Goal: Ask a question

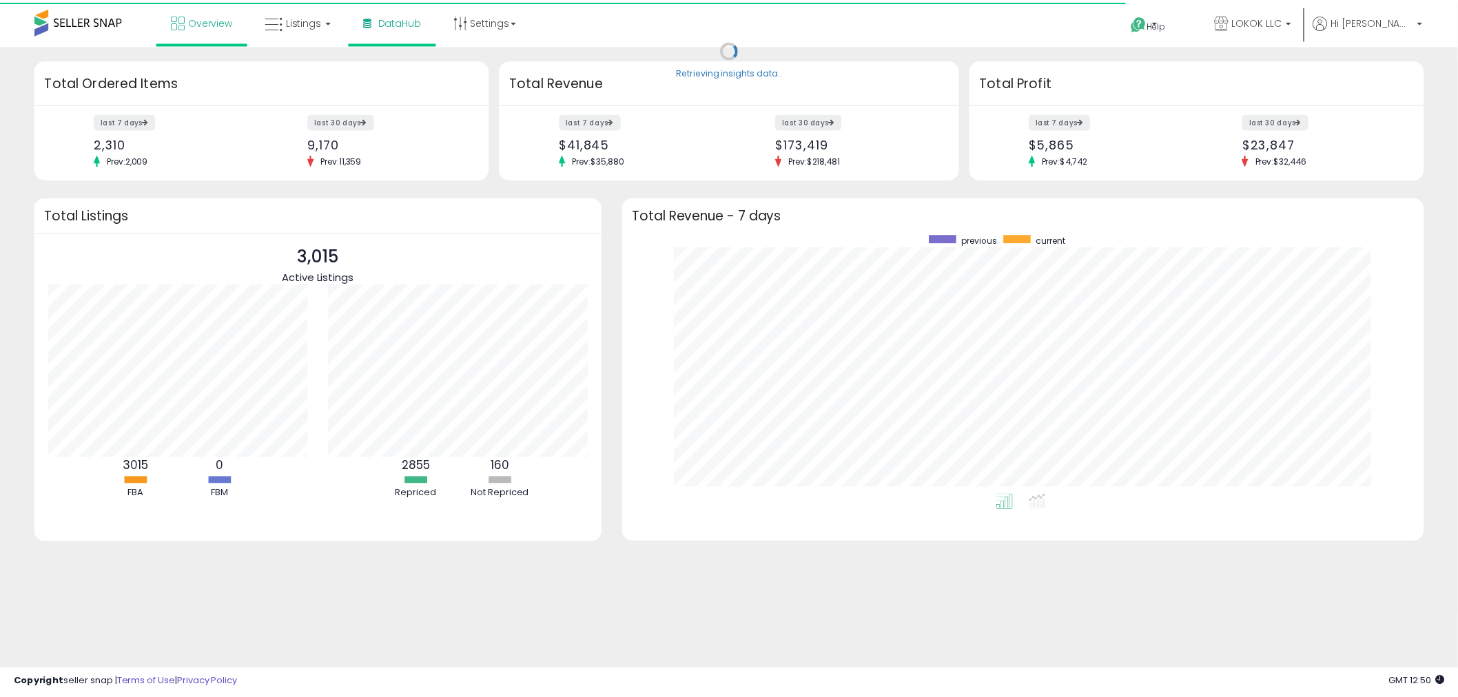
scroll to position [688832, 688318]
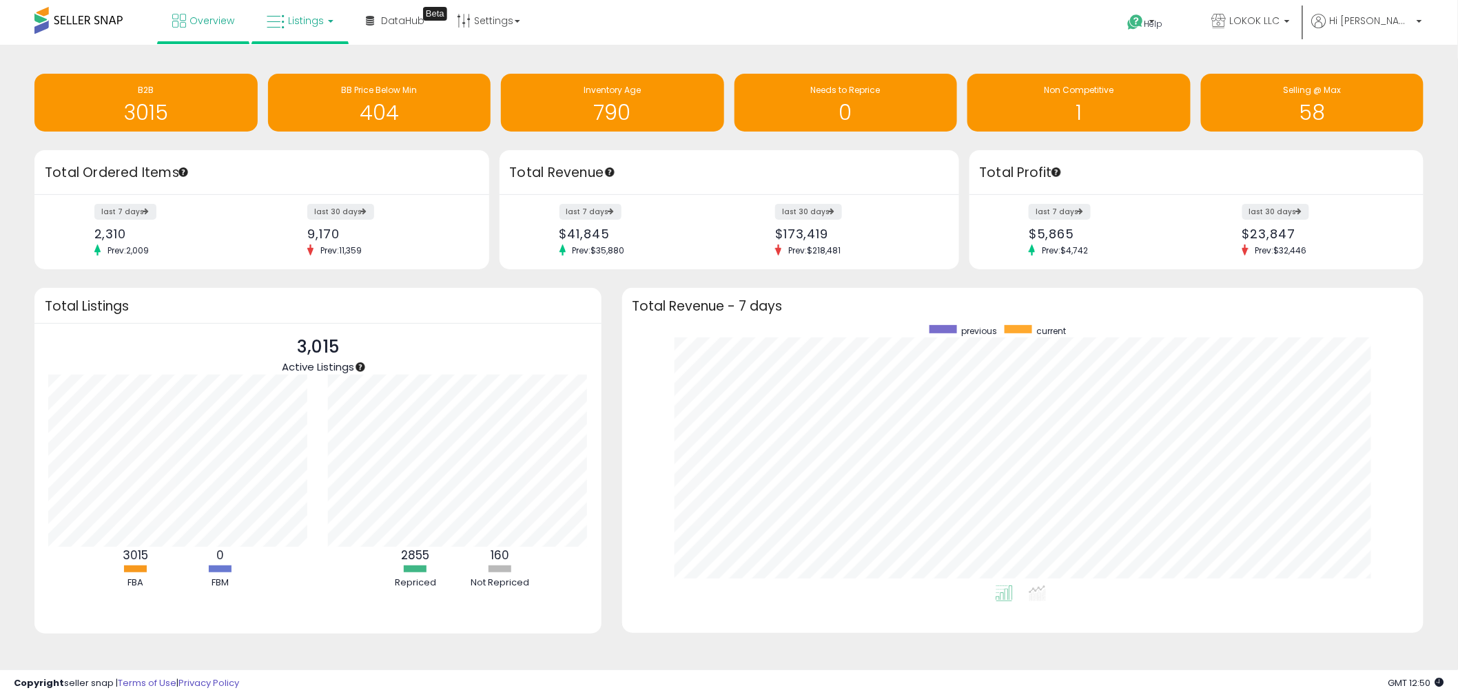
click at [300, 21] on span "Listings" at bounding box center [306, 21] width 36 height 14
click at [320, 67] on icon at bounding box center [310, 68] width 60 height 18
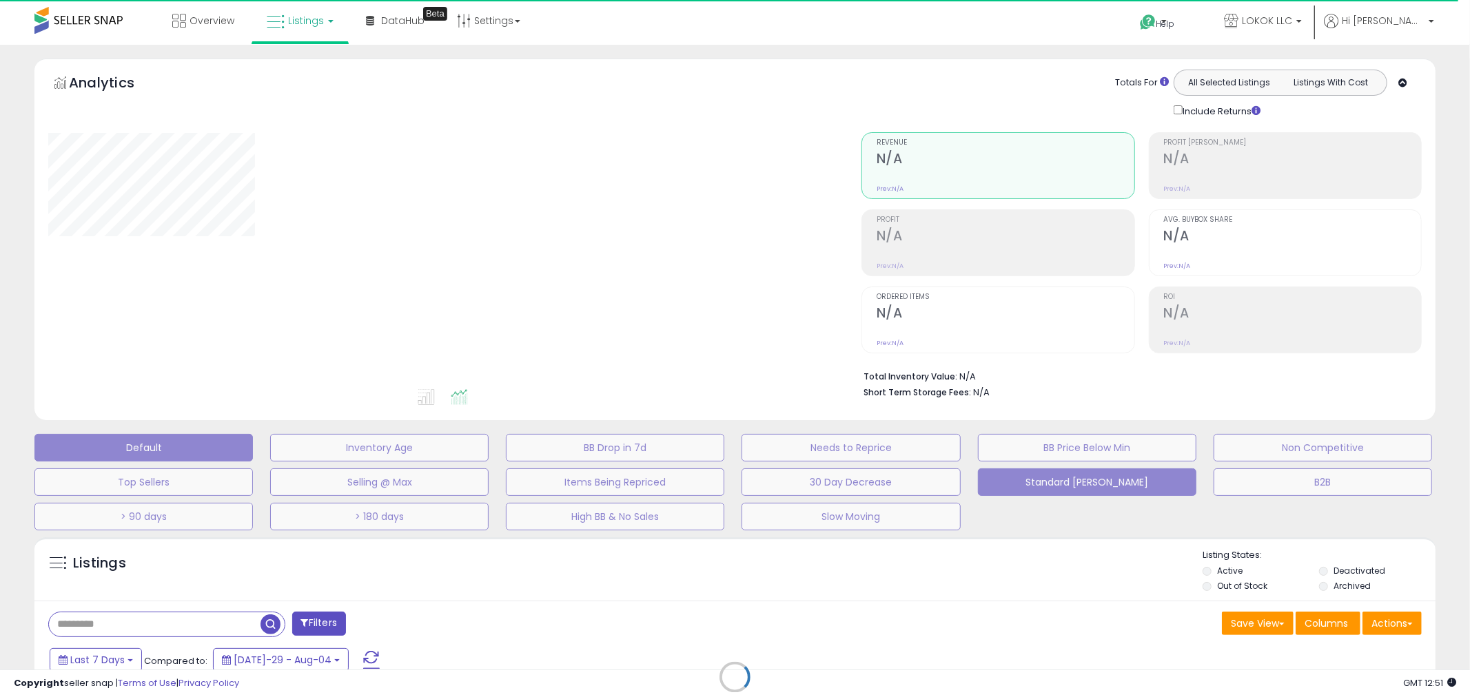
type input "*******"
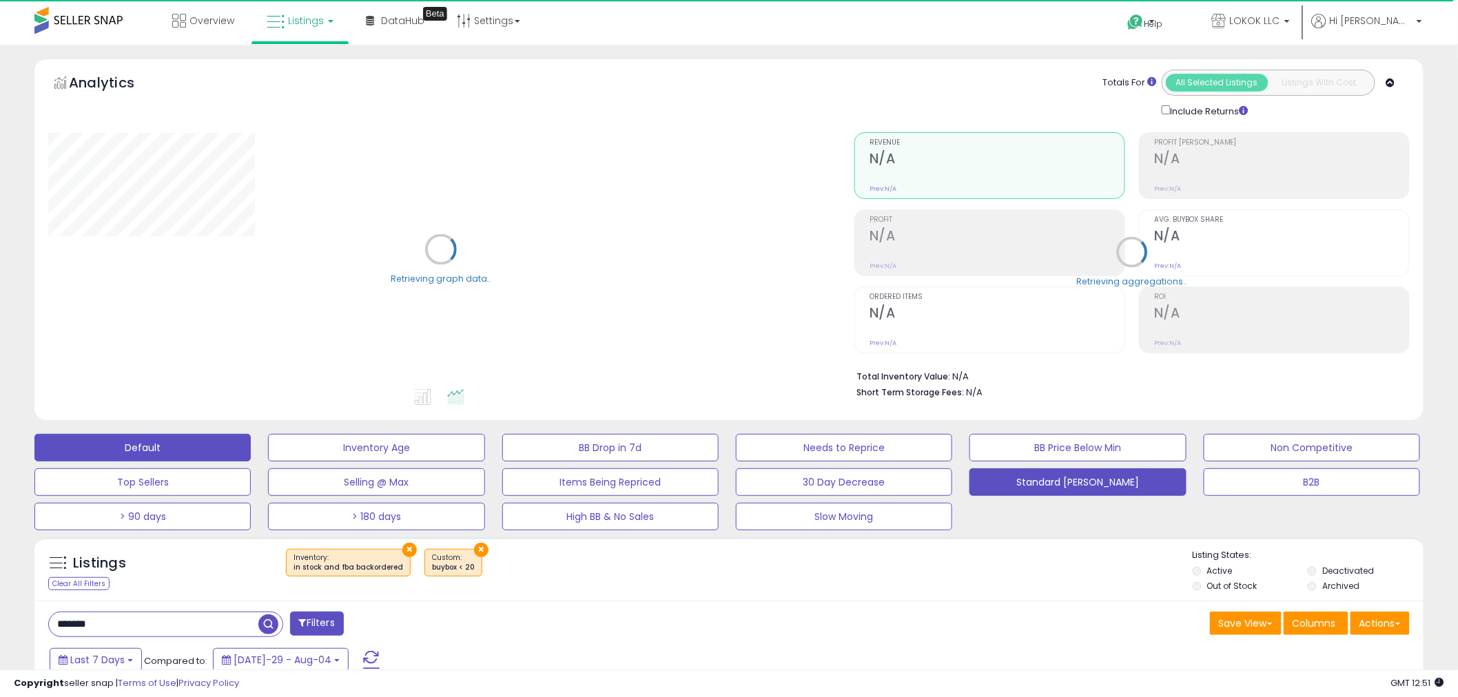
click at [484, 462] on button "Standard [PERSON_NAME]" at bounding box center [376, 448] width 216 height 28
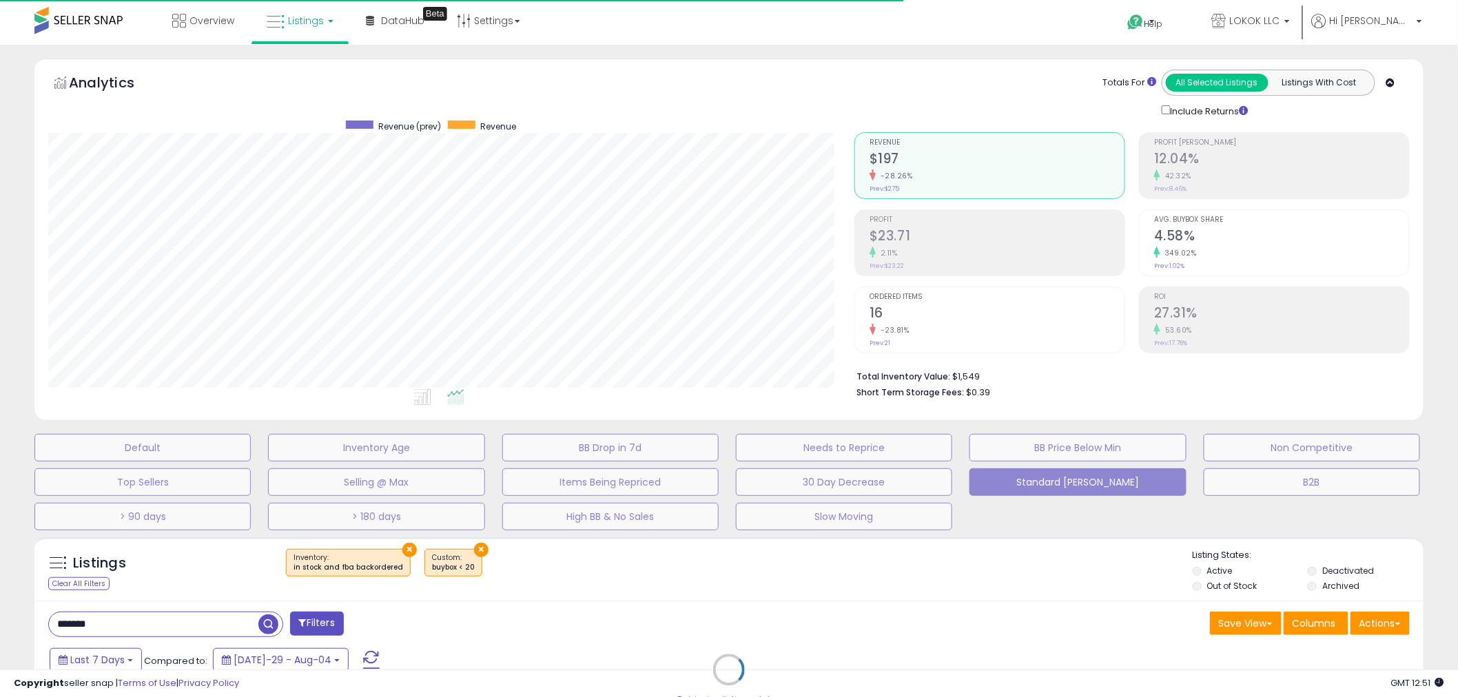
scroll to position [283, 806]
select select "**"
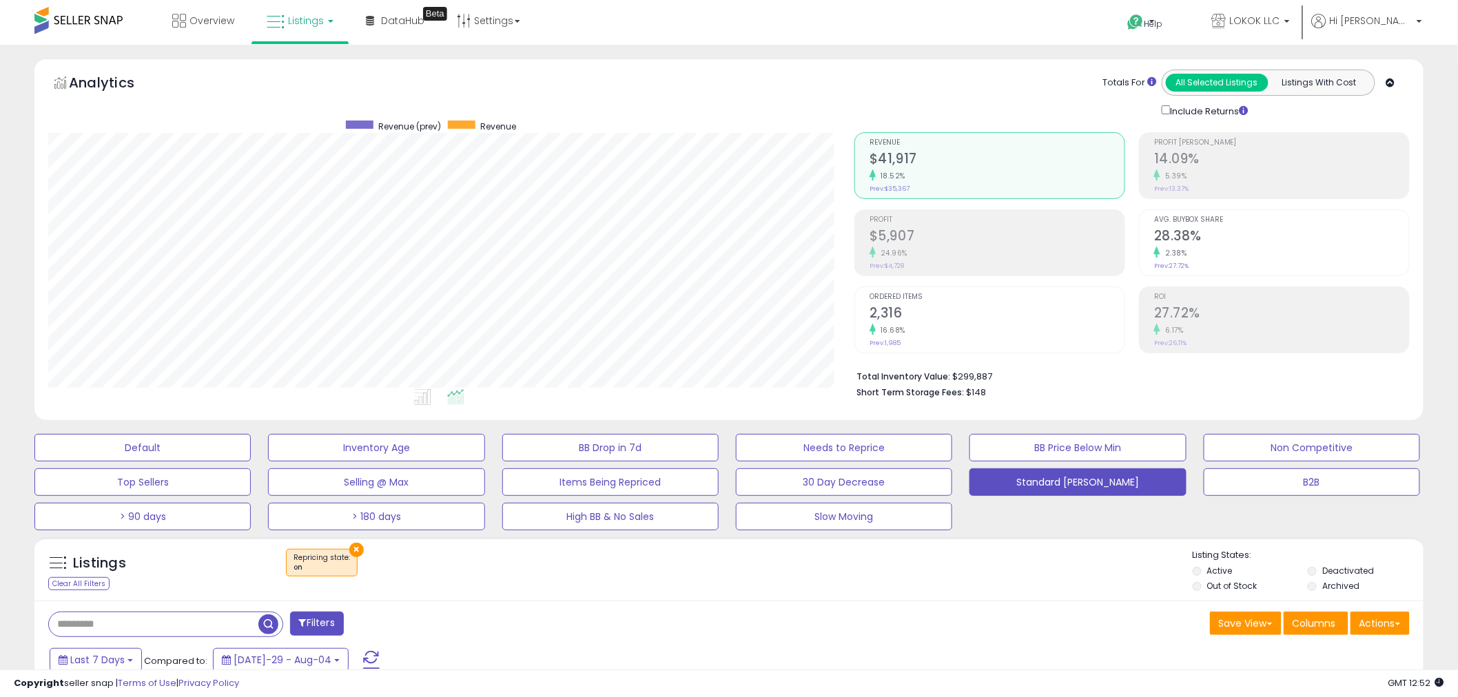
click at [354, 551] on button "×" at bounding box center [356, 550] width 14 height 14
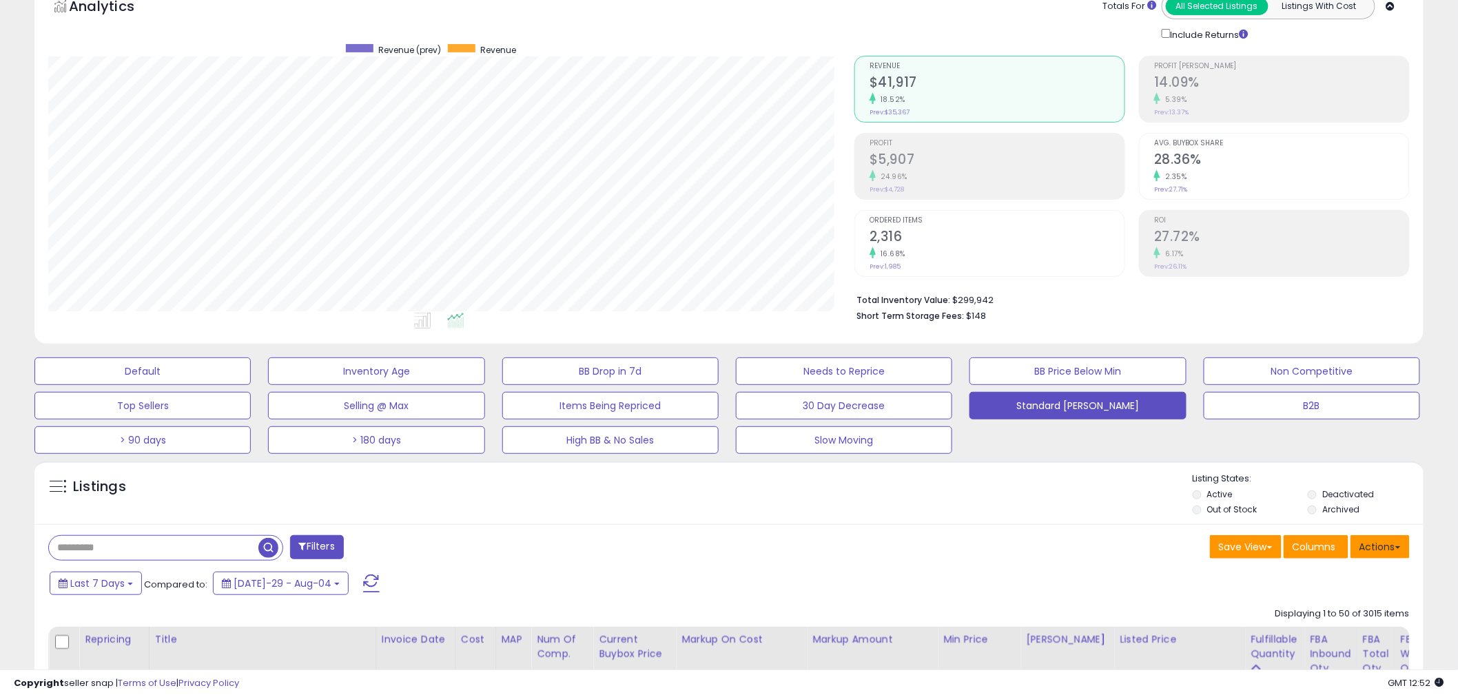
click at [1397, 557] on button "Actions" at bounding box center [1380, 546] width 59 height 23
click at [1366, 609] on link "Export Visible Columns" at bounding box center [1324, 610] width 151 height 21
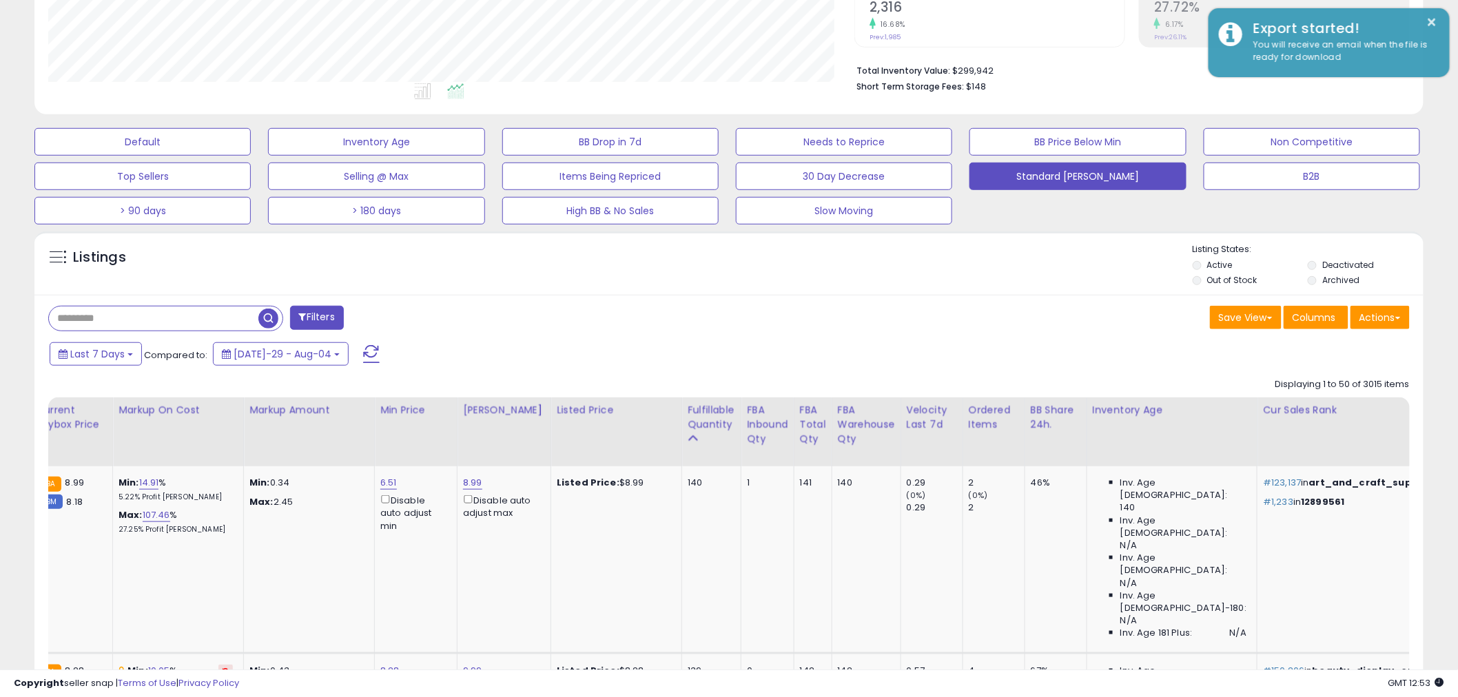
scroll to position [0, 0]
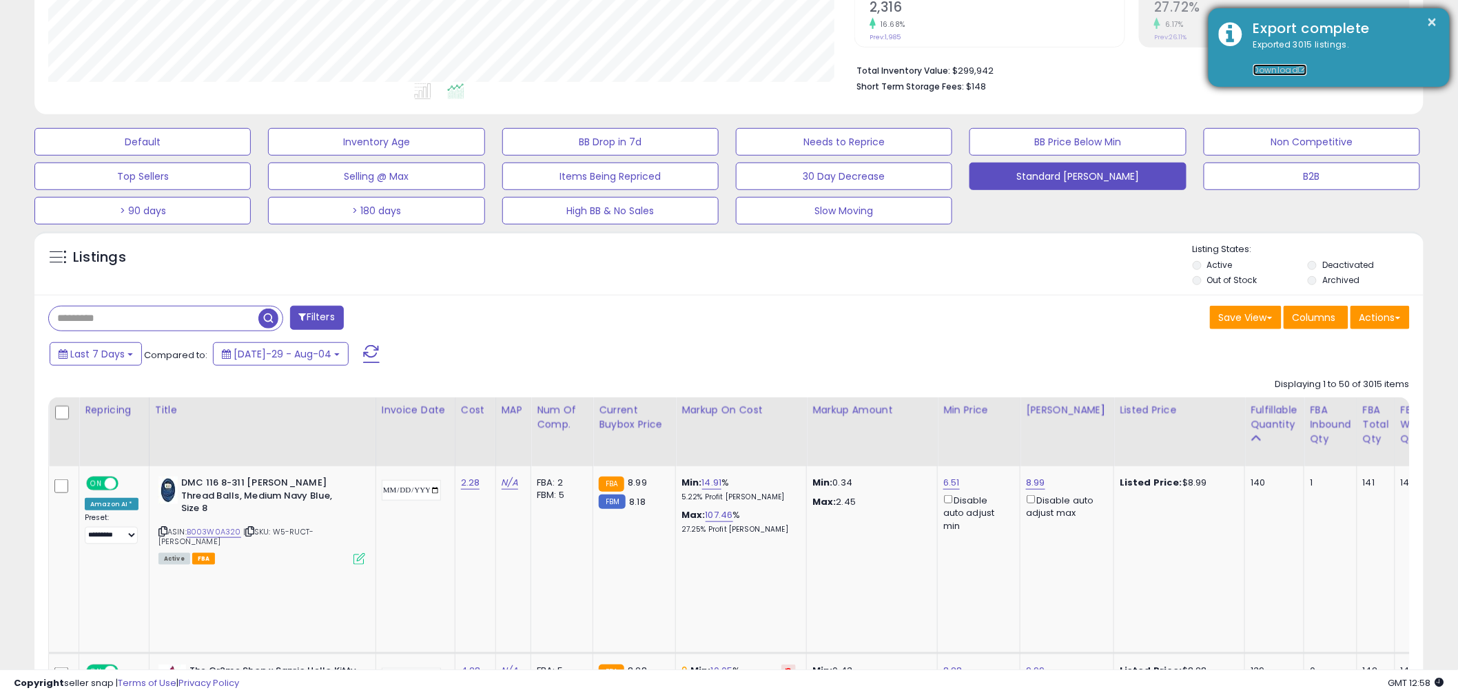
click at [1282, 69] on link "Download" at bounding box center [1280, 70] width 54 height 12
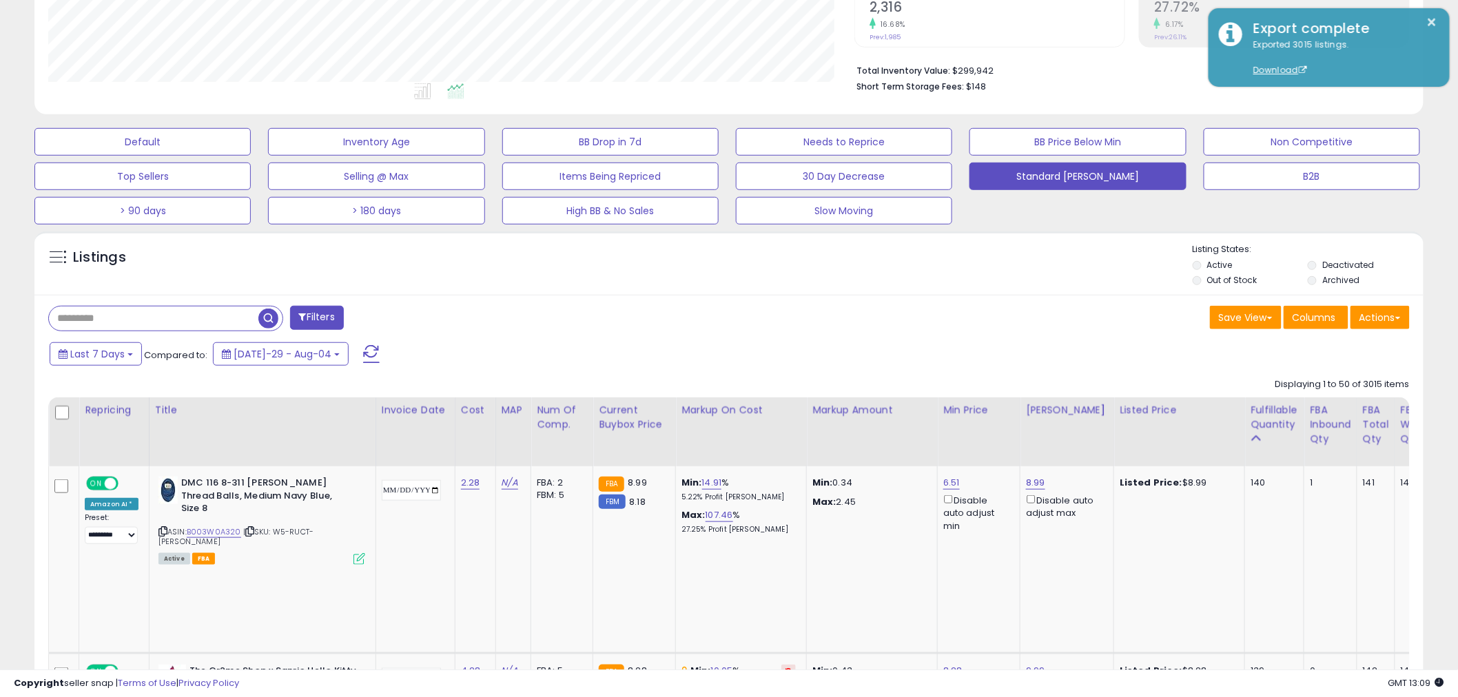
click at [972, 67] on li "Total Inventory Value: $299,942" at bounding box center [1128, 69] width 543 height 17
drag, startPoint x: 995, startPoint y: 66, endPoint x: 951, endPoint y: 69, distance: 44.2
click at [951, 69] on li "Total Inventory Value: $299,942" at bounding box center [1128, 69] width 543 height 17
click at [966, 70] on li "Total Inventory Value: $299,942" at bounding box center [1128, 69] width 543 height 17
click at [956, 68] on li "Total Inventory Value: $299,942" at bounding box center [1128, 69] width 543 height 17
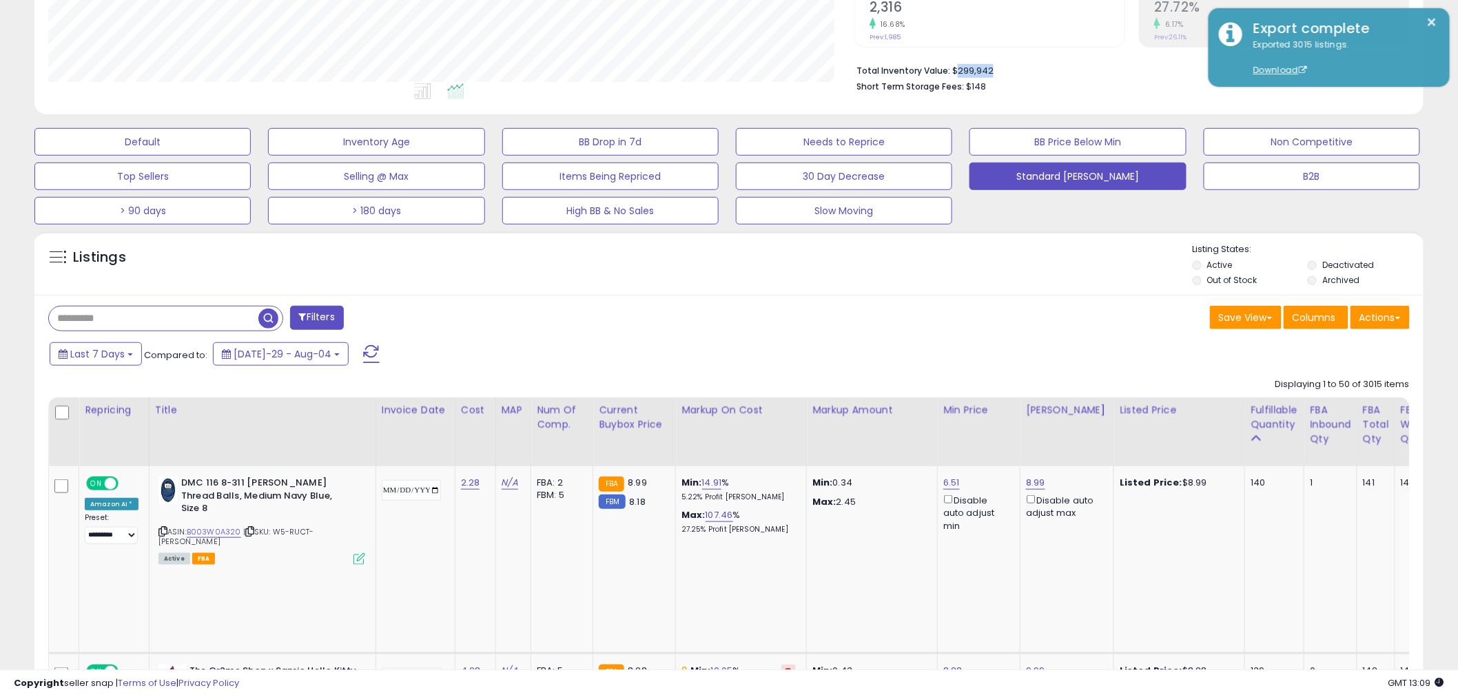
click at [956, 68] on li "Total Inventory Value: $299,942" at bounding box center [1128, 69] width 543 height 17
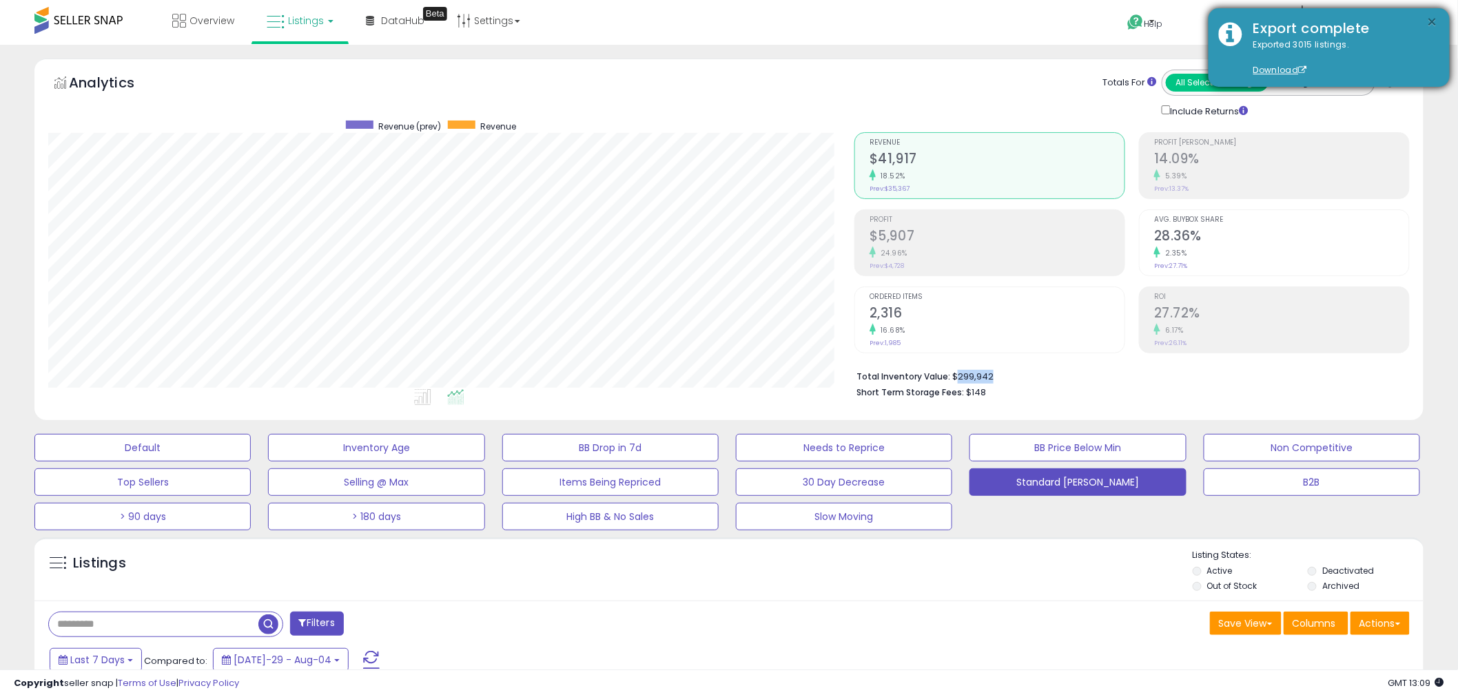
click at [1435, 23] on button "×" at bounding box center [1432, 22] width 11 height 17
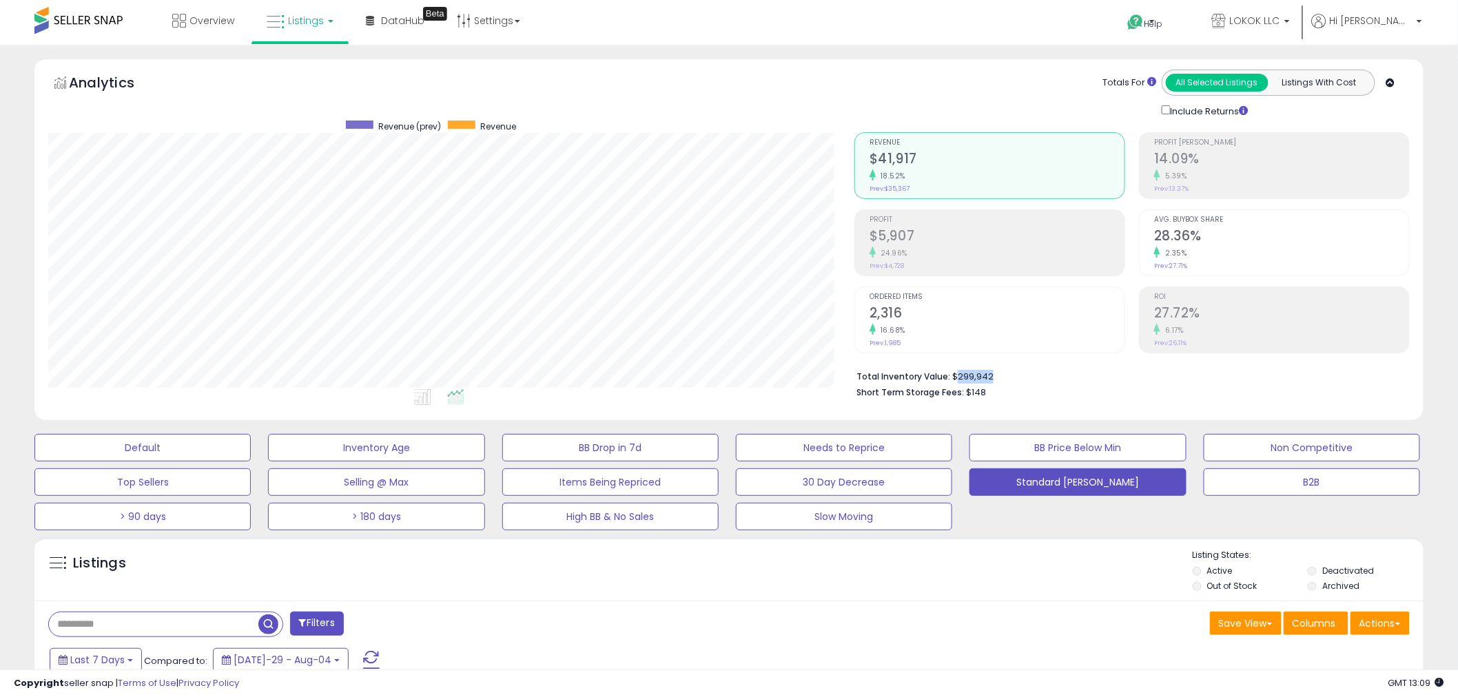
click at [986, 379] on li "Total Inventory Value: $299,942" at bounding box center [1128, 375] width 543 height 17
click at [1145, 22] on icon at bounding box center [1135, 22] width 17 height 17
click at [1211, 80] on p "Contact Support" at bounding box center [1170, 74] width 81 height 13
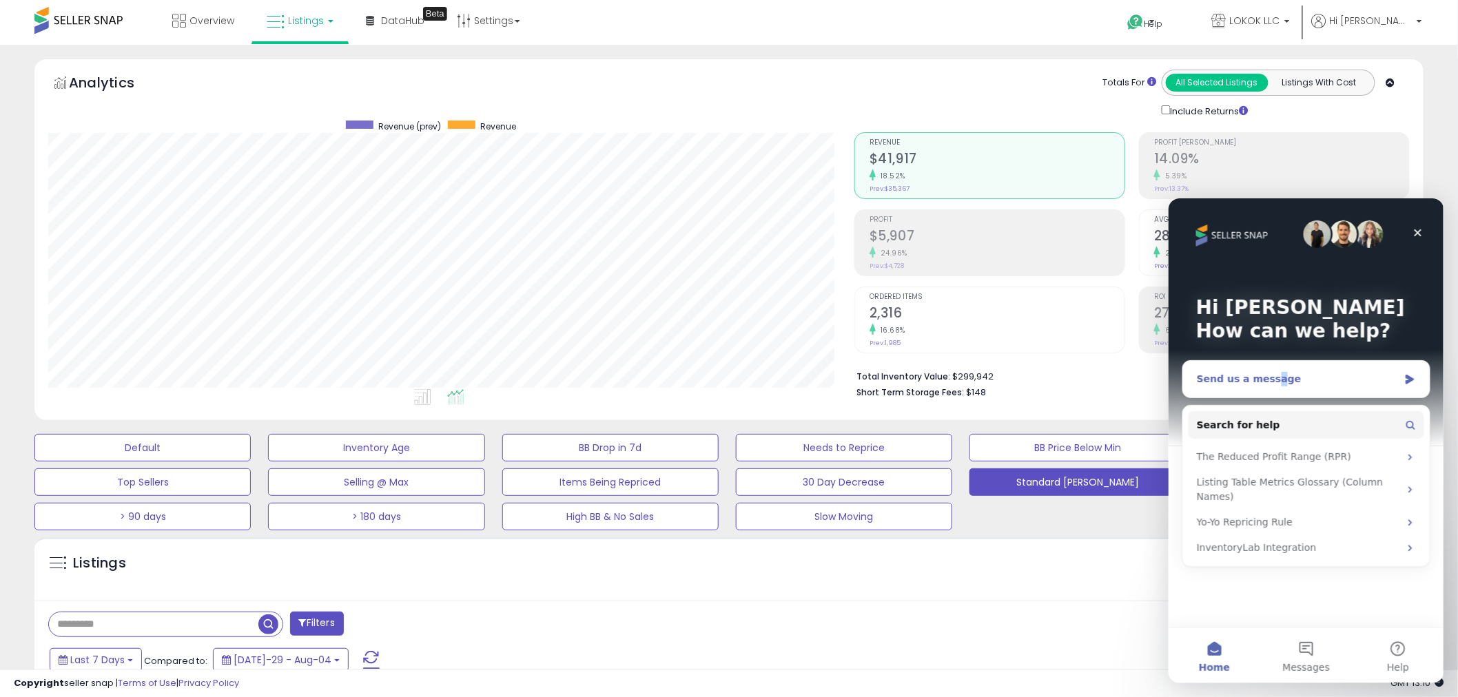
click at [1265, 386] on div "Send us a message" at bounding box center [1305, 378] width 247 height 37
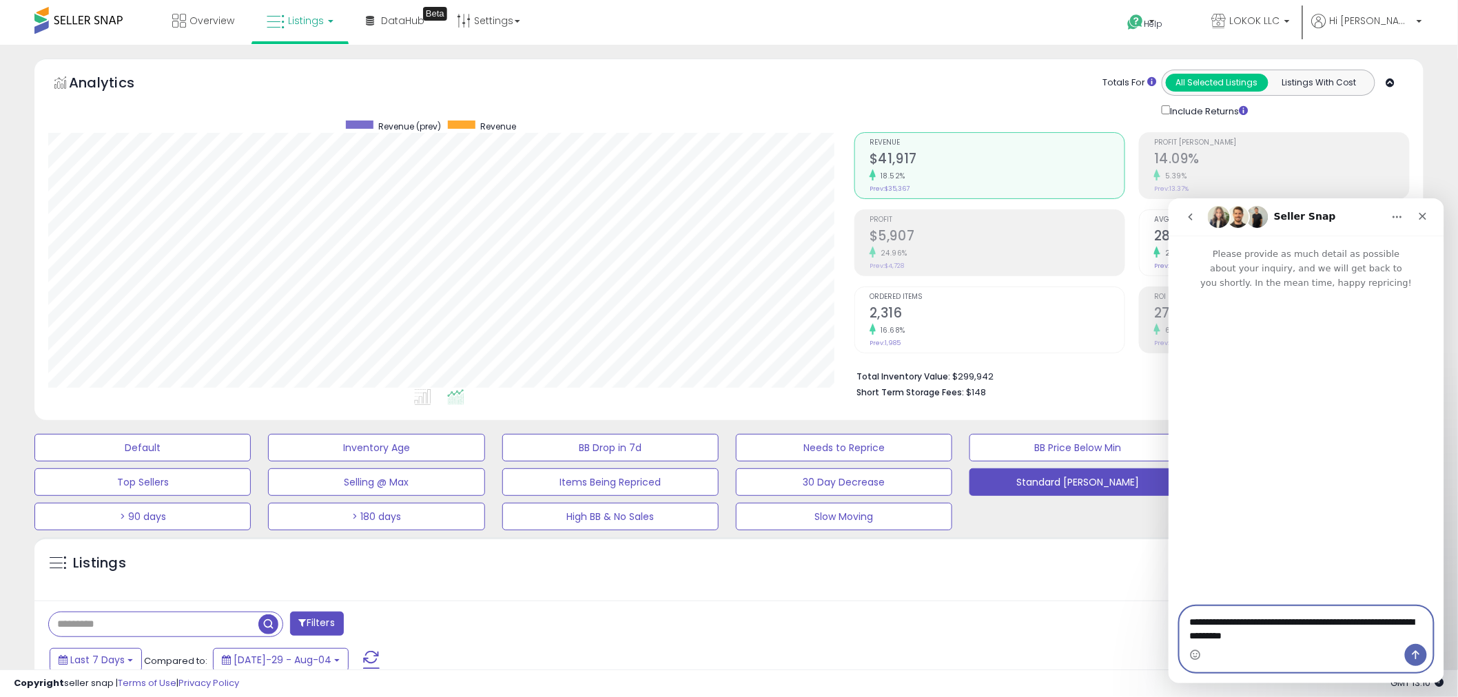
click at [1322, 631] on textarea "**********" at bounding box center [1306, 624] width 252 height 37
paste textarea "**********"
click at [1393, 630] on textarea "**********" at bounding box center [1306, 611] width 252 height 37
paste textarea "**********"
click at [1324, 625] on textarea "**********" at bounding box center [1306, 625] width 252 height 65
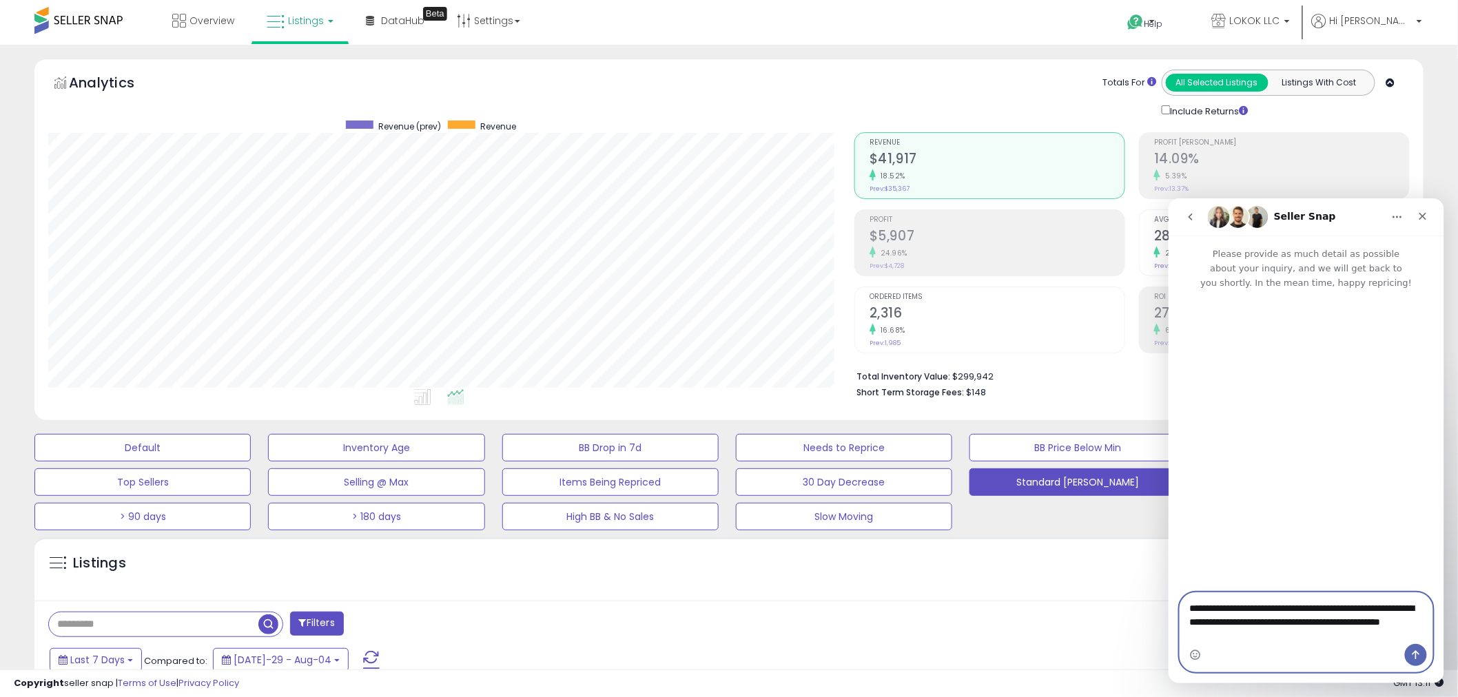
type textarea "**********"
click at [1411, 652] on icon "Send a message…" at bounding box center [1415, 654] width 11 height 11
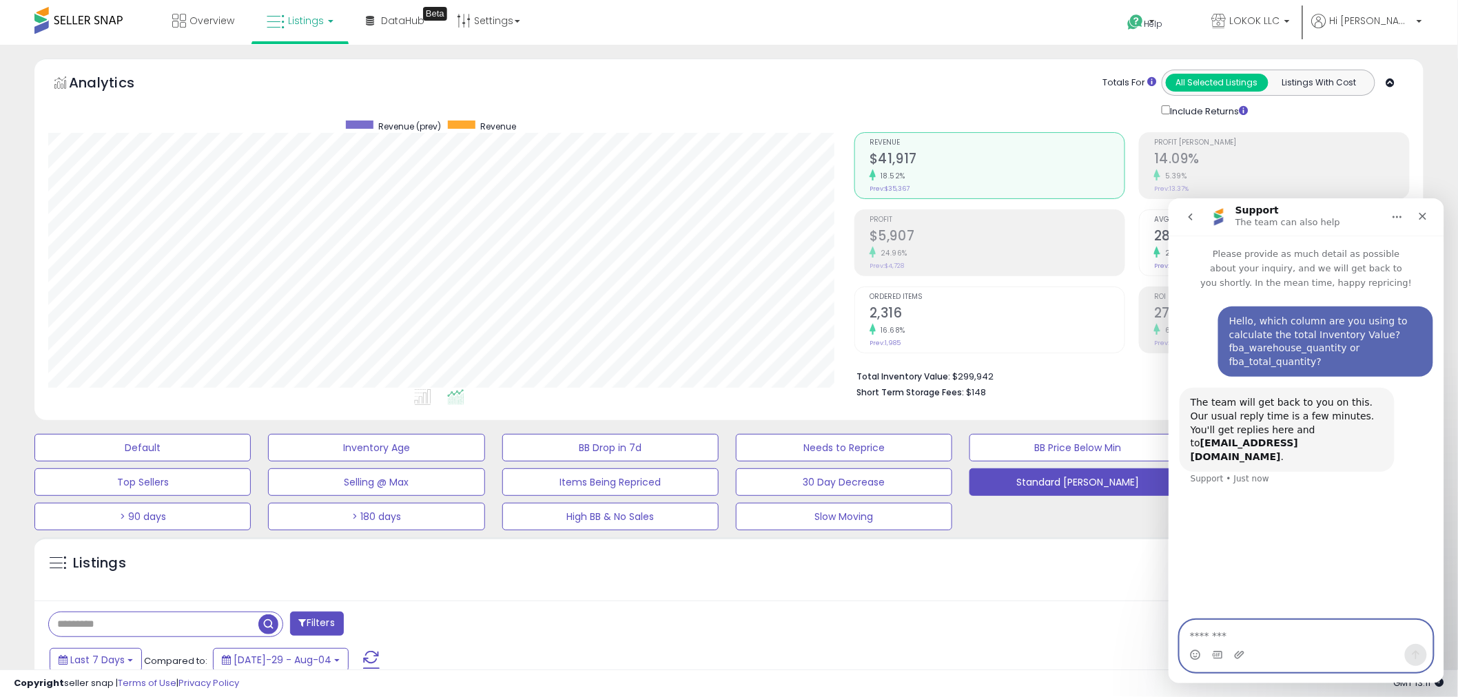
scroll to position [610, 0]
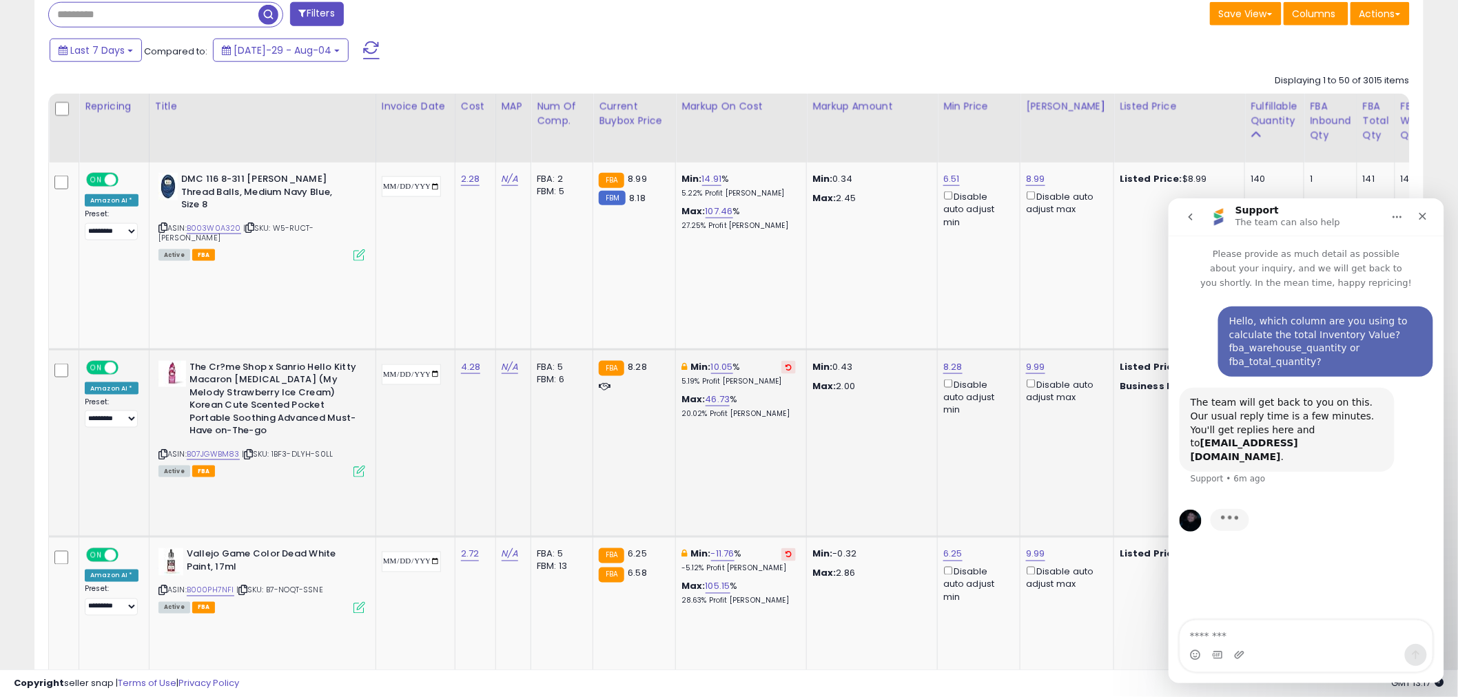
click at [873, 349] on td "Min: 0.43 Max: 2.00" at bounding box center [872, 442] width 131 height 187
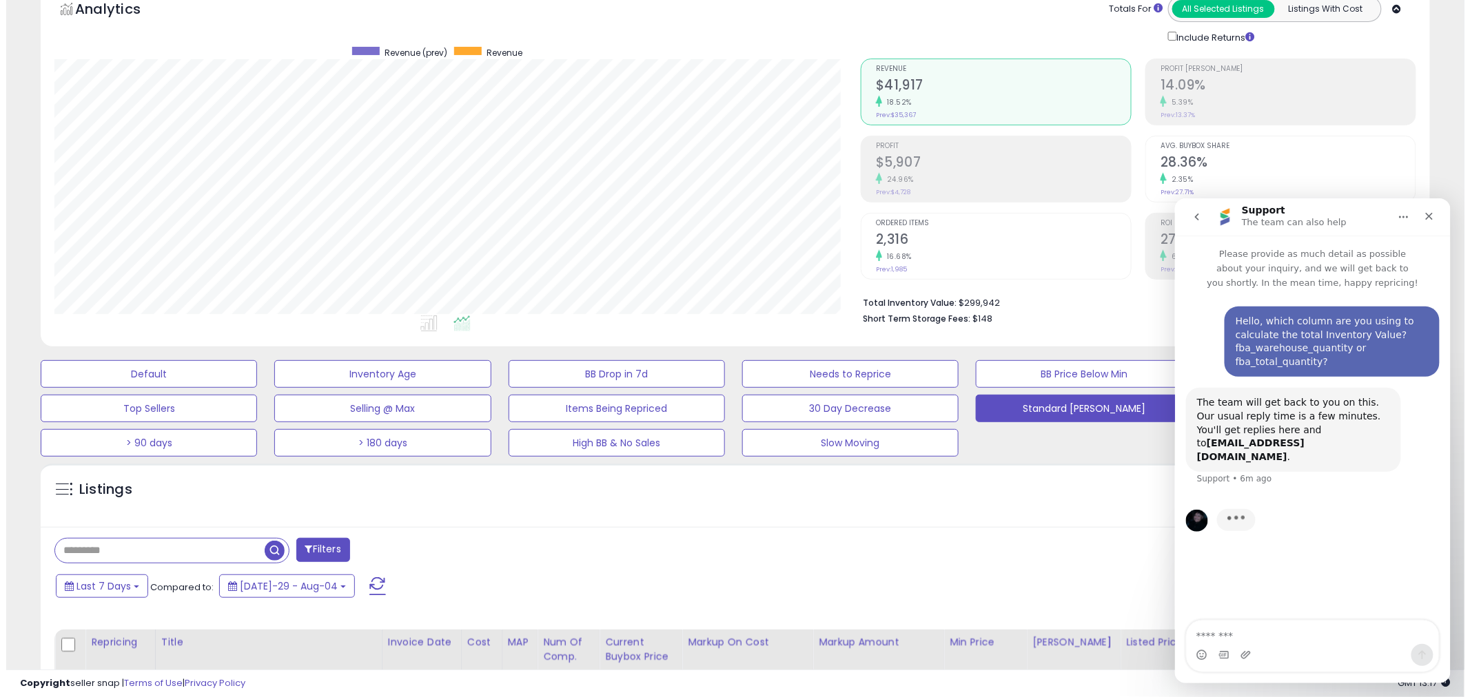
scroll to position [0, 0]
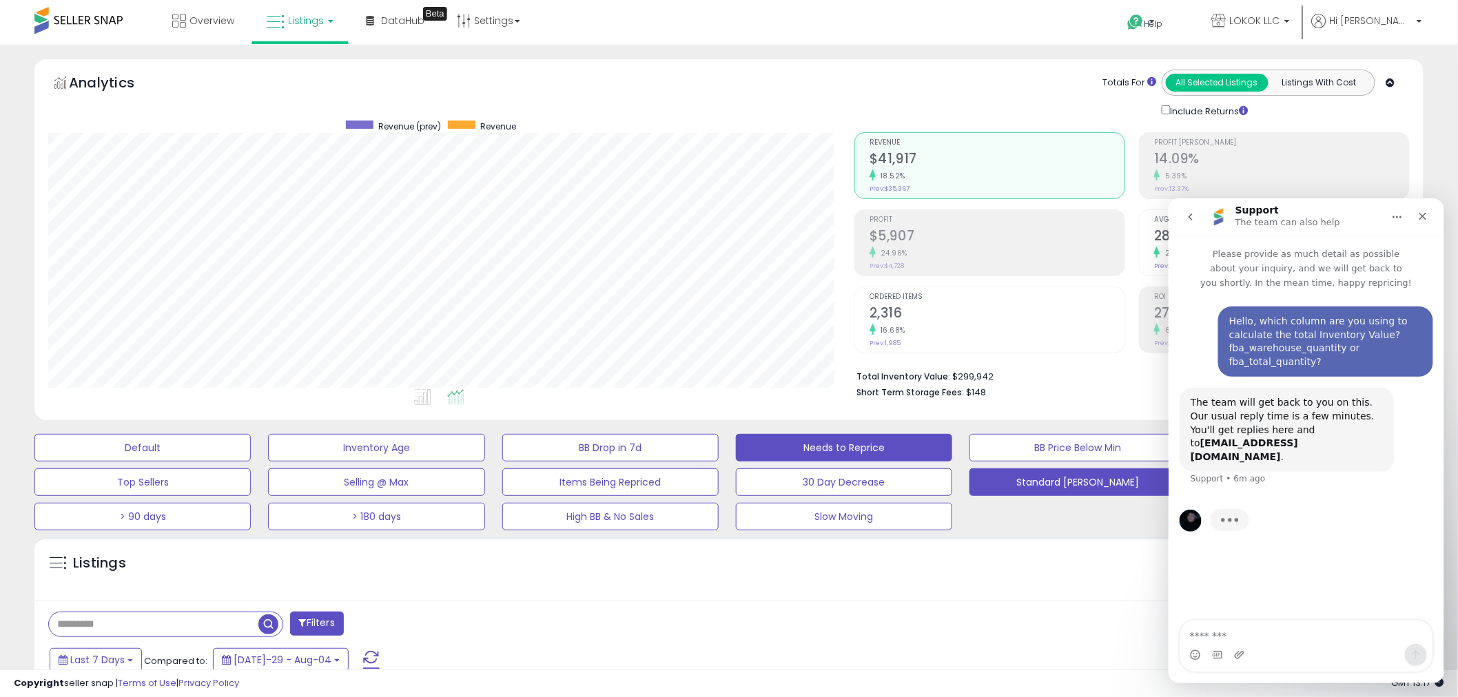
click at [251, 446] on button "Needs to Reprice" at bounding box center [142, 448] width 216 height 28
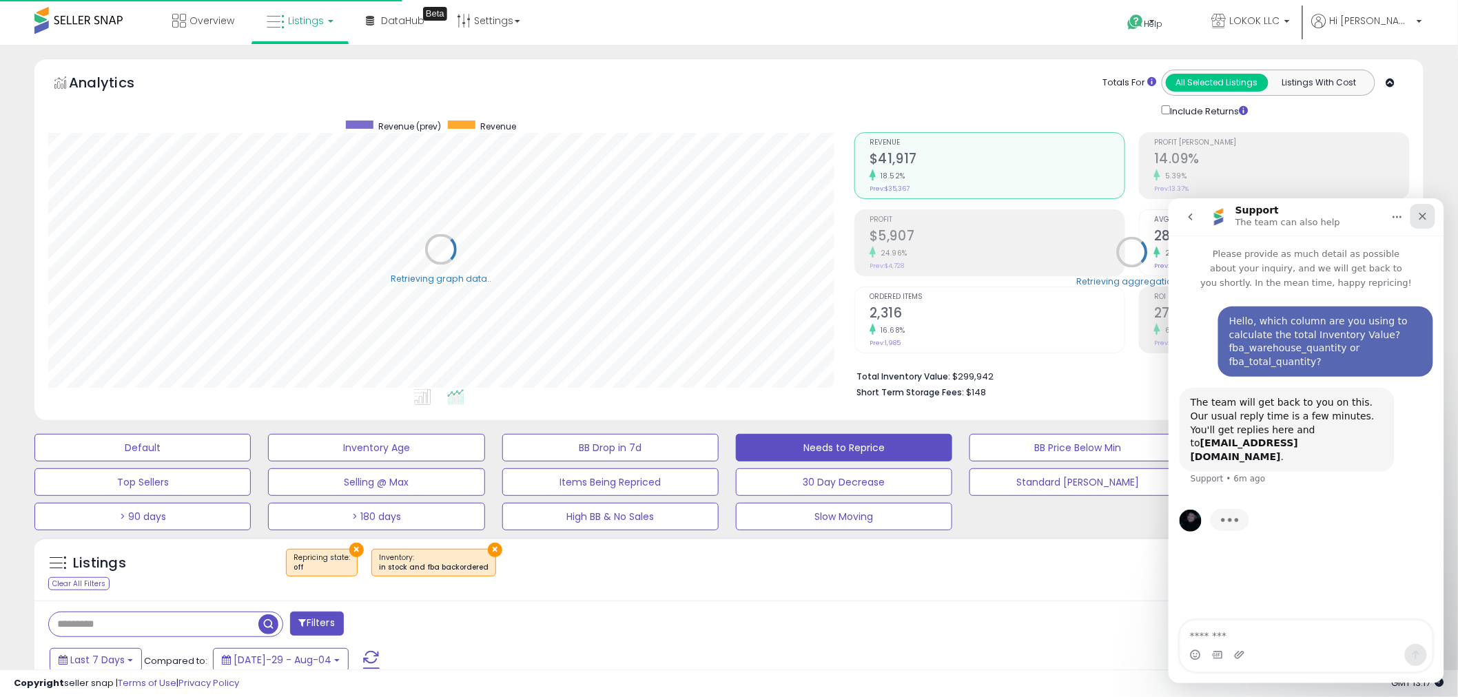
scroll to position [688810, 688285]
click at [1422, 218] on icon "Close" at bounding box center [1422, 215] width 11 height 11
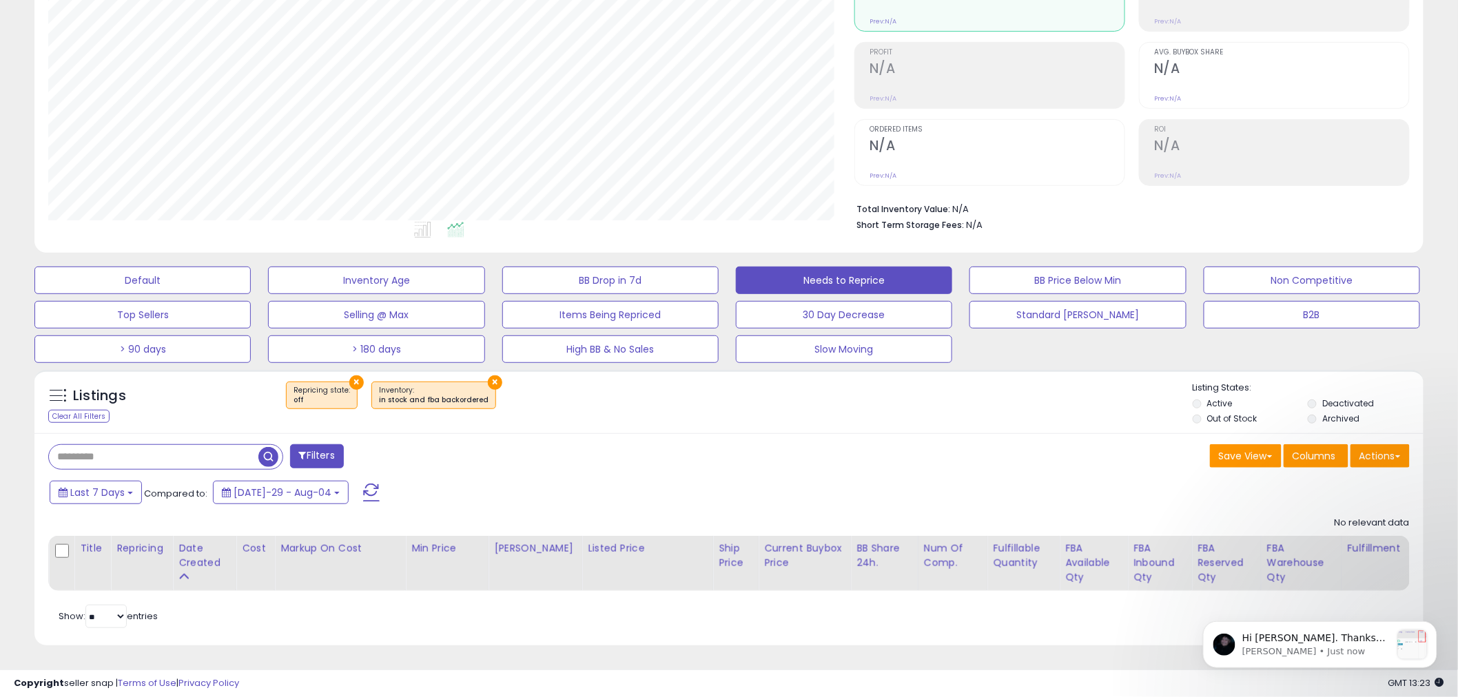
scroll to position [114, 0]
click at [1330, 640] on p "Hi [PERSON_NAME]. Thanks for reaching out. The "Inv. Value" uses Total Quantity…" at bounding box center [1316, 638] width 149 height 14
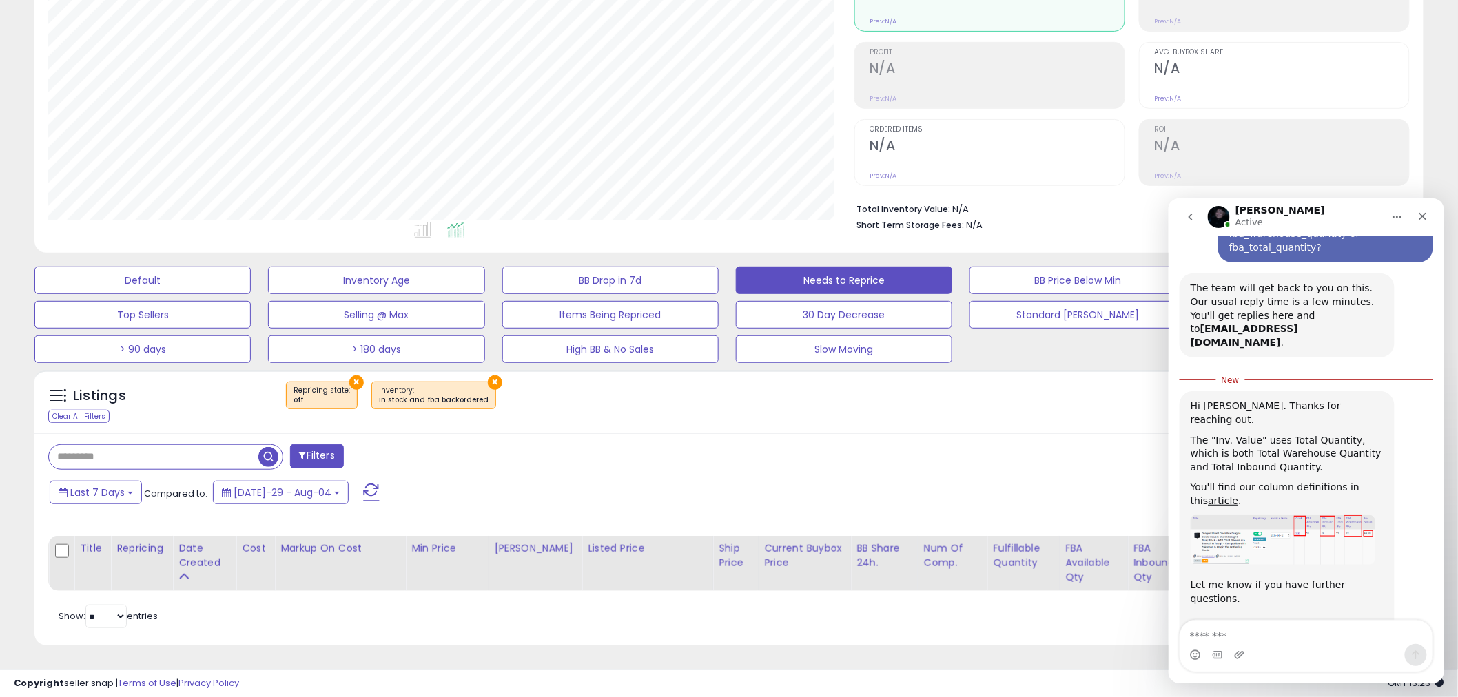
scroll to position [136, 0]
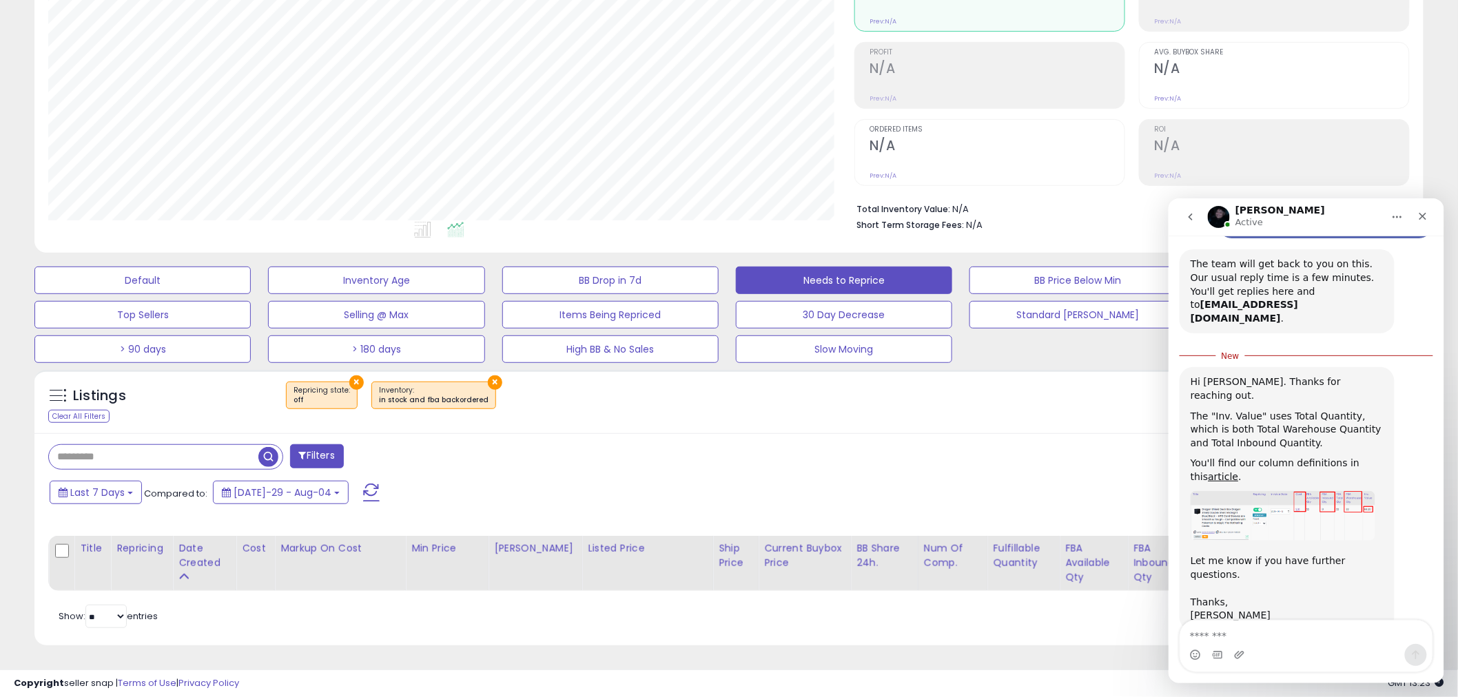
click at [1351, 491] on img "Adam says…" at bounding box center [1282, 516] width 185 height 50
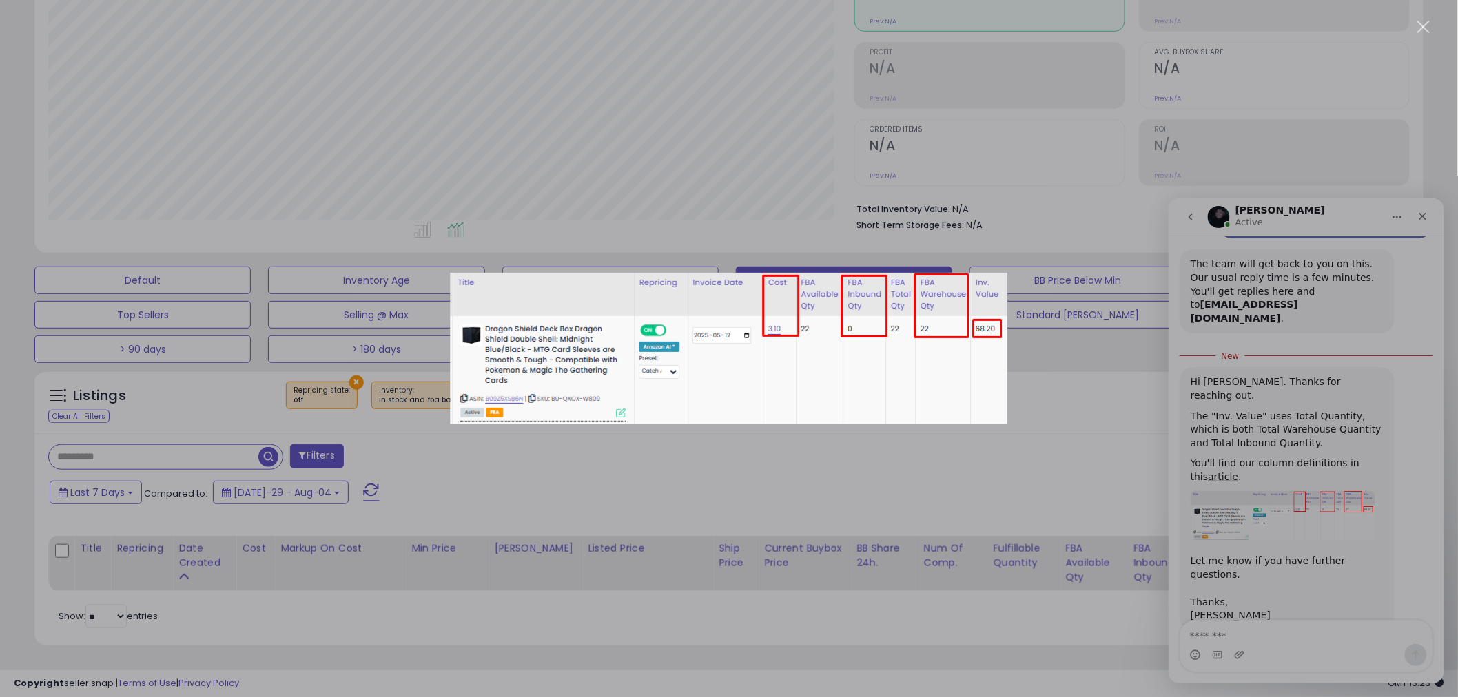
click at [1353, 484] on div "Intercom messenger" at bounding box center [729, 348] width 1458 height 697
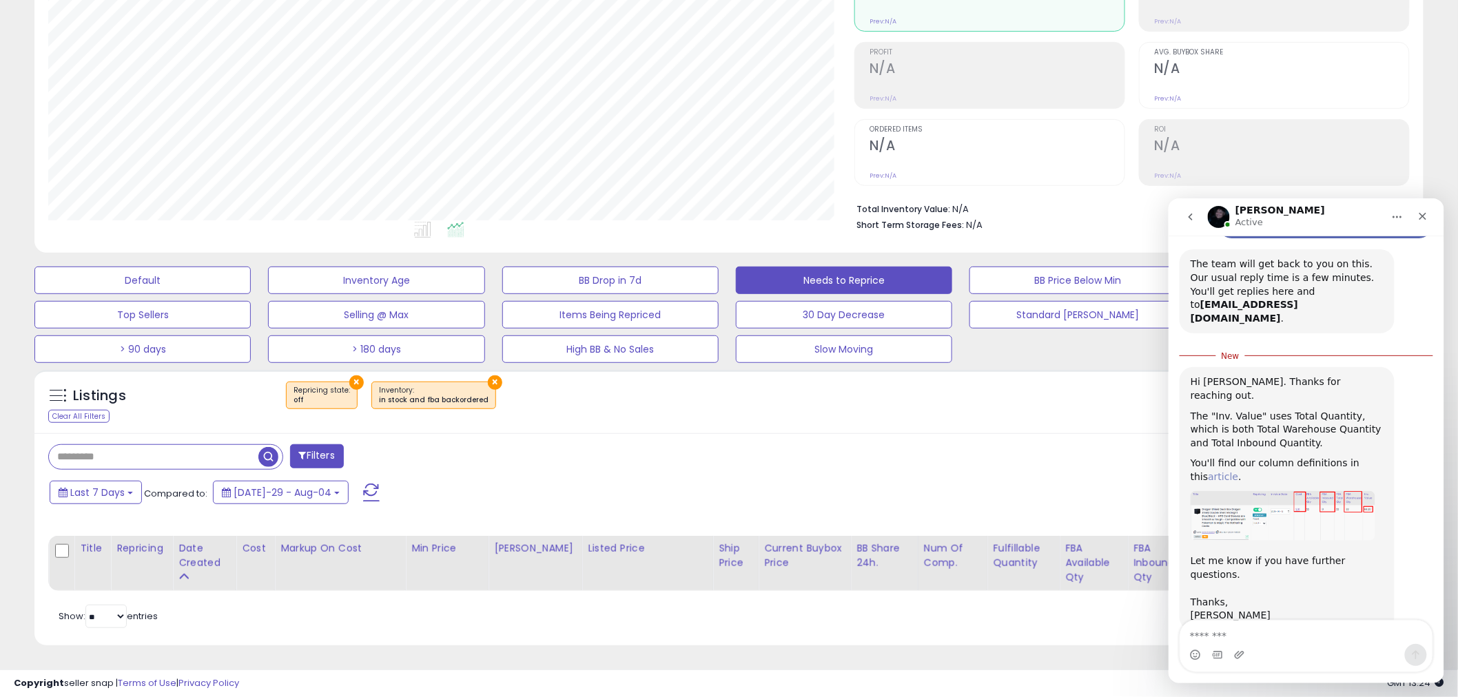
click at [1208, 471] on link "article" at bounding box center [1223, 476] width 30 height 11
click at [1293, 491] on img "Adam says…" at bounding box center [1282, 516] width 185 height 50
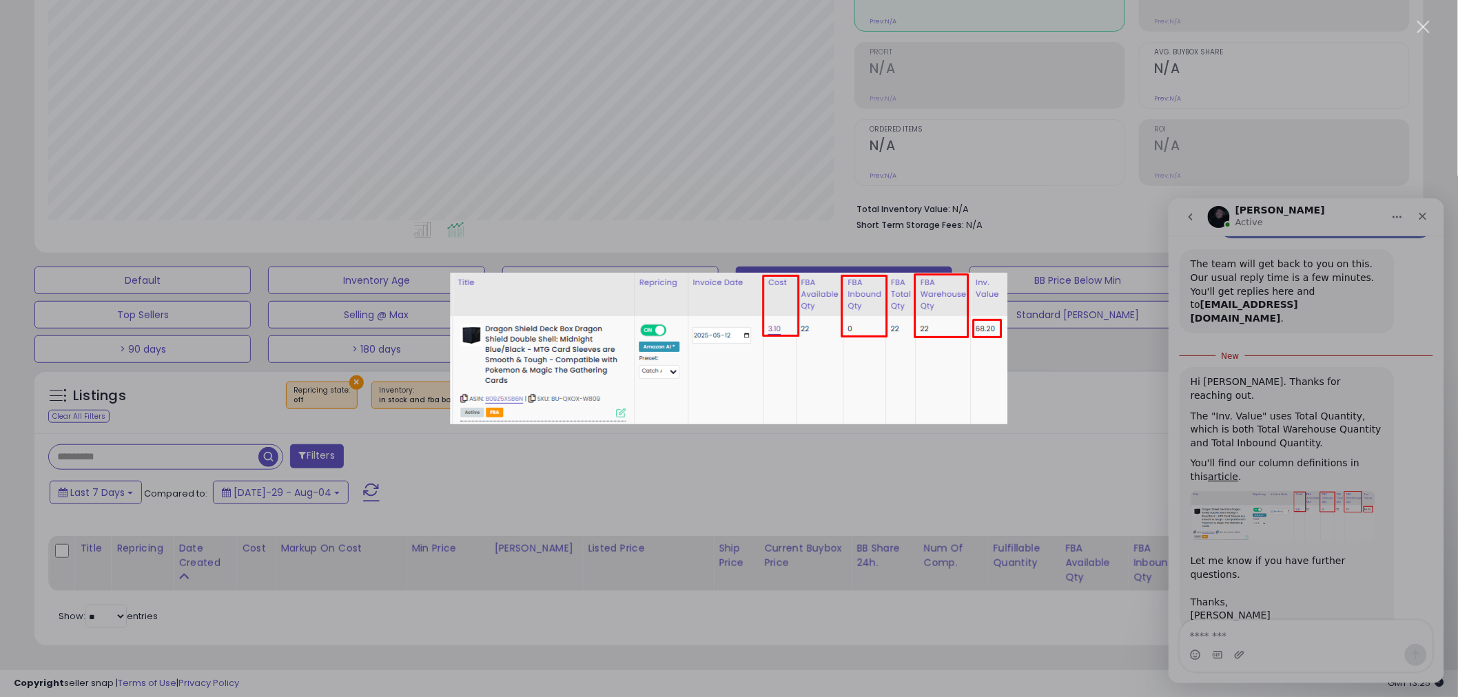
click at [1275, 559] on div "Intercom messenger" at bounding box center [729, 348] width 1458 height 697
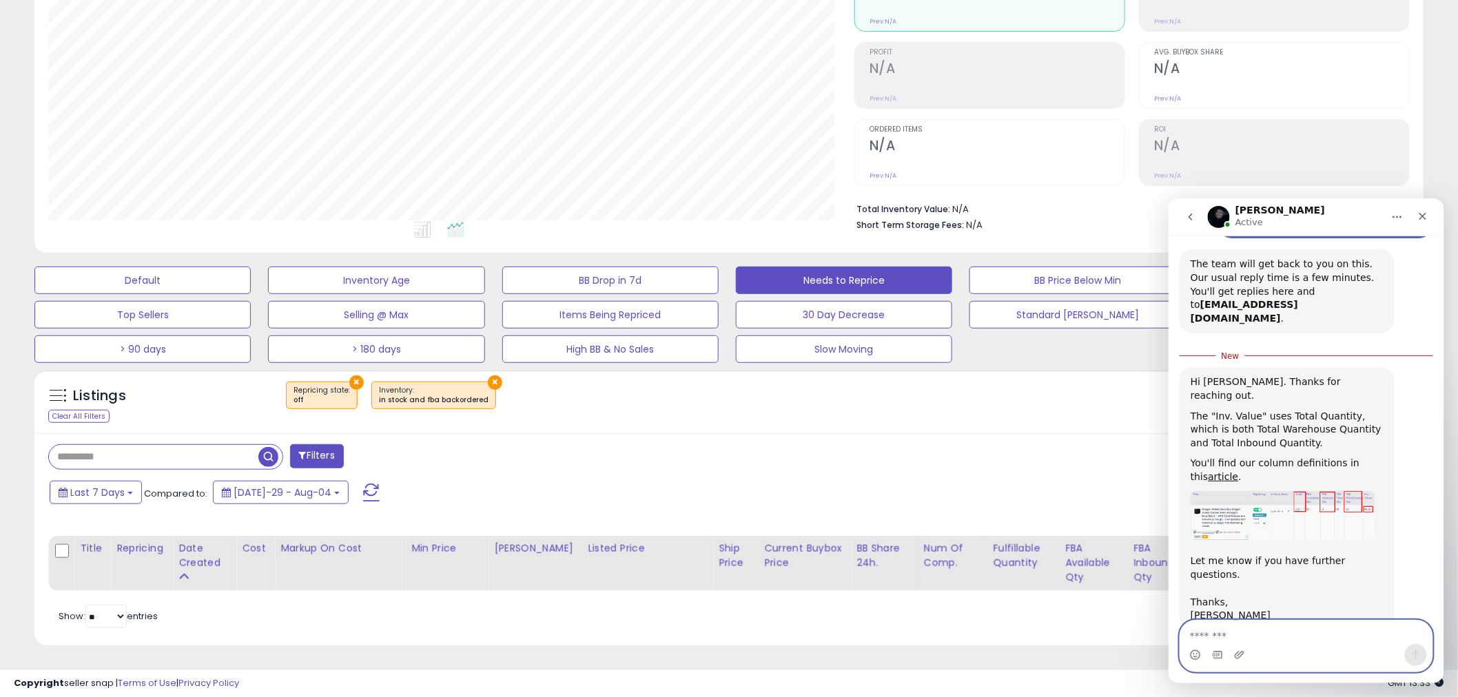
click at [1258, 643] on textarea "Message…" at bounding box center [1306, 631] width 252 height 23
type textarea "**********"
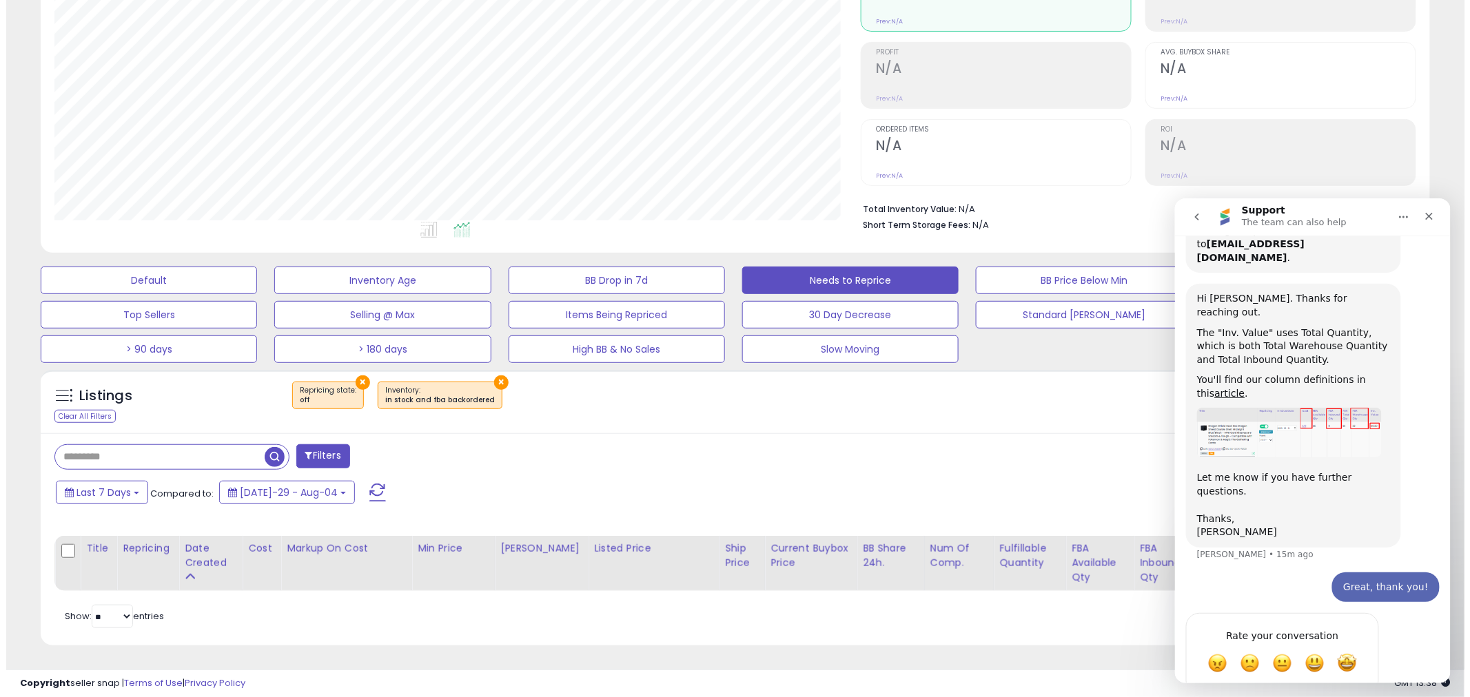
scroll to position [168, 0]
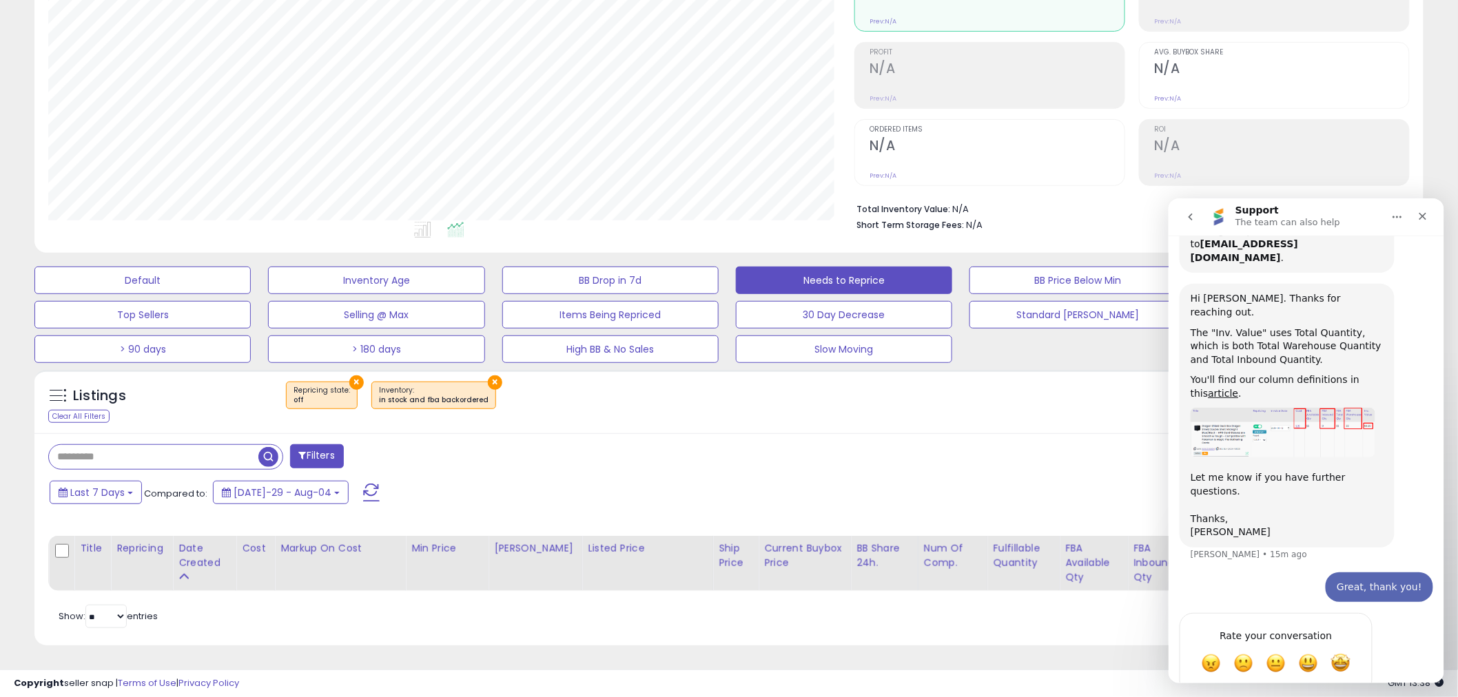
click at [354, 380] on button "×" at bounding box center [356, 383] width 14 height 14
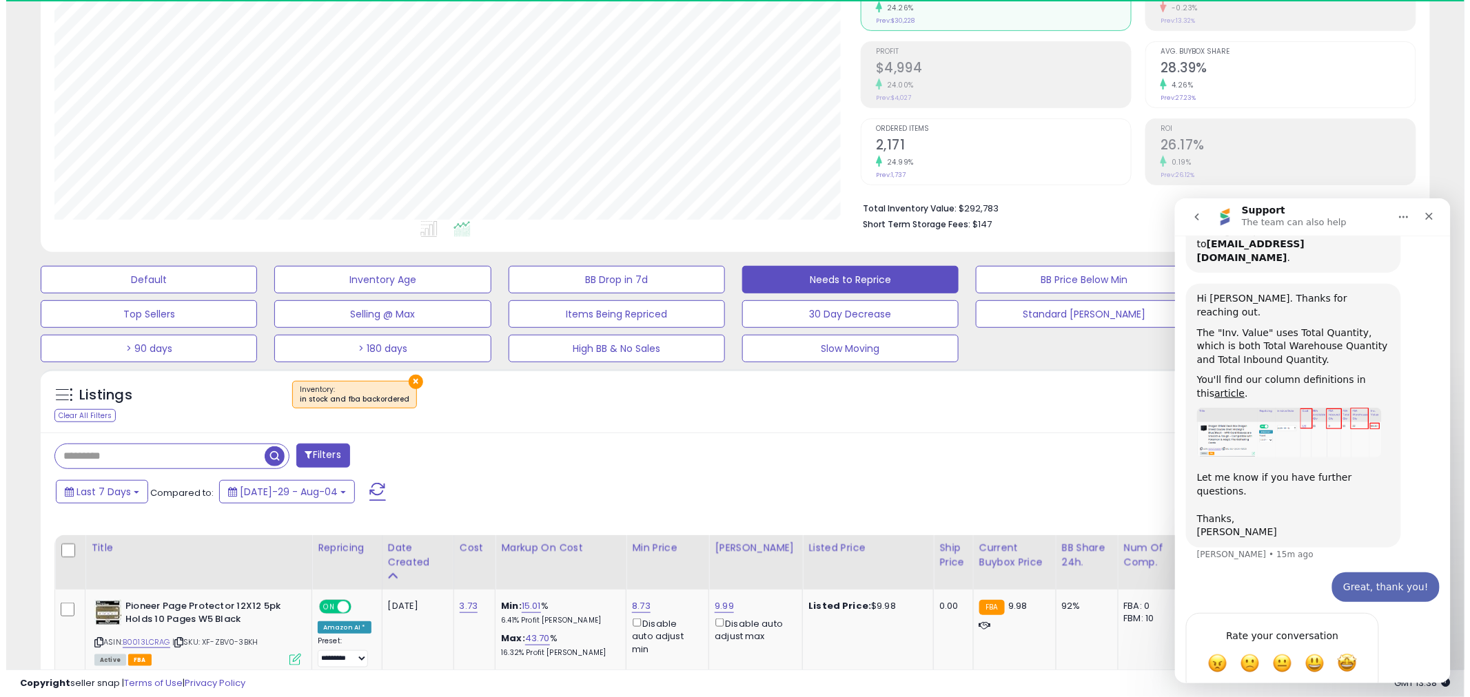
scroll to position [283, 806]
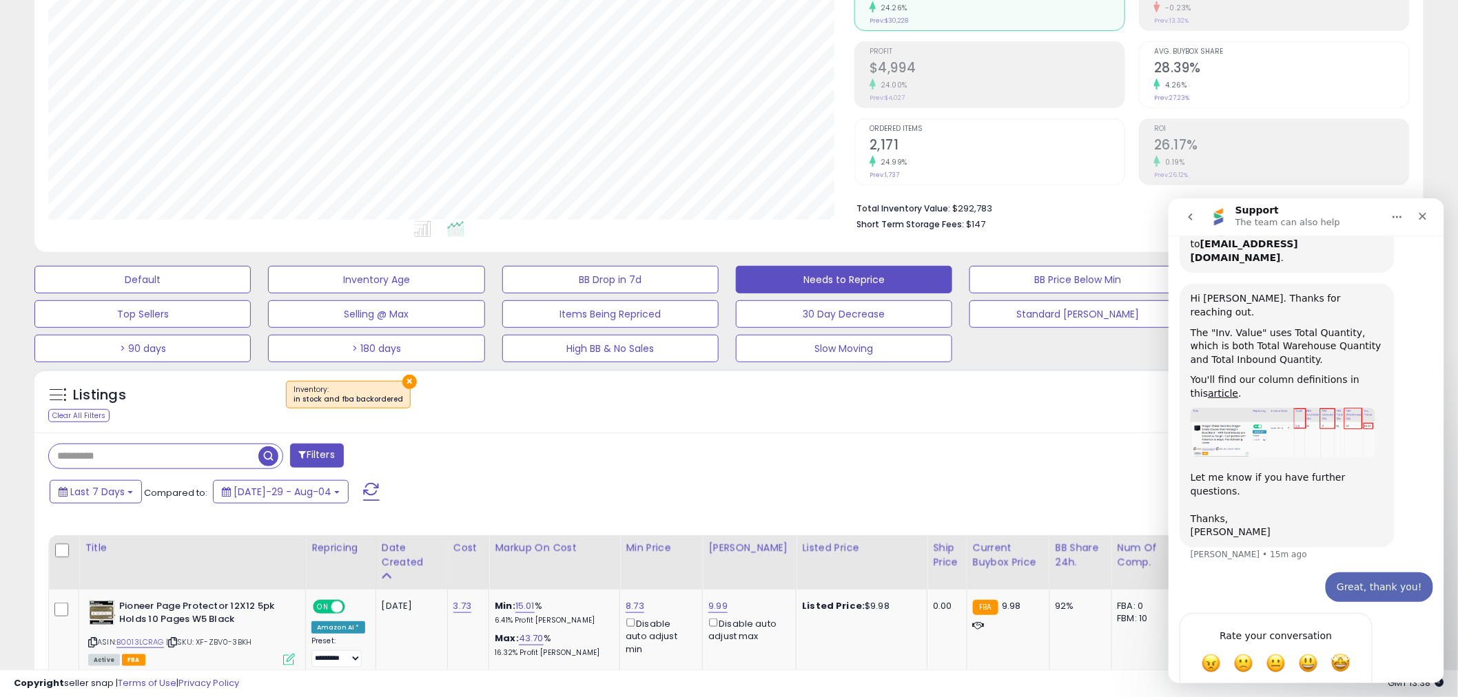
click at [402, 379] on button "×" at bounding box center [409, 382] width 14 height 14
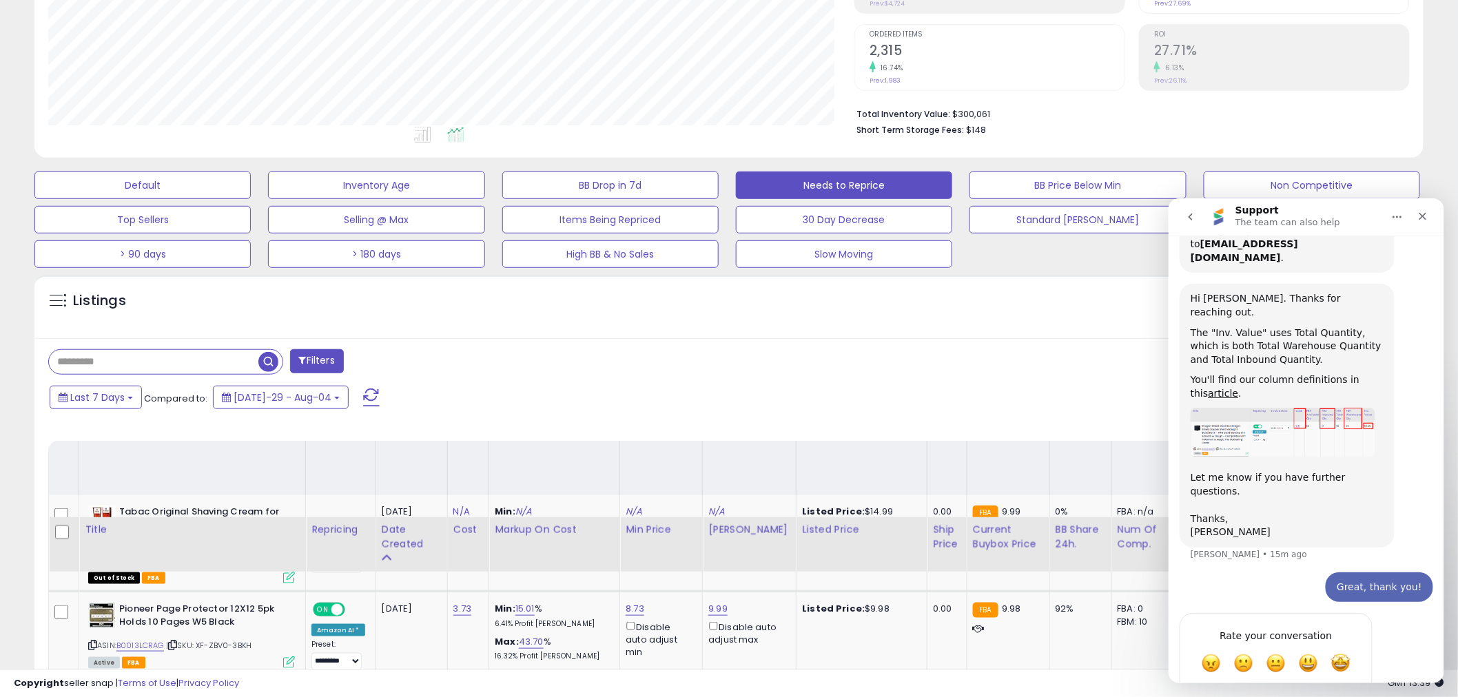
scroll to position [245, 0]
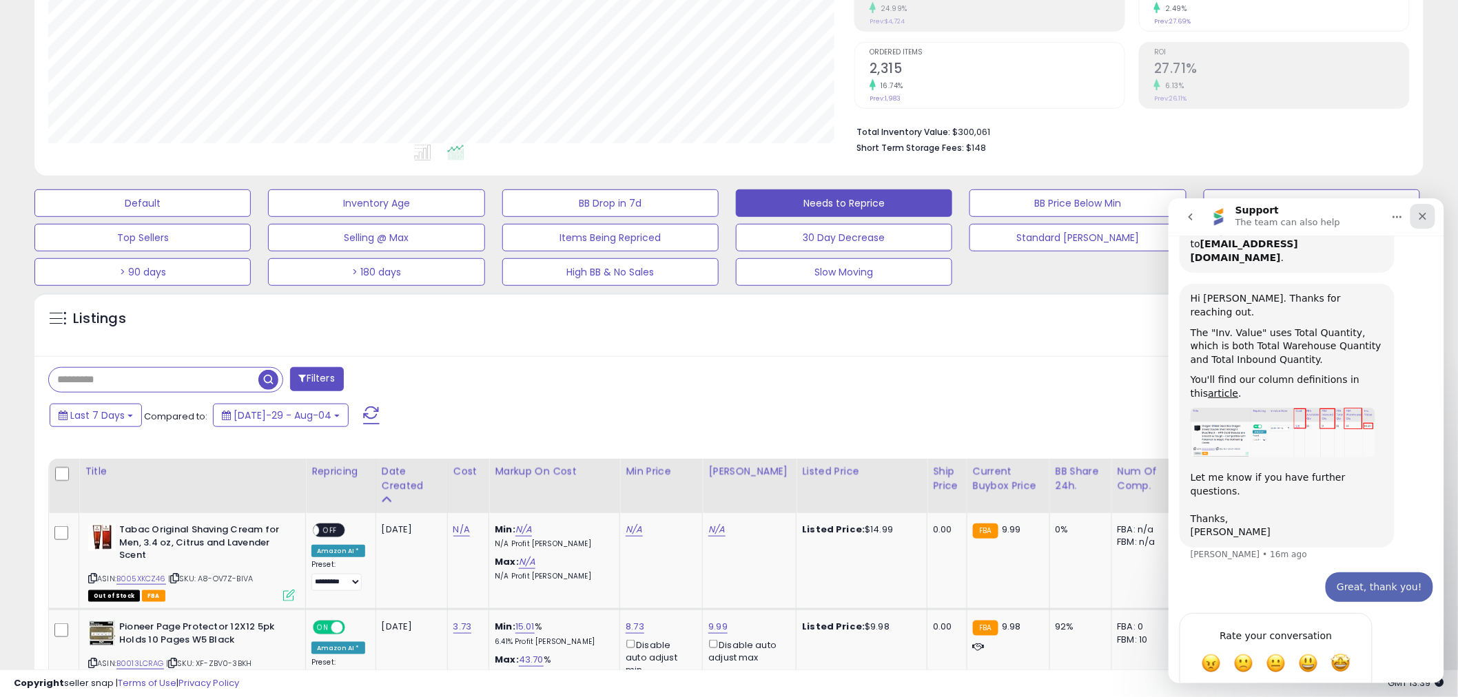
click at [1427, 216] on icon "Close" at bounding box center [1422, 215] width 11 height 11
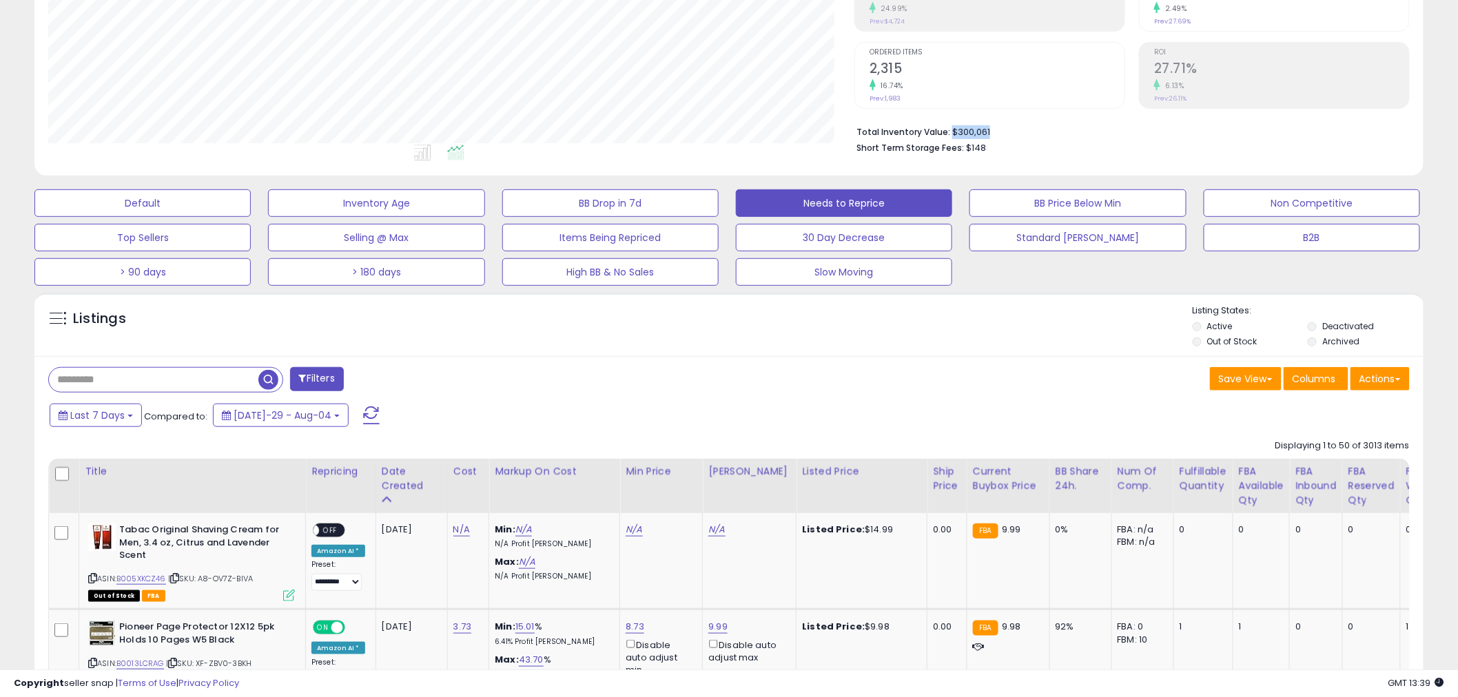
drag, startPoint x: 1014, startPoint y: 131, endPoint x: 950, endPoint y: 130, distance: 64.1
click at [950, 130] on li "Total Inventory Value: $300,061" at bounding box center [1128, 131] width 543 height 17
copy li "$300,061"
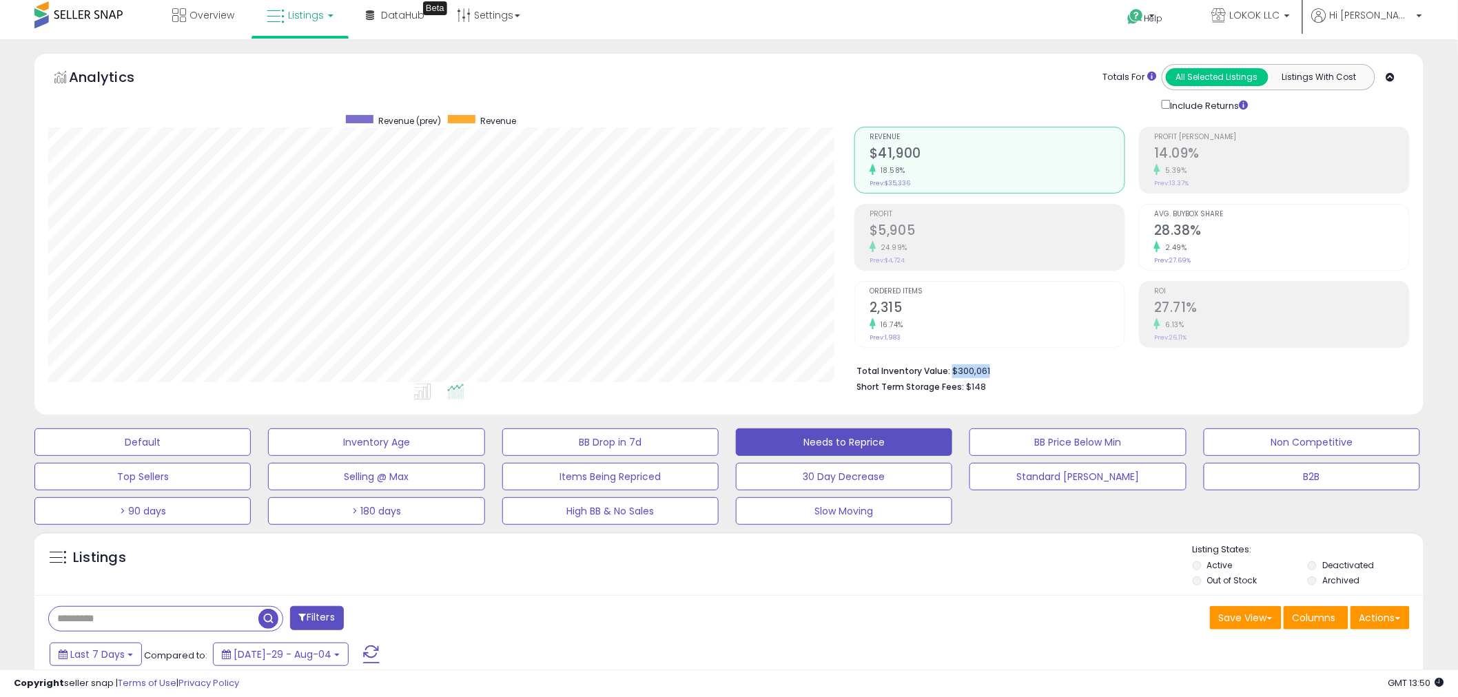
scroll to position [0, 0]
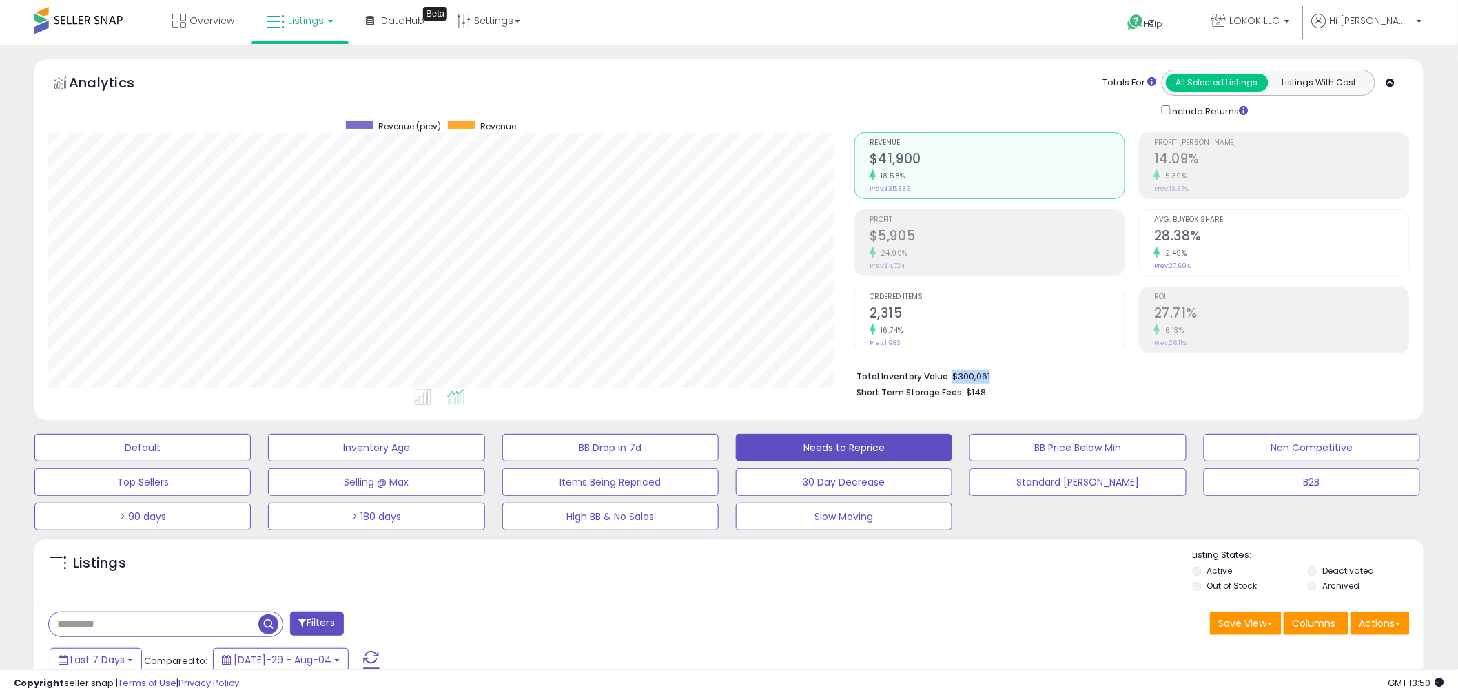
click at [312, 24] on span "Listings" at bounding box center [306, 21] width 36 height 14
click at [511, 17] on link "Settings" at bounding box center [489, 20] width 84 height 41
click at [385, 26] on link "DataHub Beta" at bounding box center [395, 20] width 79 height 41
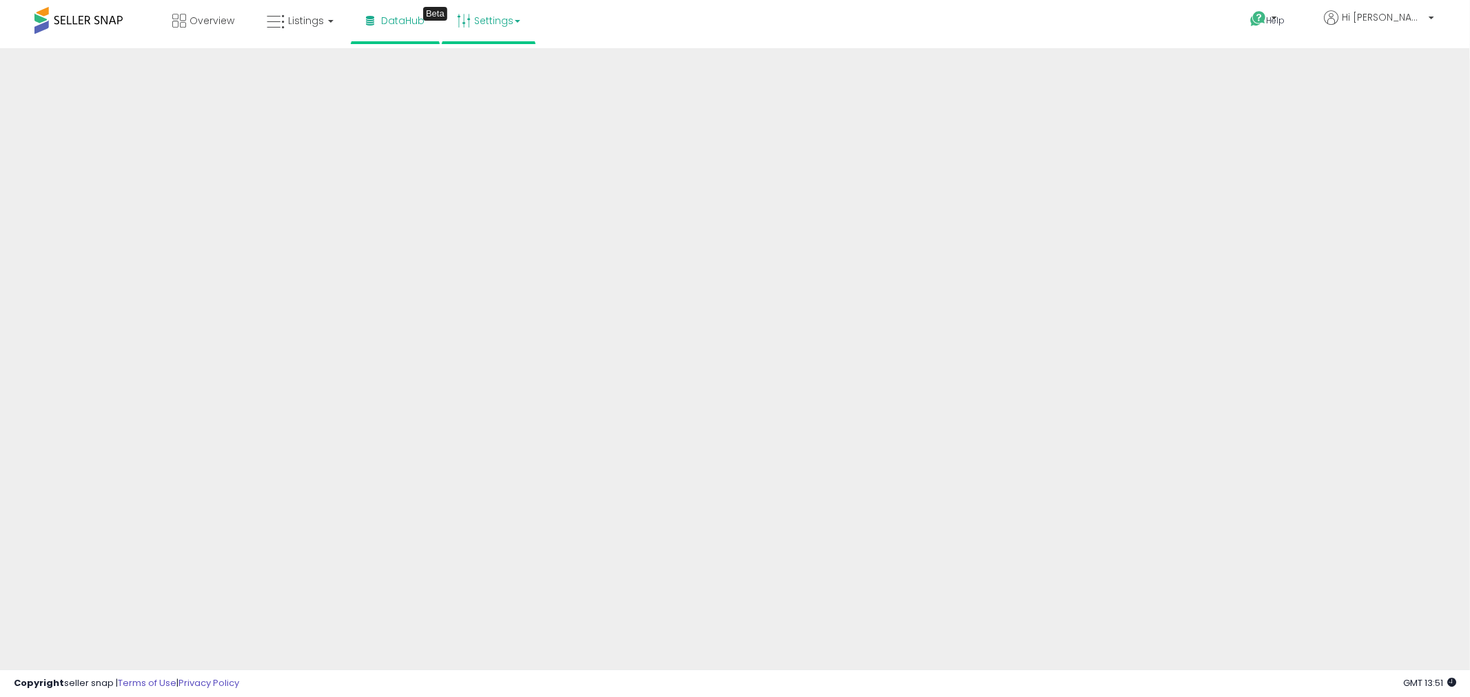
click at [496, 21] on link "Settings" at bounding box center [489, 20] width 84 height 41
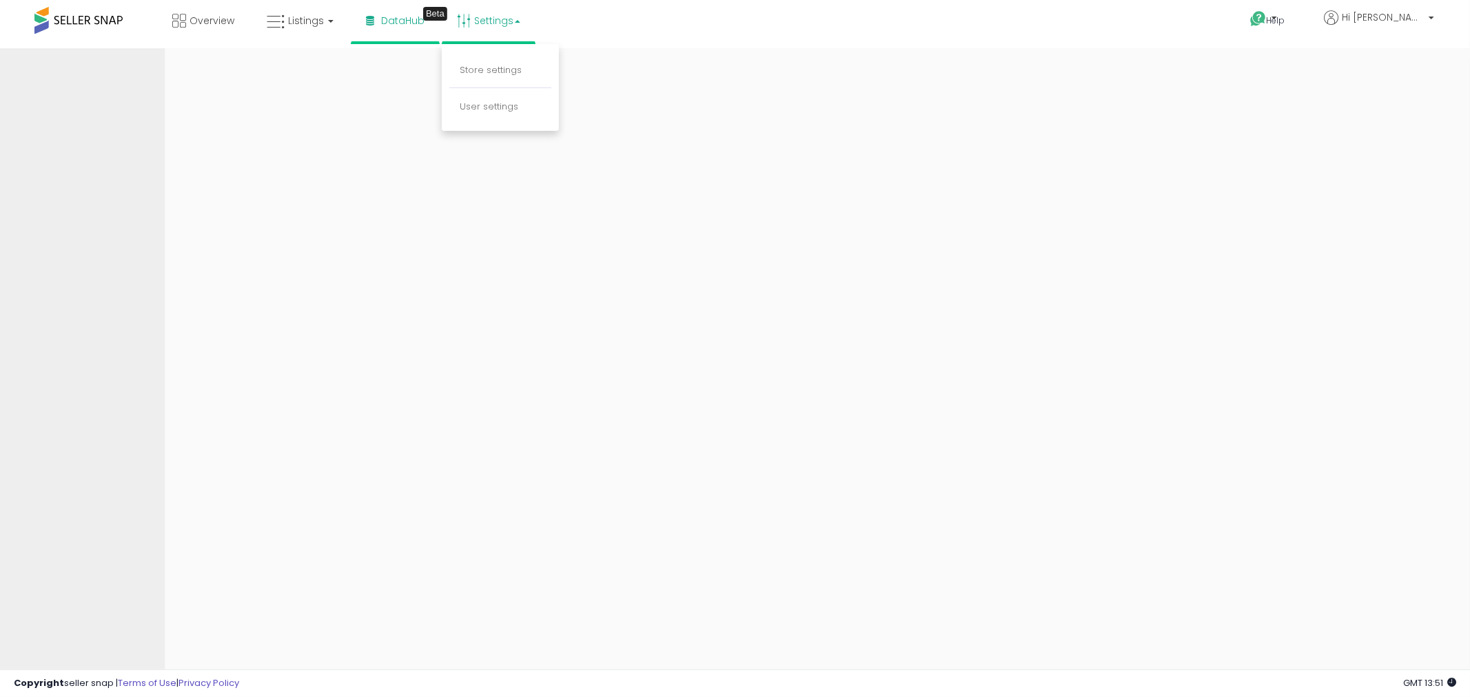
click at [613, 8] on div "Overview Listings DataHub Beta" at bounding box center [476, 29] width 973 height 59
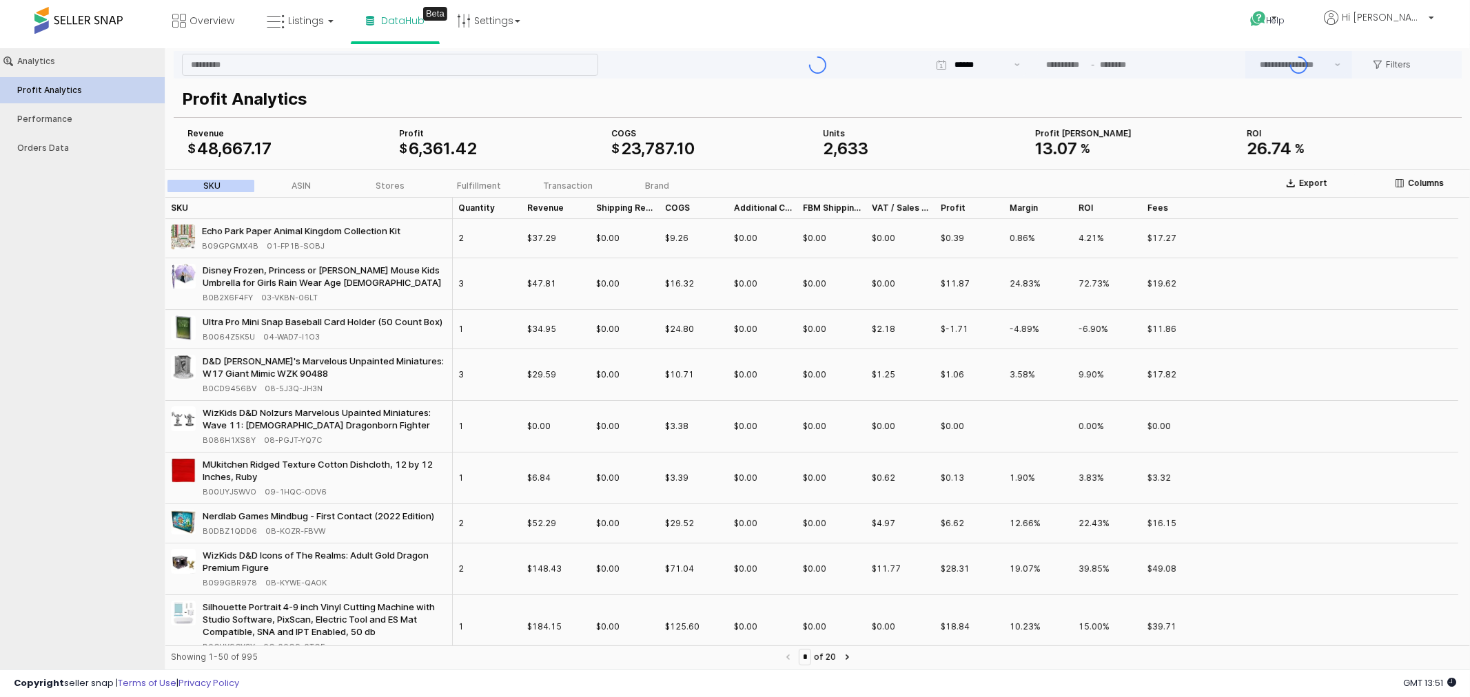
type input "***"
click at [57, 120] on div "Performance" at bounding box center [89, 119] width 144 height 10
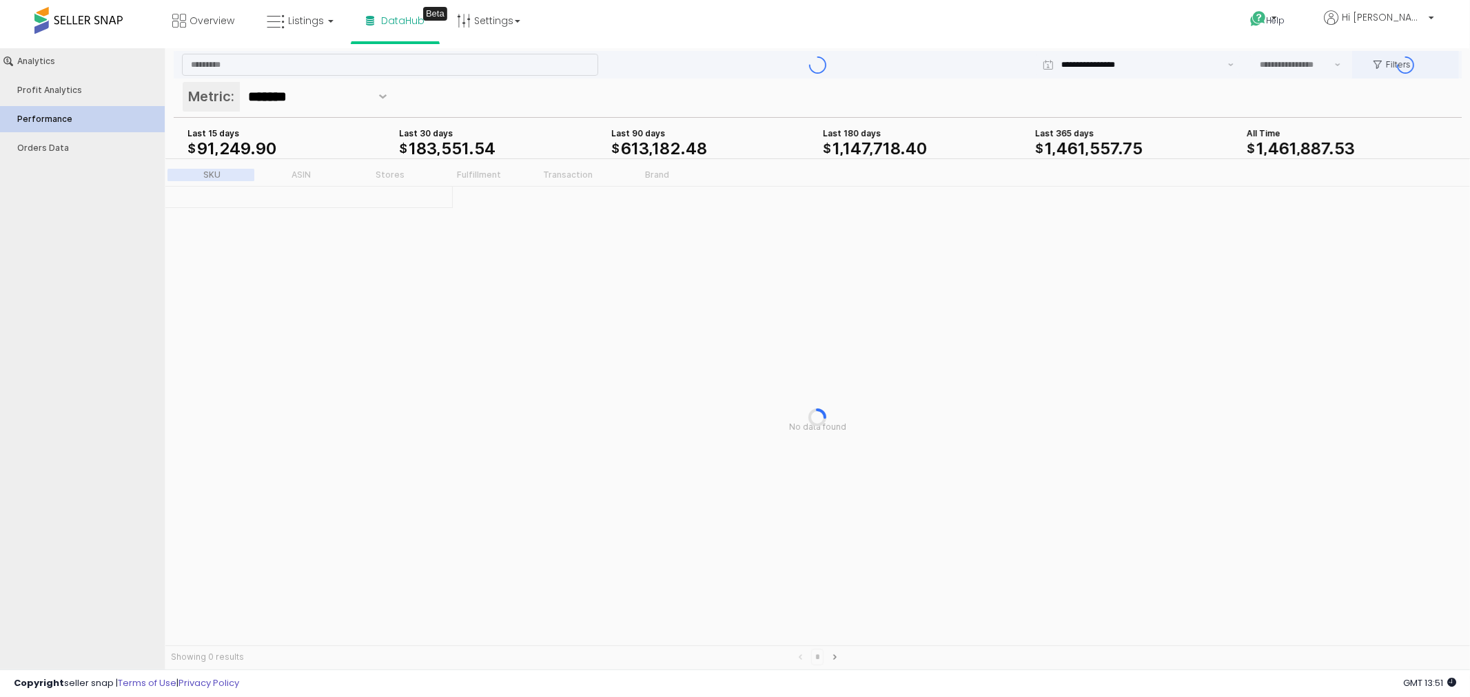
type input "***"
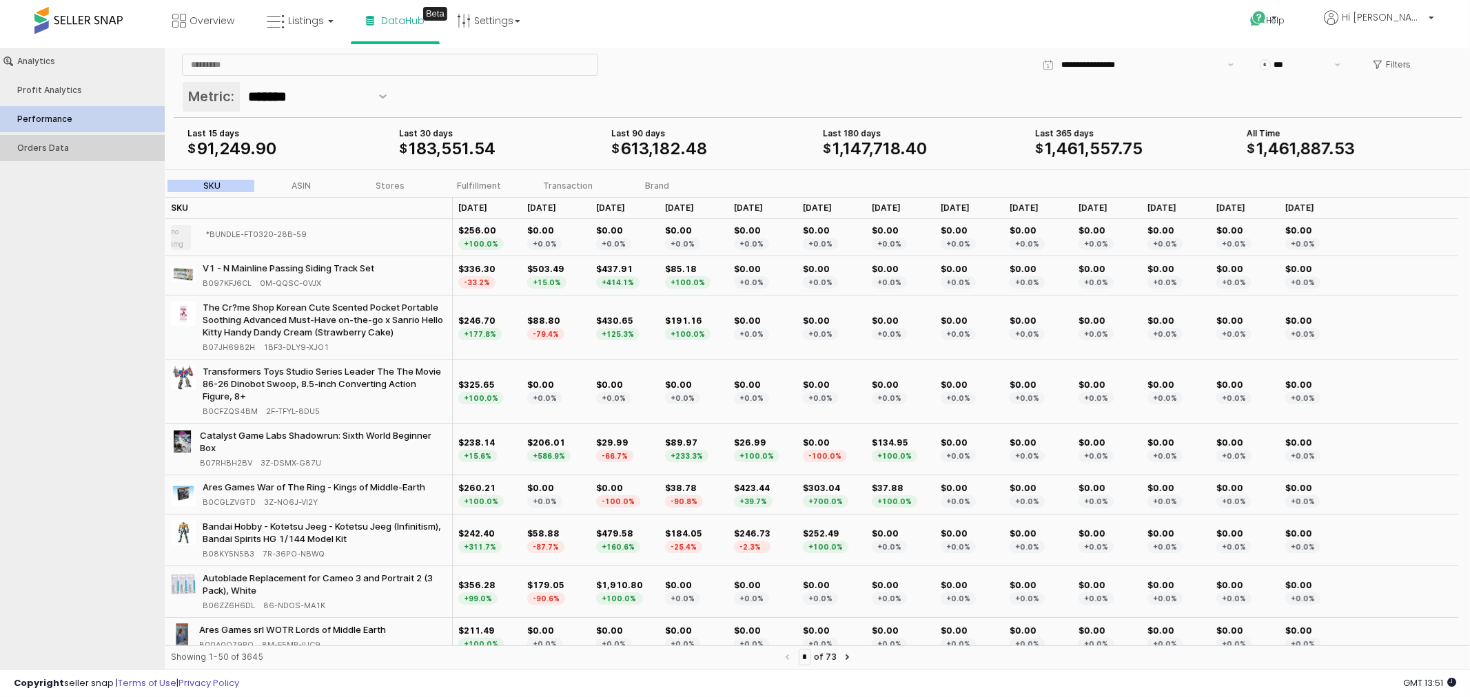
click at [52, 150] on div "Orders Data" at bounding box center [89, 148] width 144 height 10
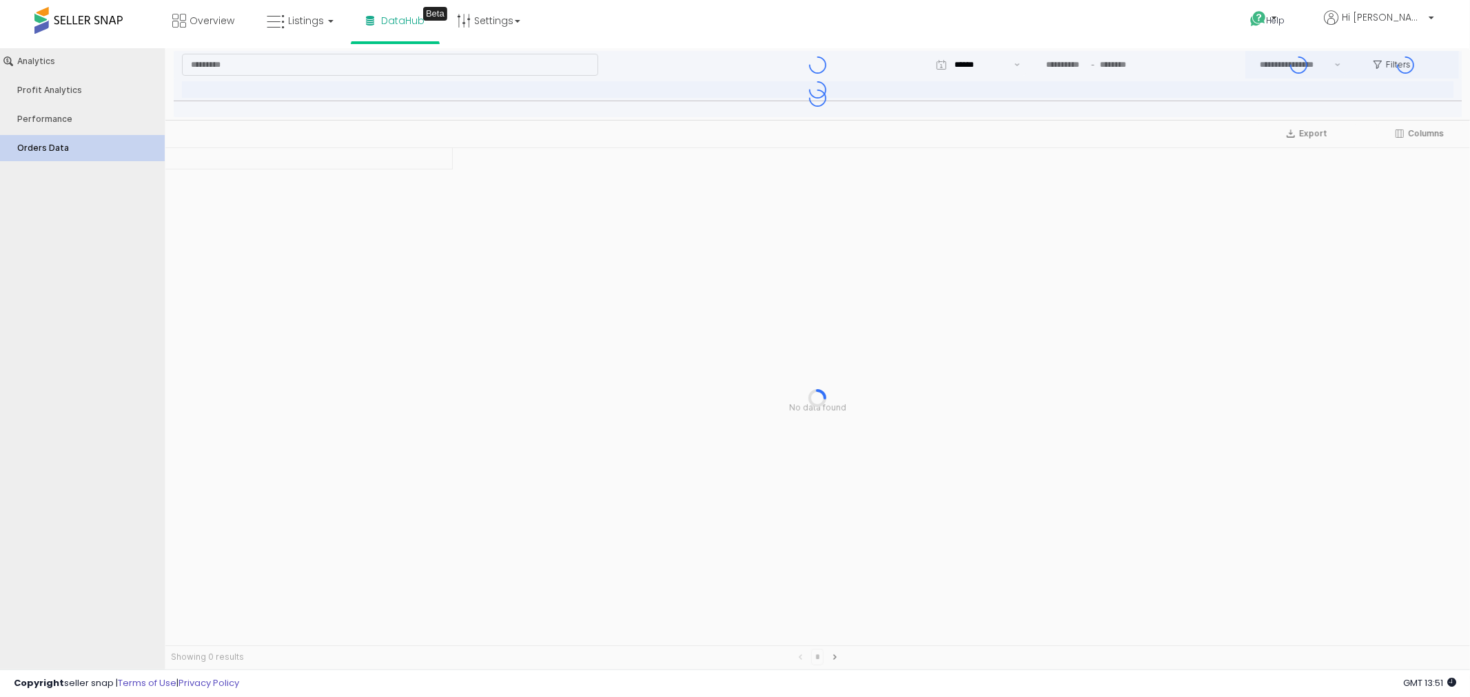
type input "***"
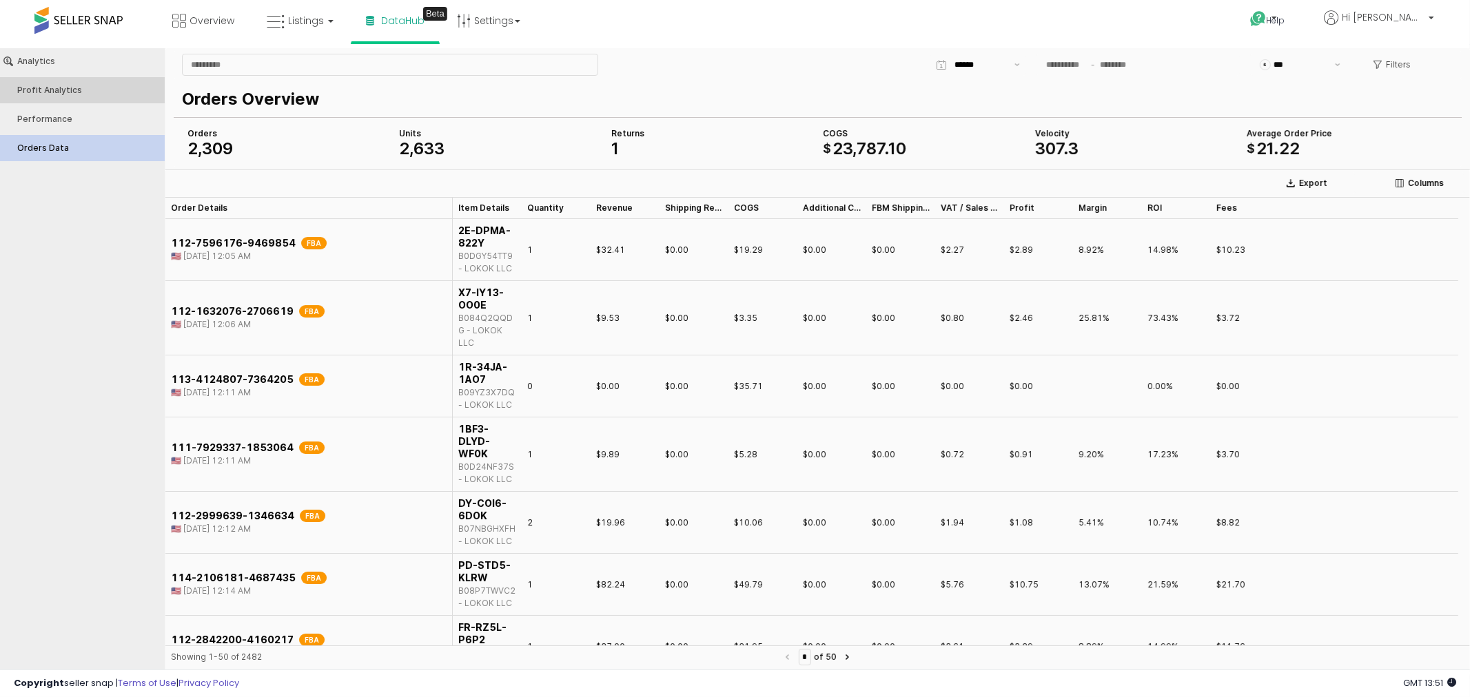
click at [65, 90] on div "Profit Analytics" at bounding box center [89, 90] width 144 height 10
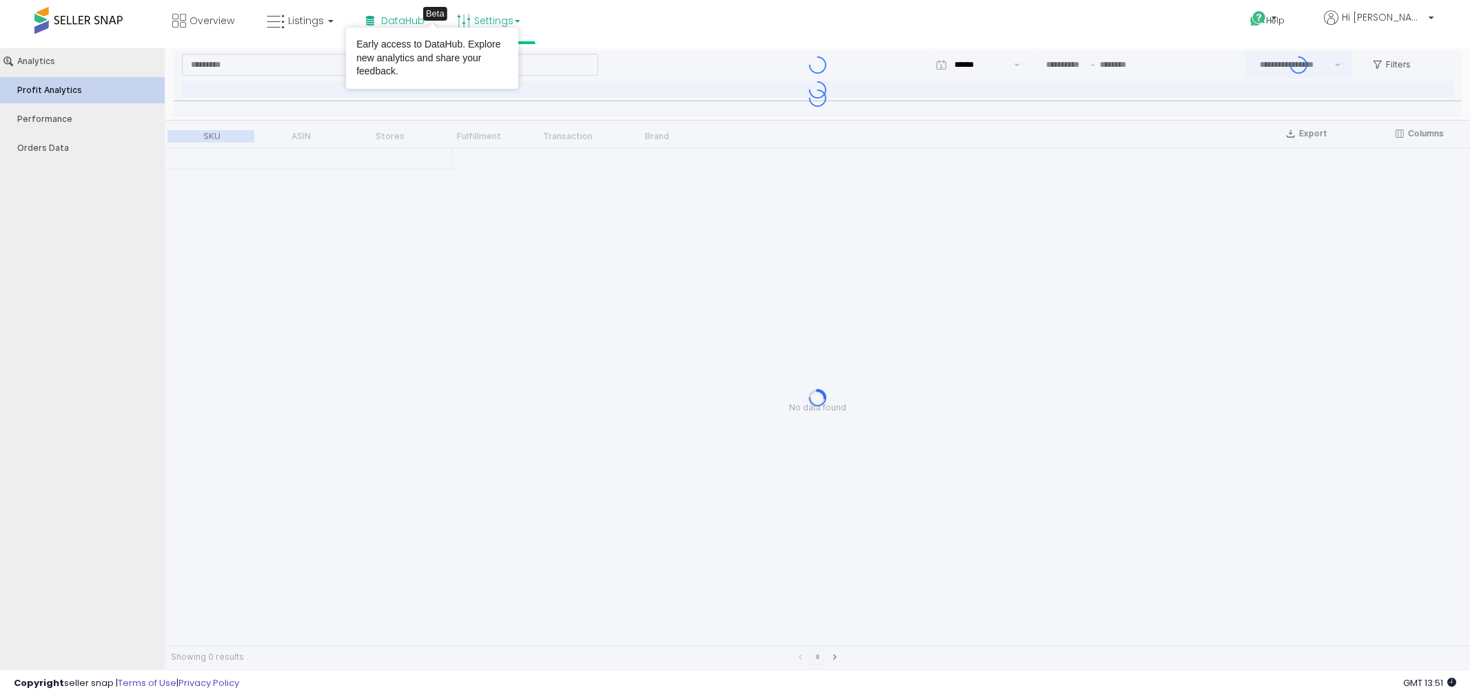
click at [512, 18] on link "Settings" at bounding box center [489, 20] width 84 height 41
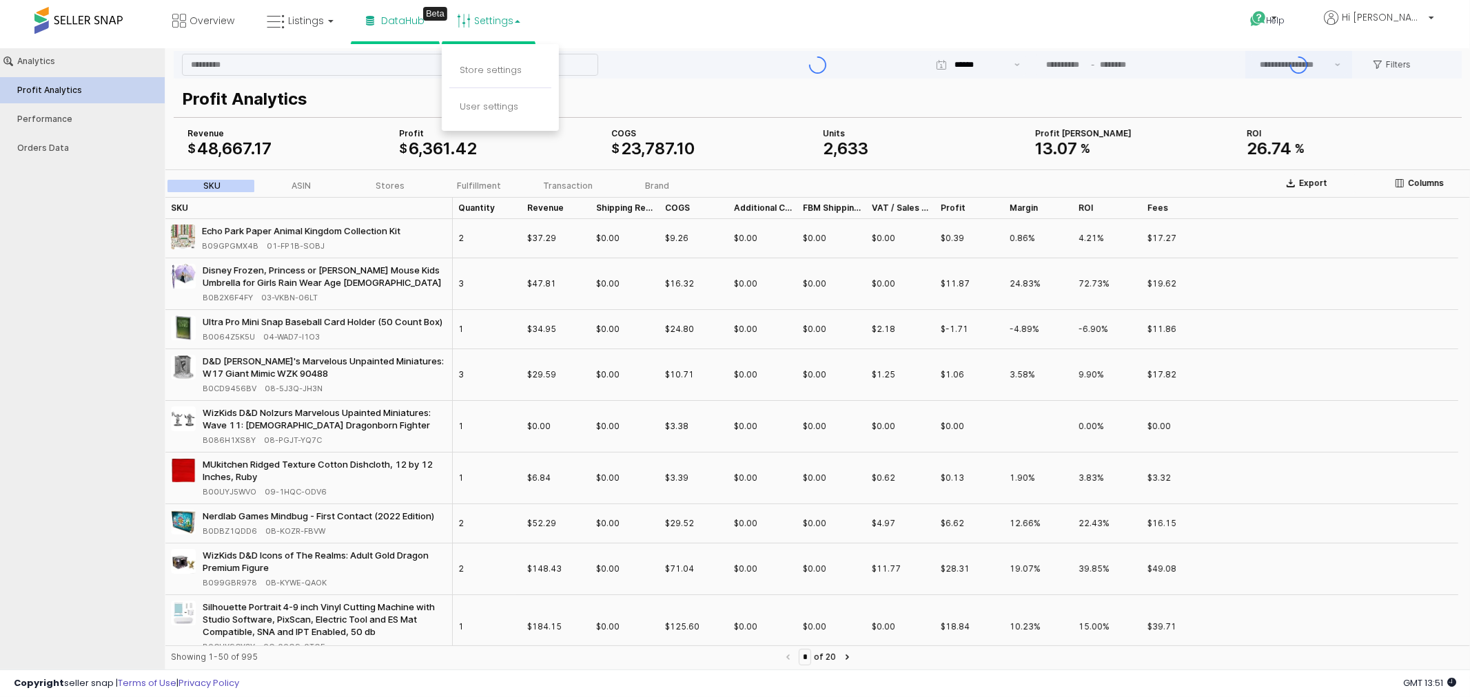
type input "***"
click at [554, 182] on div "Transaction" at bounding box center [568, 186] width 50 height 10
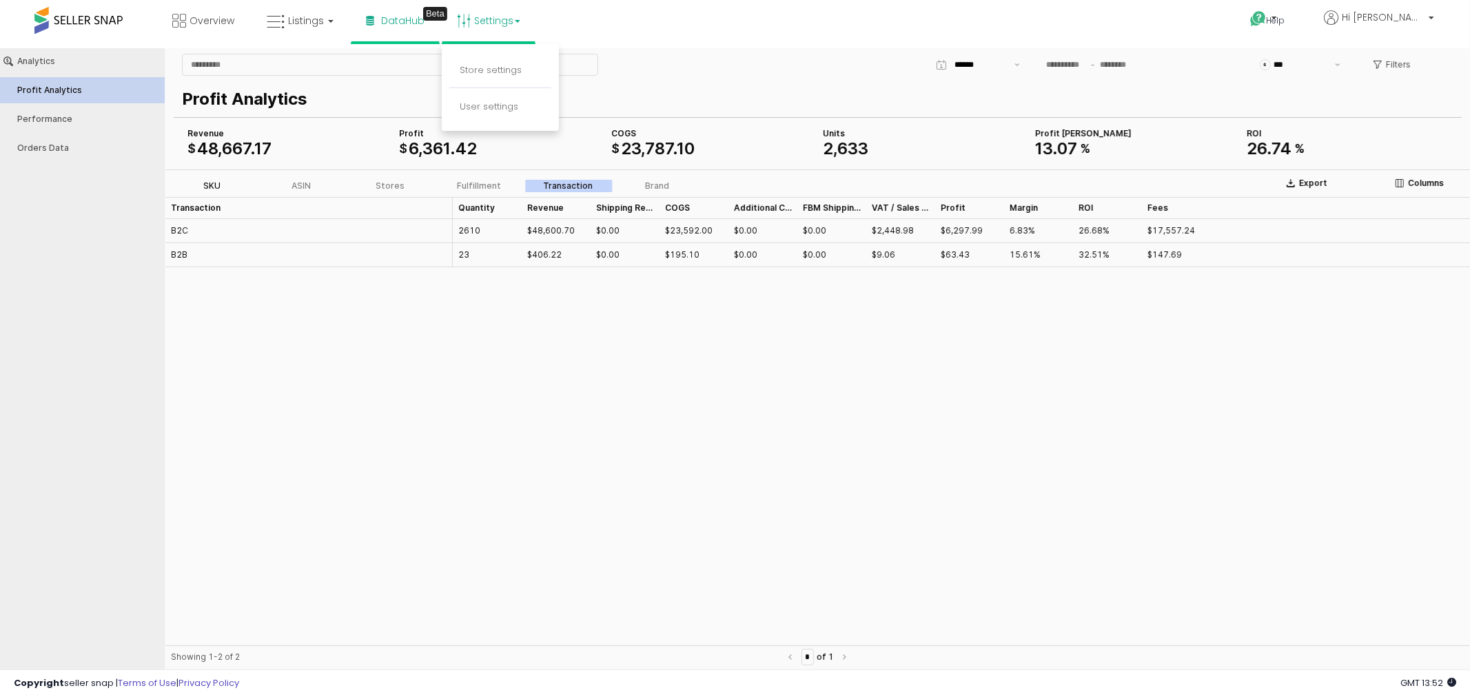
click at [209, 179] on label "SKU" at bounding box center [211, 185] width 89 height 12
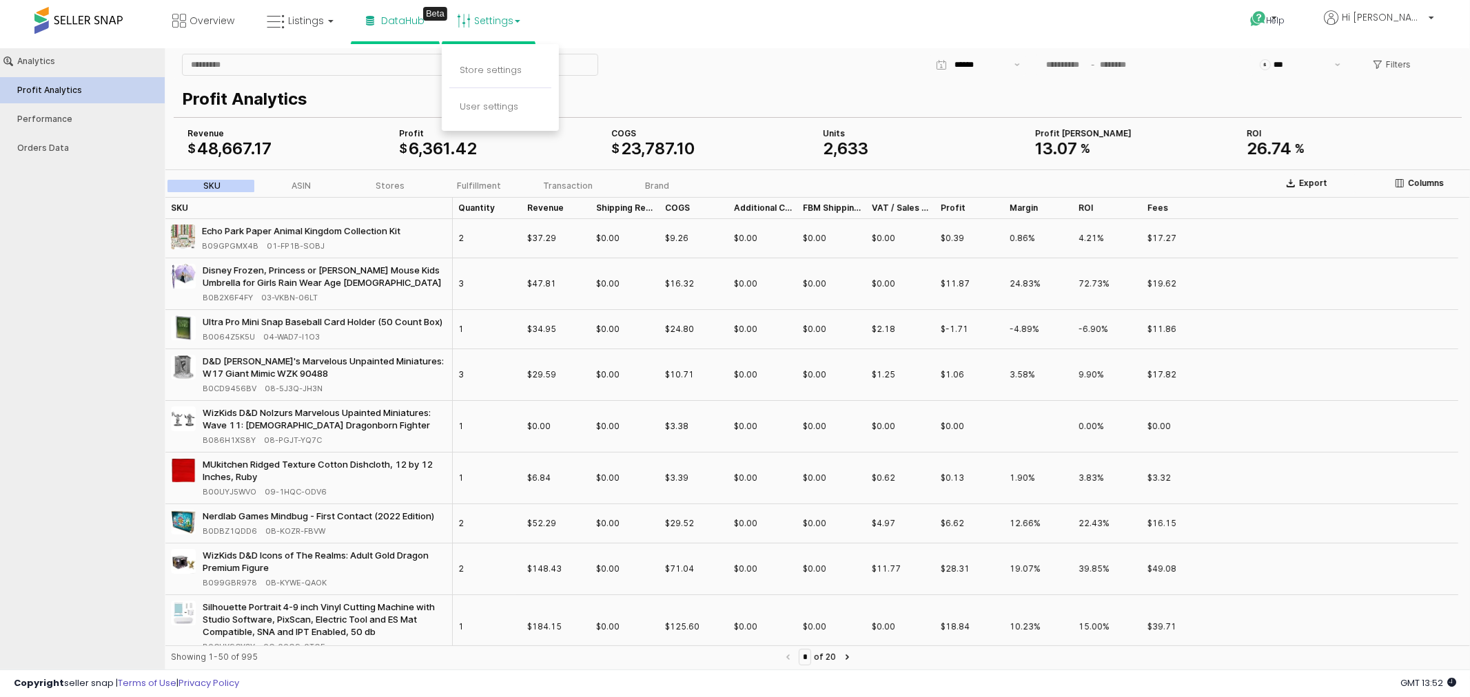
click at [1428, 59] on div "Filters" at bounding box center [1392, 64] width 80 height 28
click at [1414, 61] on button "Filters" at bounding box center [1392, 64] width 50 height 22
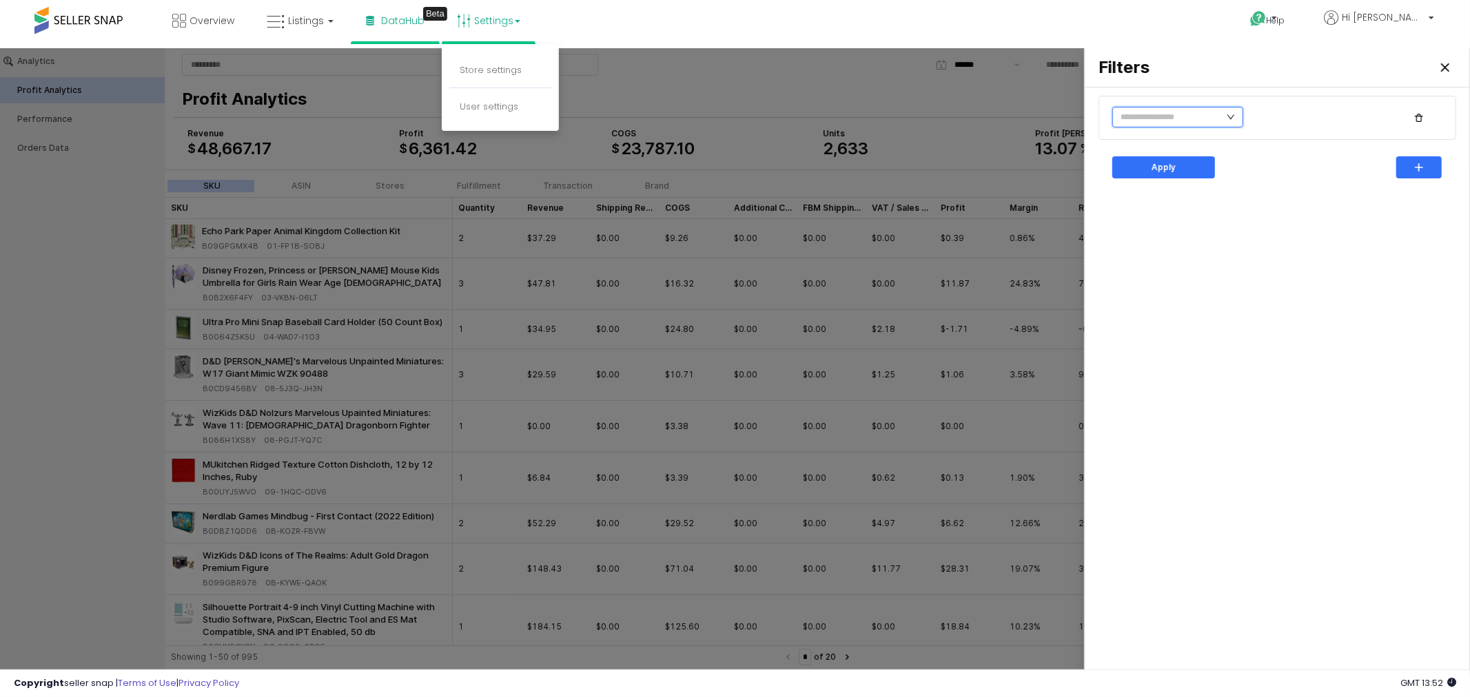
click at [1242, 117] on input "text" at bounding box center [1177, 116] width 131 height 21
drag, startPoint x: 1220, startPoint y: 215, endPoint x: 1218, endPoint y: 236, distance: 20.7
click at [1218, 236] on div "Apply" at bounding box center [1277, 380] width 369 height 577
click at [1217, 114] on input "text" at bounding box center [1177, 116] width 131 height 21
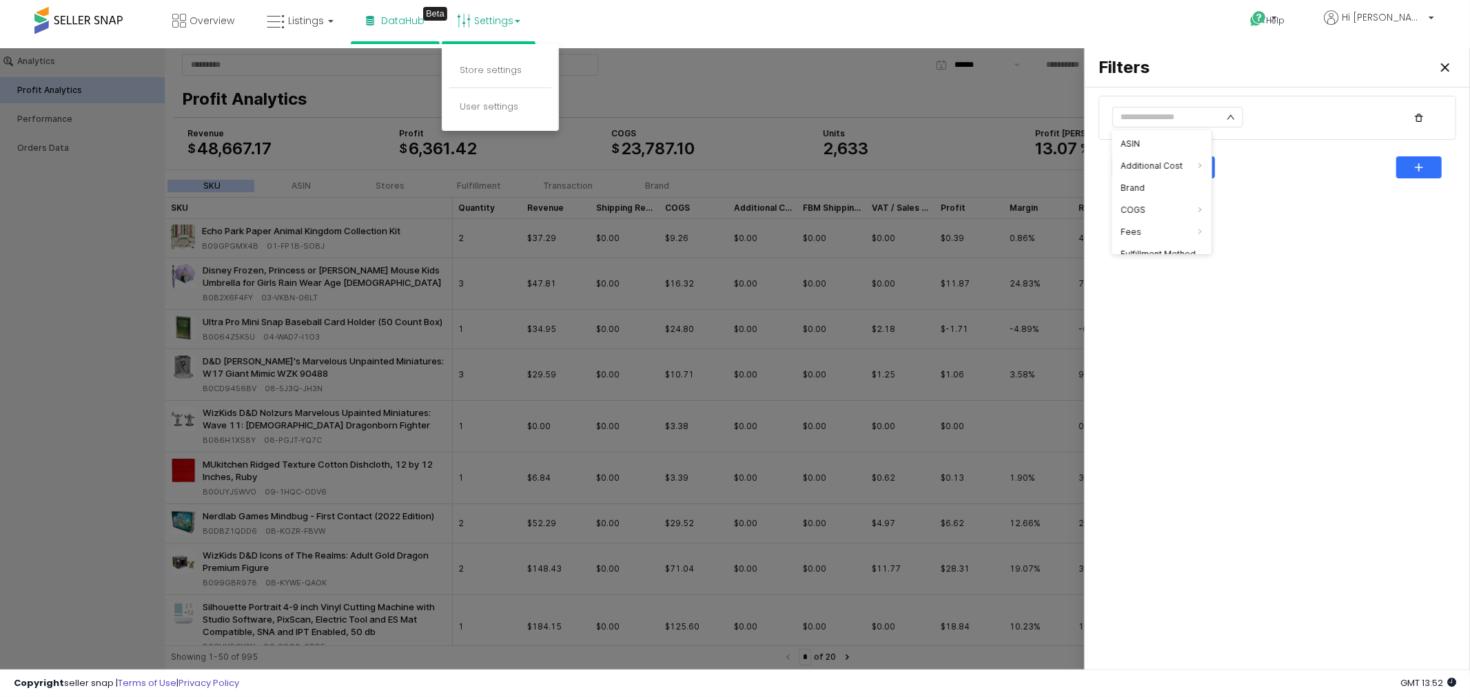
scroll to position [343, 0]
click at [1273, 279] on div "Apply" at bounding box center [1277, 380] width 369 height 577
click at [1441, 156] on button "button" at bounding box center [1418, 167] width 45 height 22
click at [1207, 165] on input "text" at bounding box center [1177, 166] width 131 height 21
click at [1235, 342] on div "Apply" at bounding box center [1277, 380] width 369 height 577
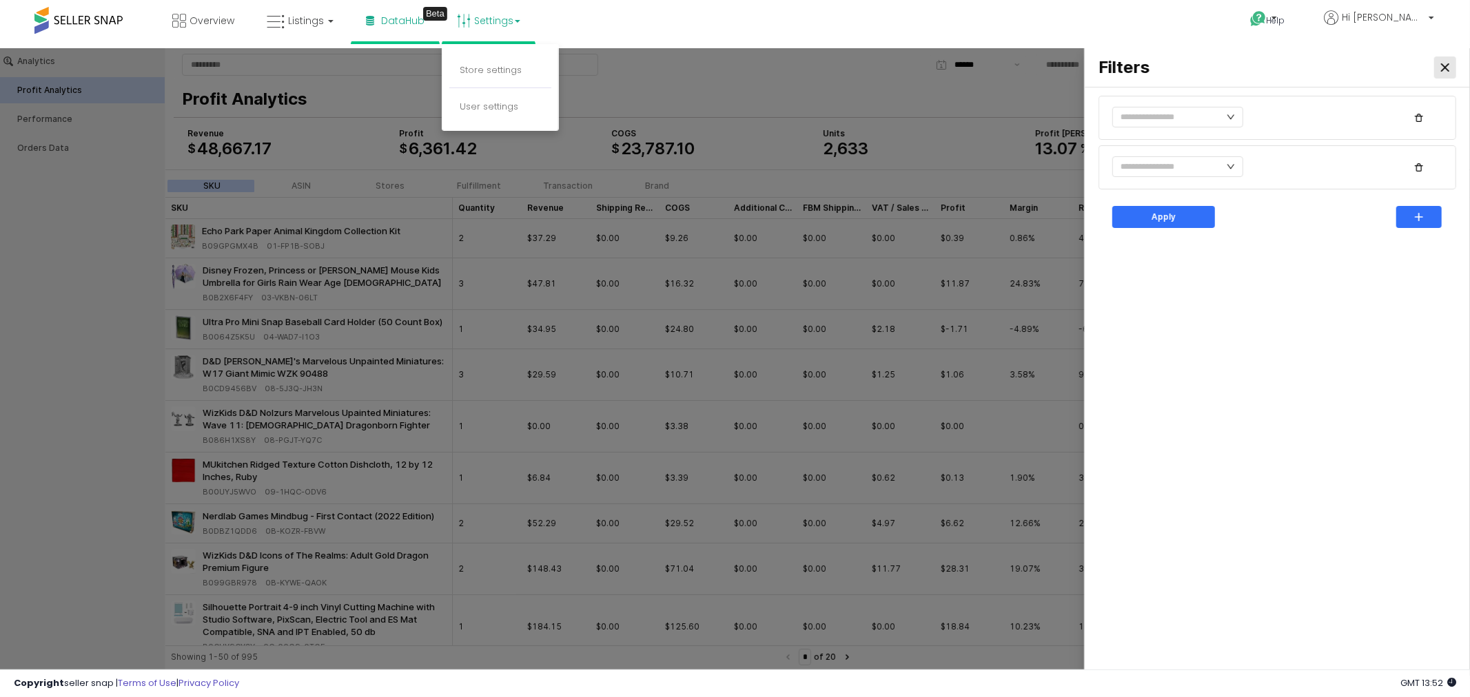
click at [1445, 66] on icon "Close" at bounding box center [1445, 67] width 8 height 8
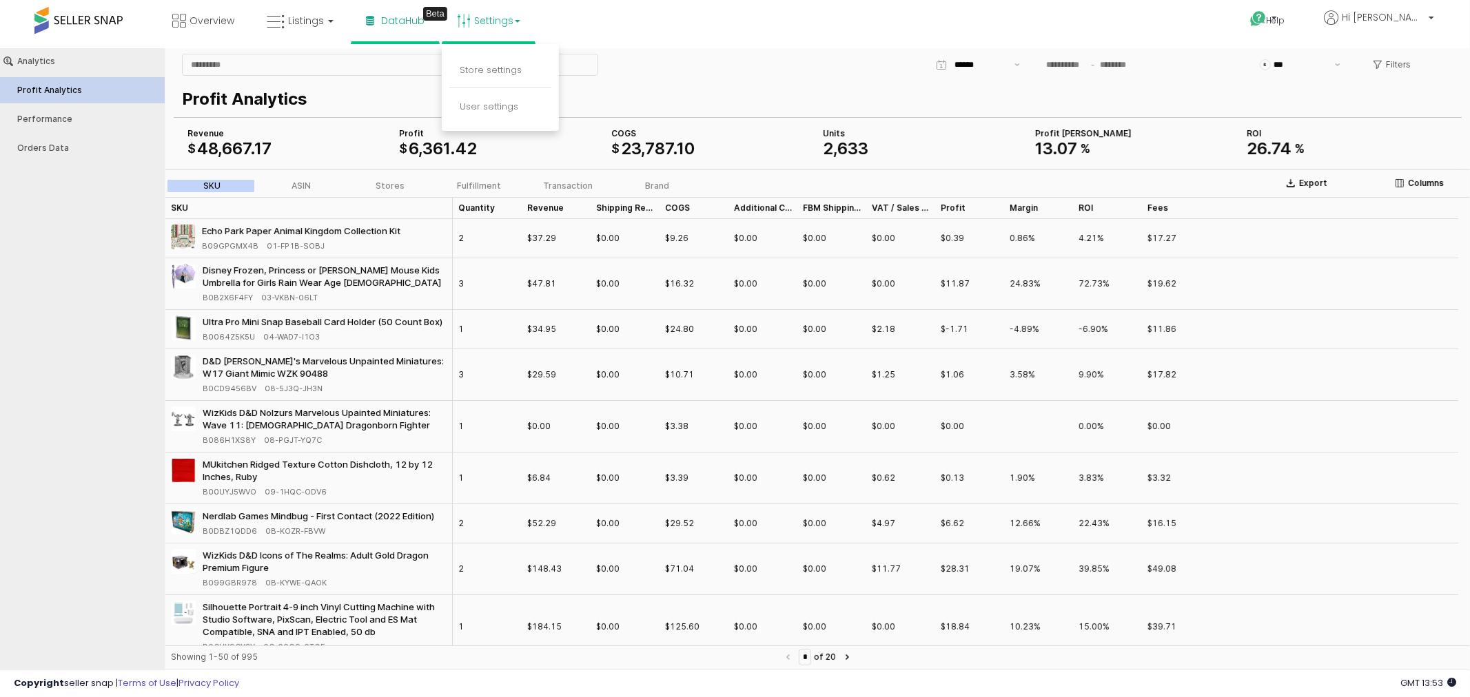
click at [793, 100] on p "Profit Analytics" at bounding box center [815, 98] width 1266 height 25
click at [318, 19] on span "Listings" at bounding box center [306, 21] width 36 height 14
click at [320, 59] on icon at bounding box center [310, 68] width 60 height 18
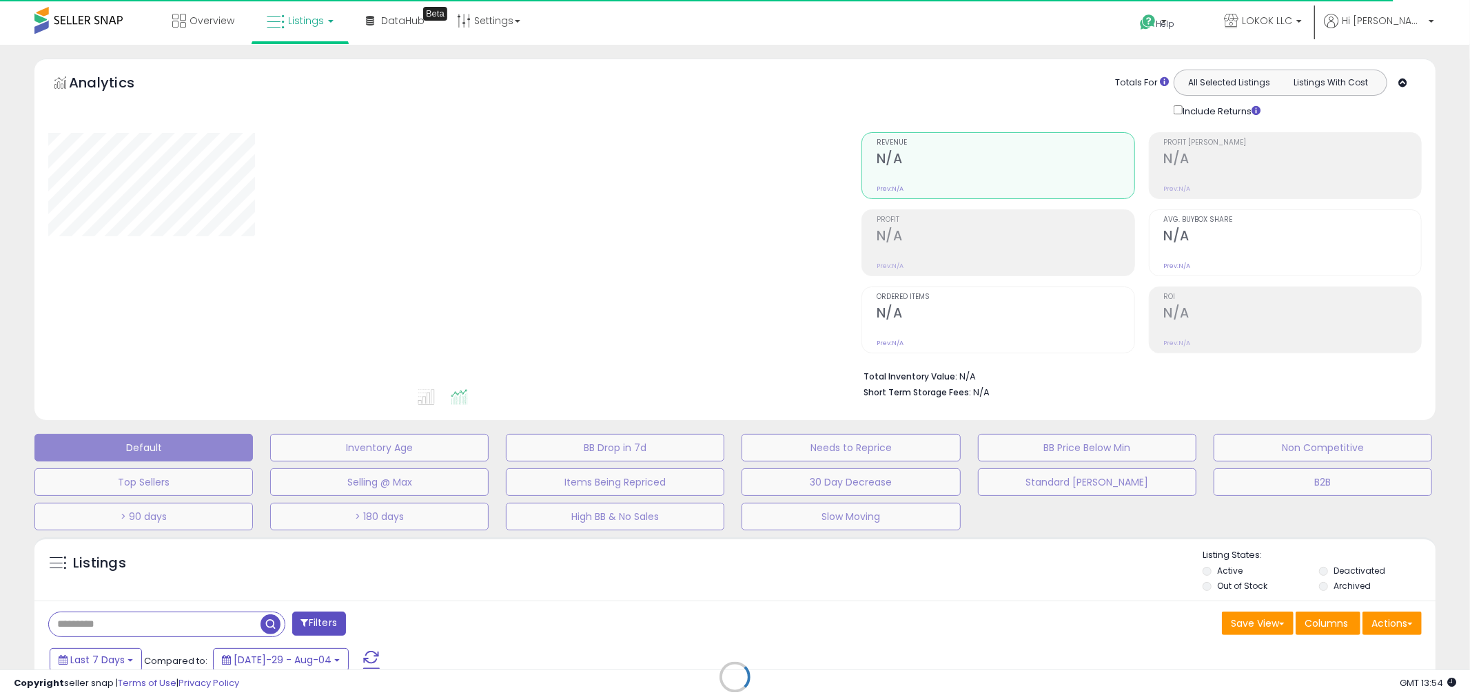
type input "*******"
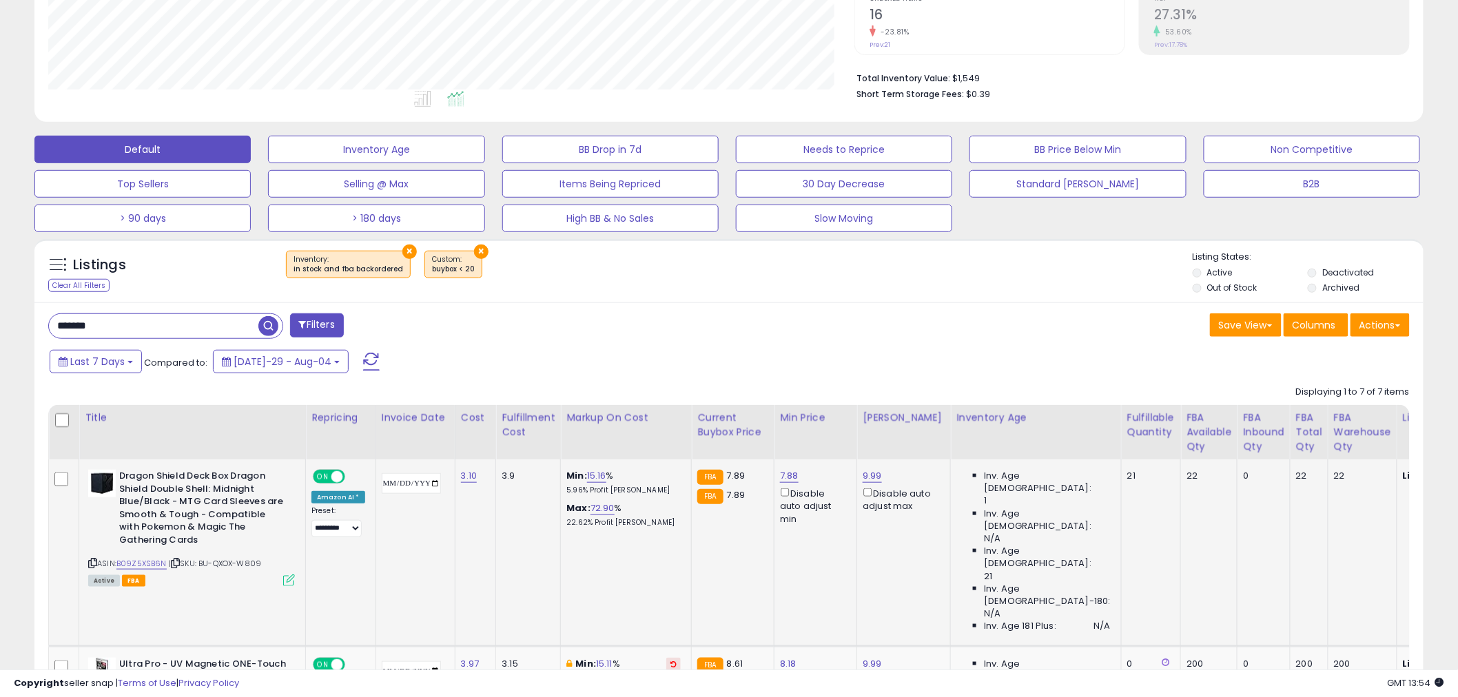
scroll to position [382, 0]
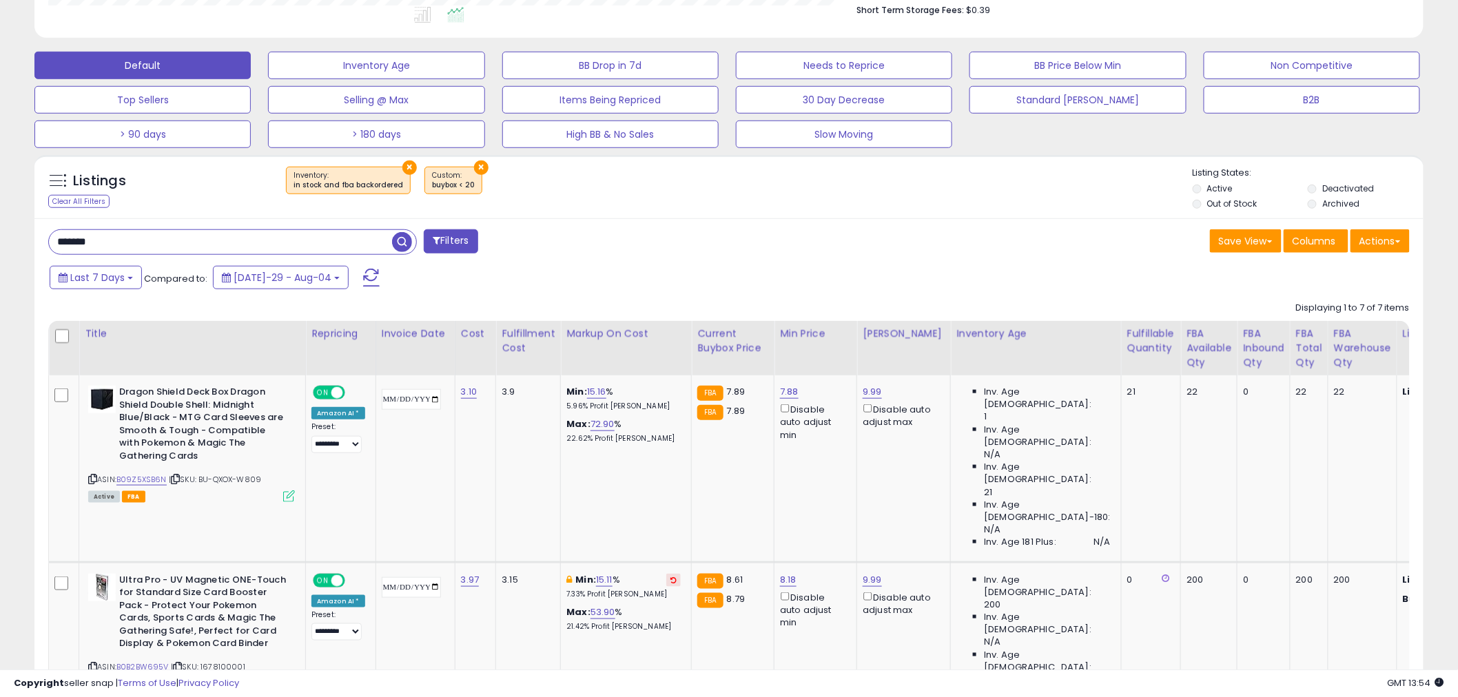
drag, startPoint x: 152, startPoint y: 238, endPoint x: 4, endPoint y: 224, distance: 148.9
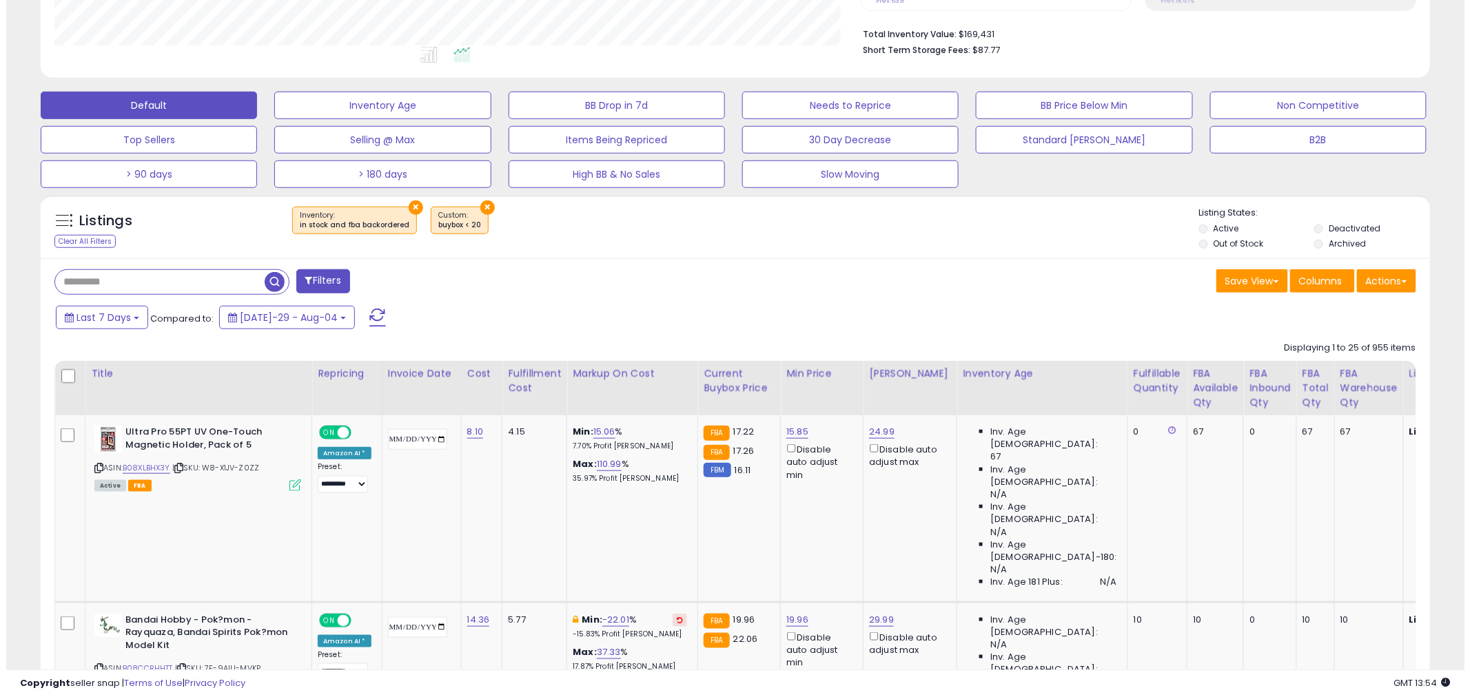
scroll to position [333, 0]
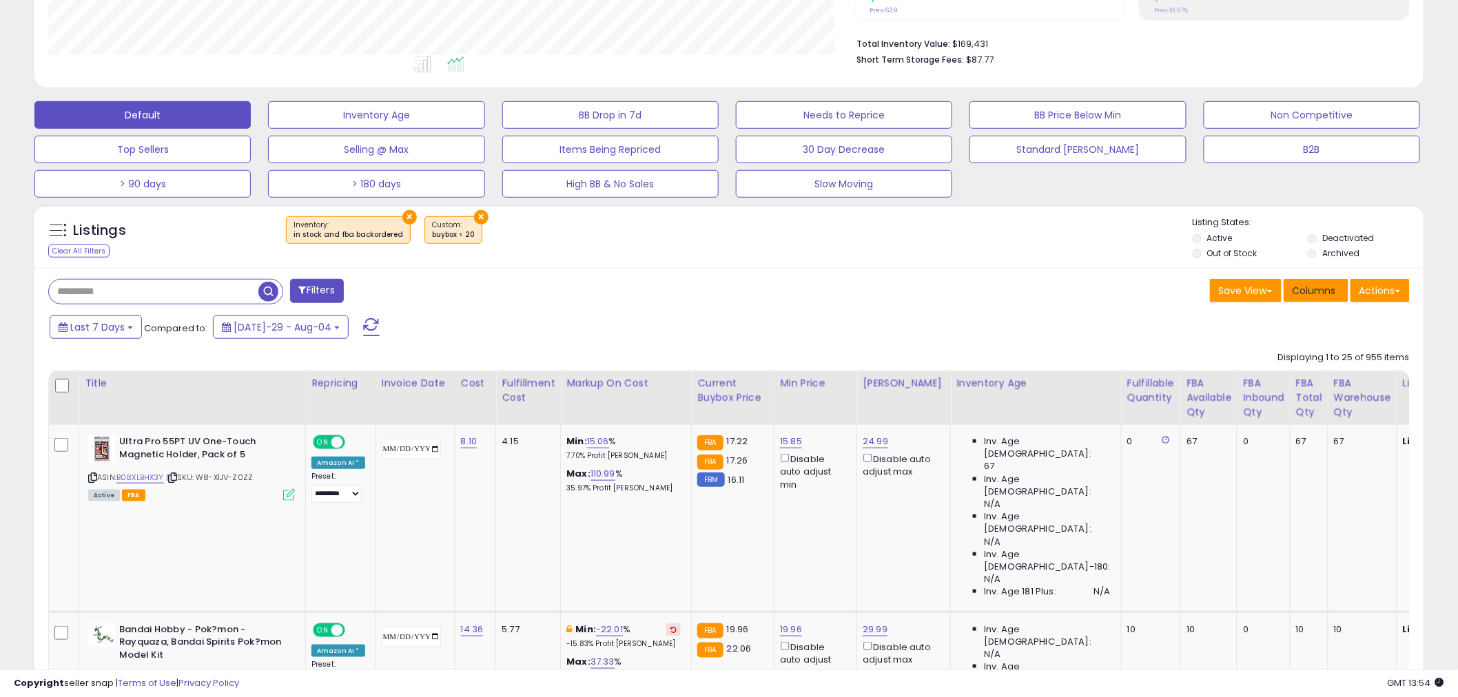
click at [1330, 294] on span "Columns" at bounding box center [1314, 291] width 43 height 14
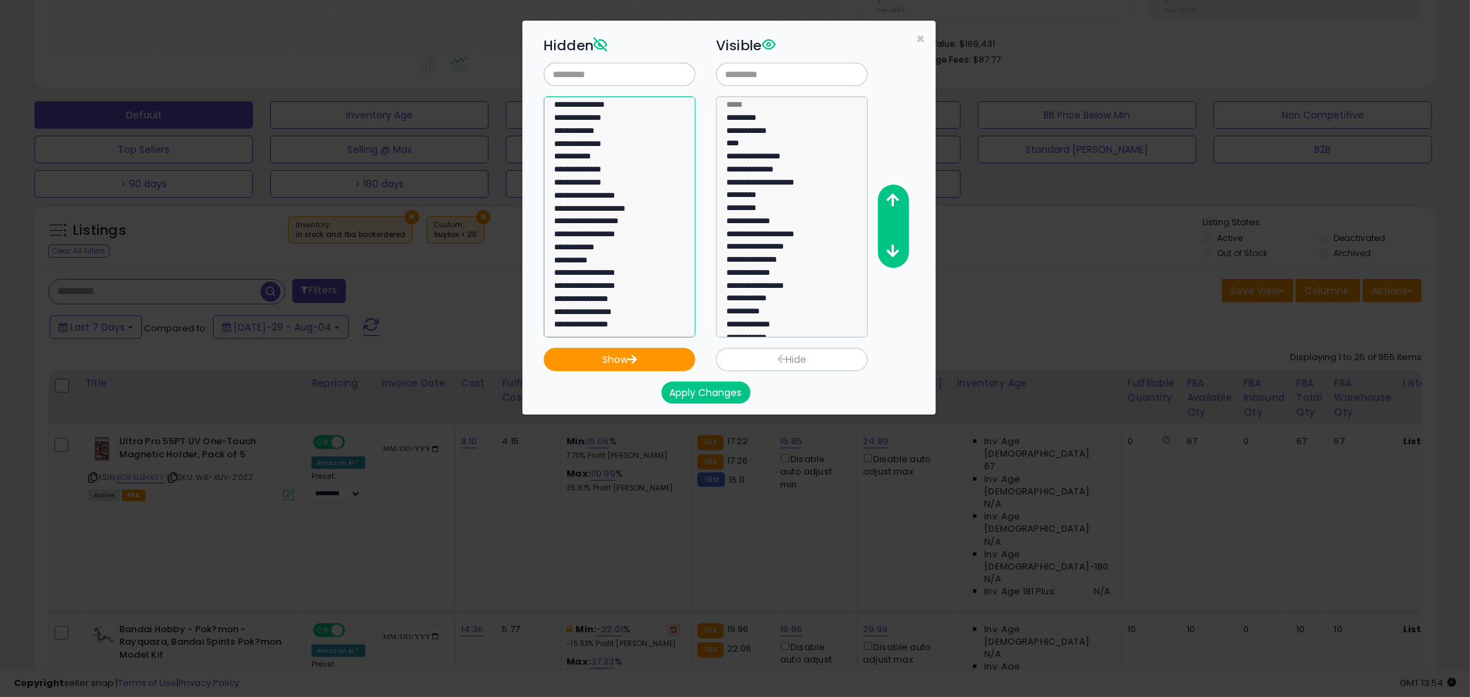
scroll to position [0, 0]
click at [922, 37] on span "×" at bounding box center [920, 39] width 9 height 20
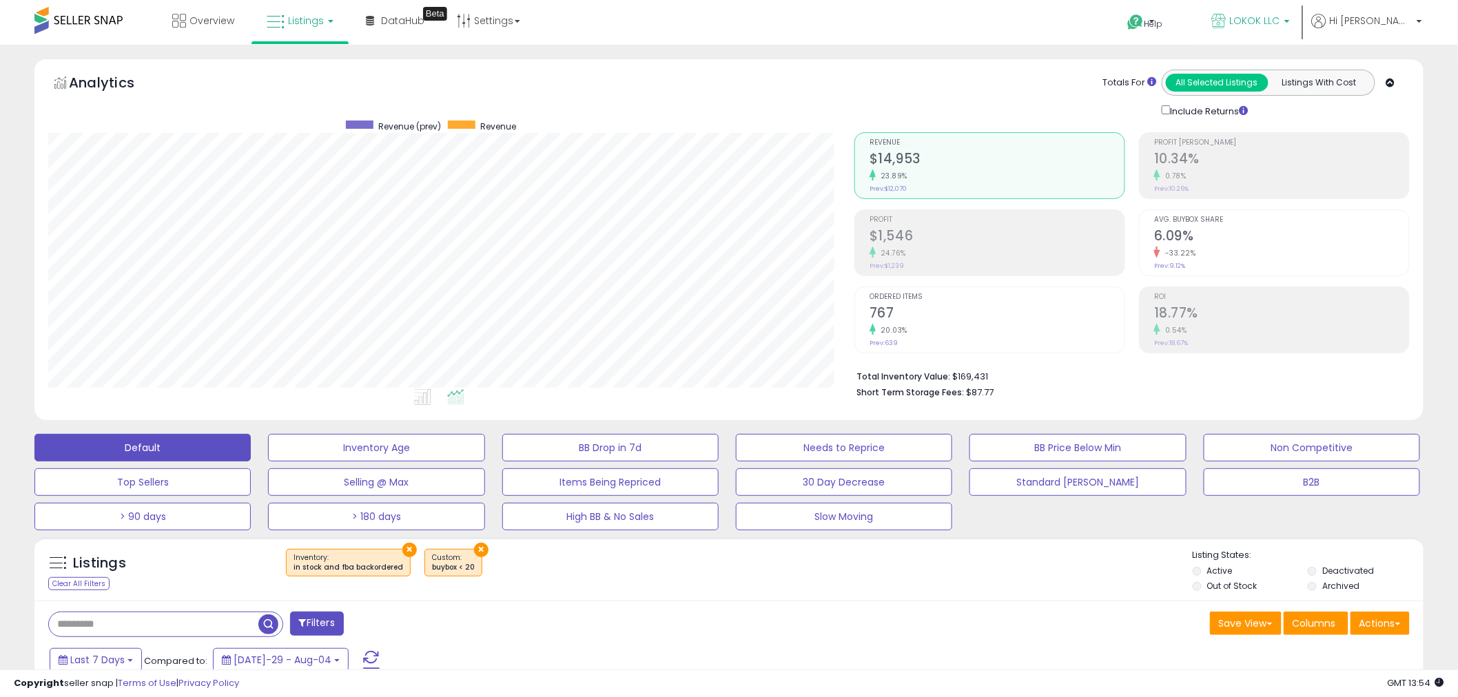
click at [1280, 16] on span "LOKOK LLC" at bounding box center [1255, 21] width 50 height 14
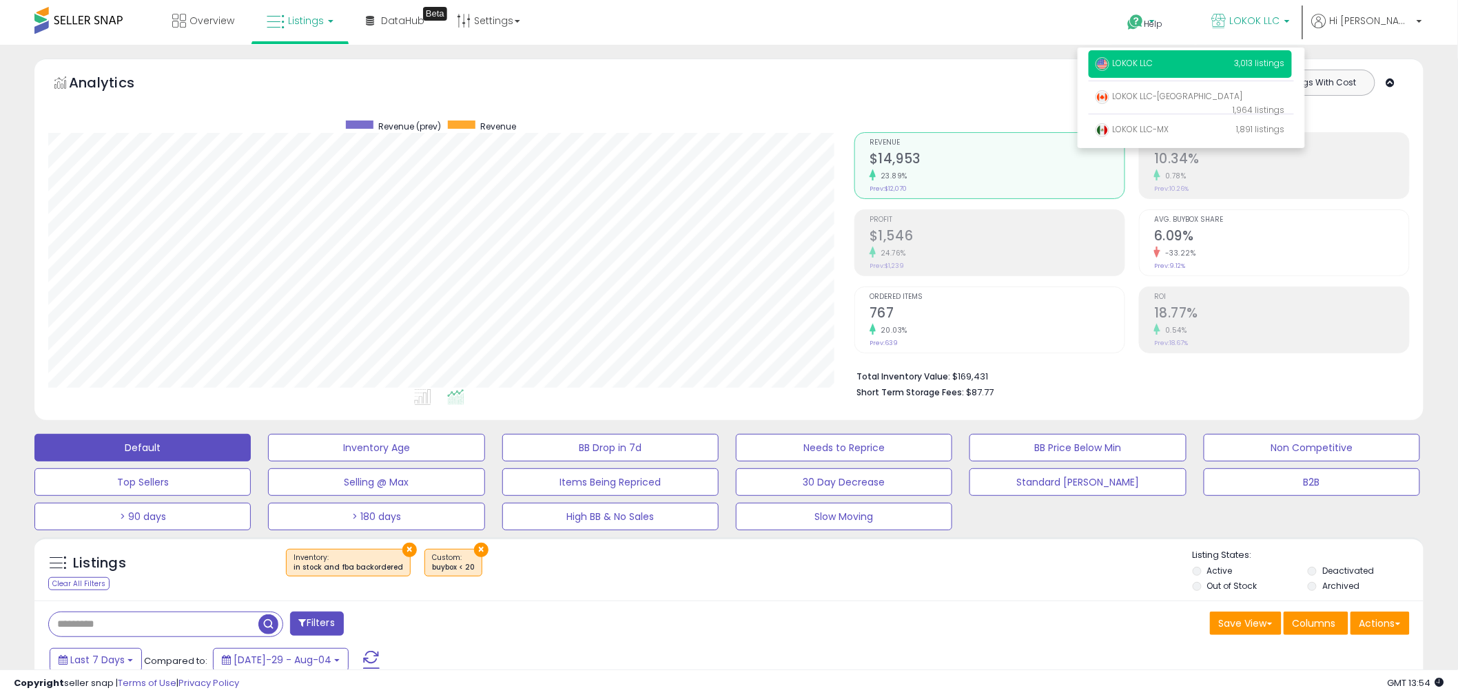
click at [1190, 14] on link "Help" at bounding box center [1153, 23] width 73 height 41
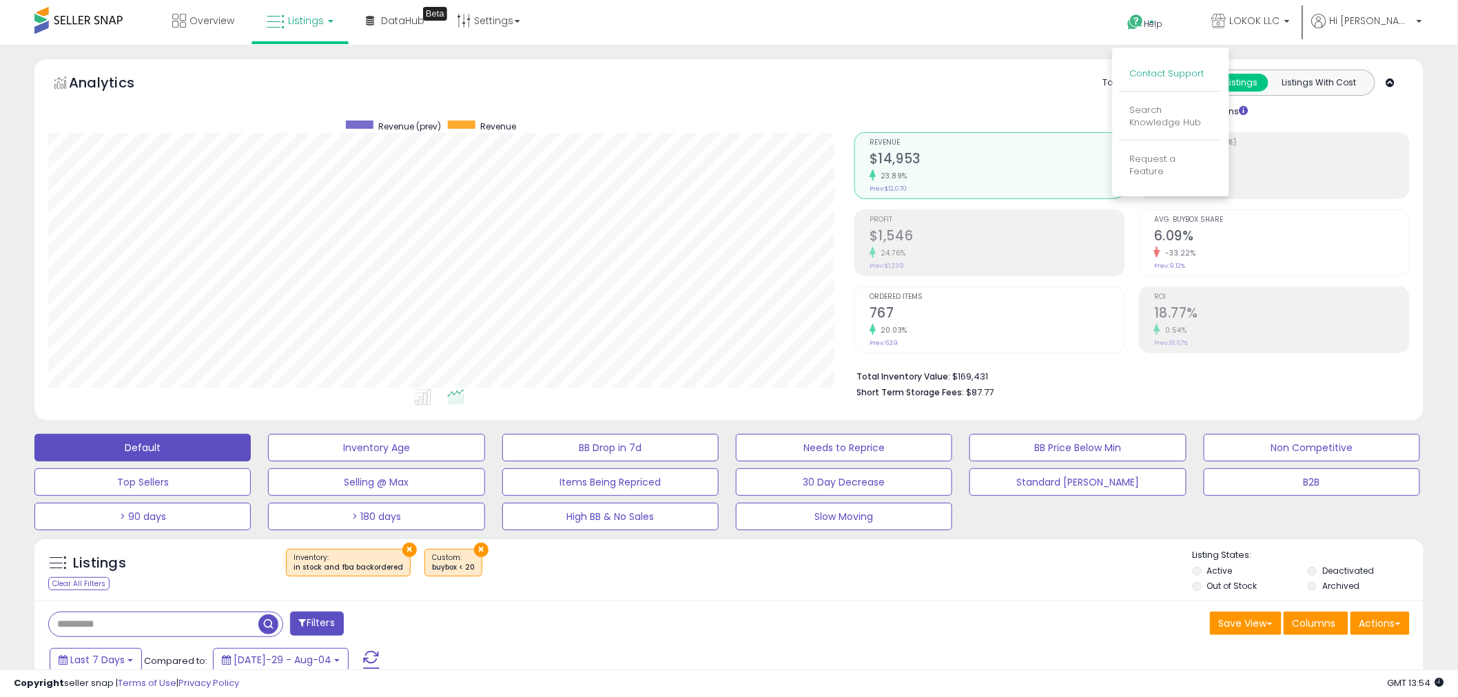
click at [1205, 70] on link "Contact Support" at bounding box center [1167, 73] width 74 height 13
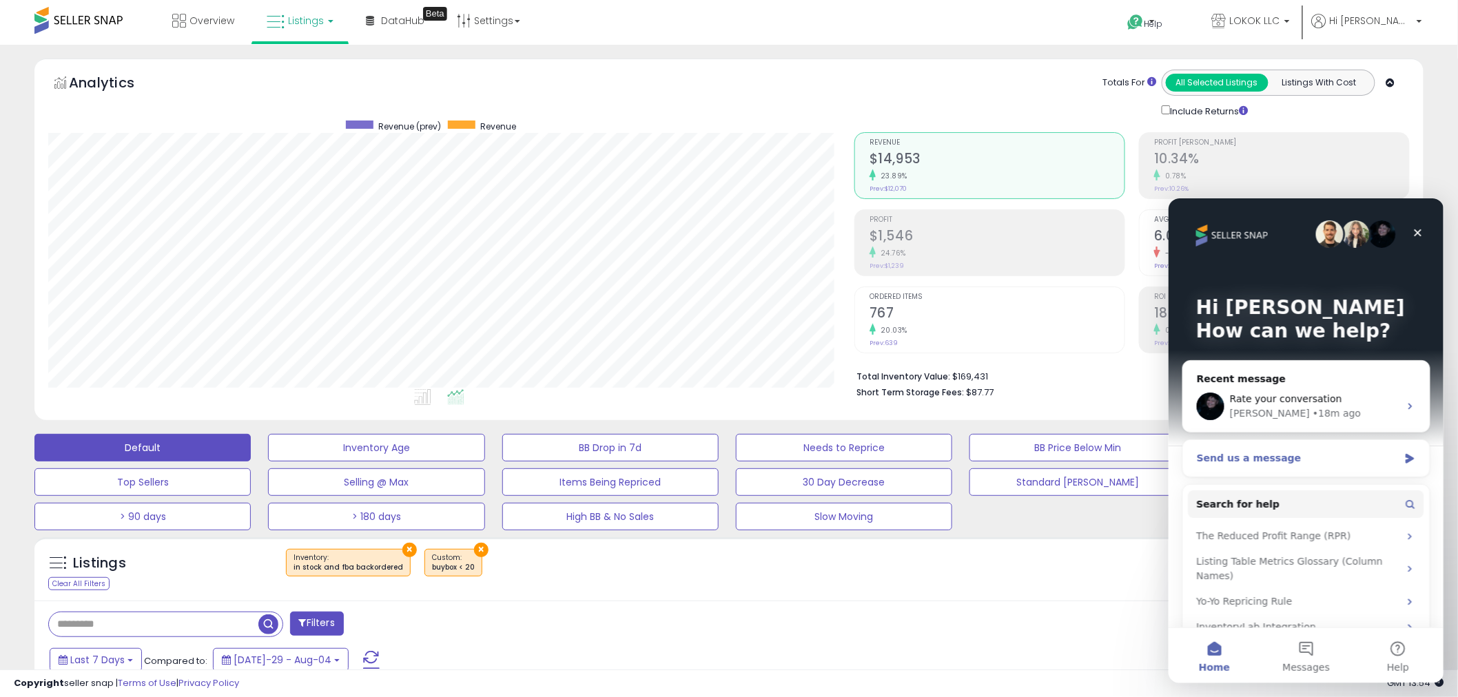
click at [1261, 465] on div "Send us a message" at bounding box center [1305, 458] width 247 height 37
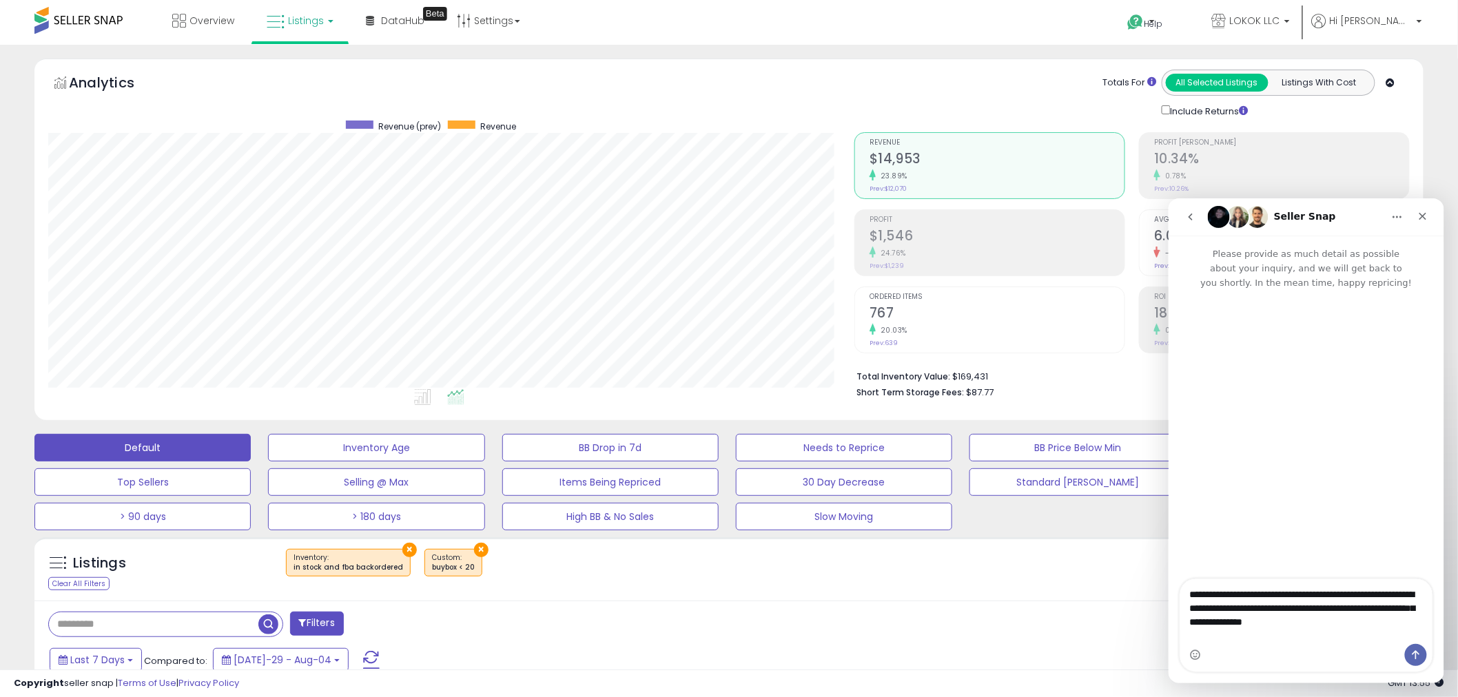
type textarea "**********"
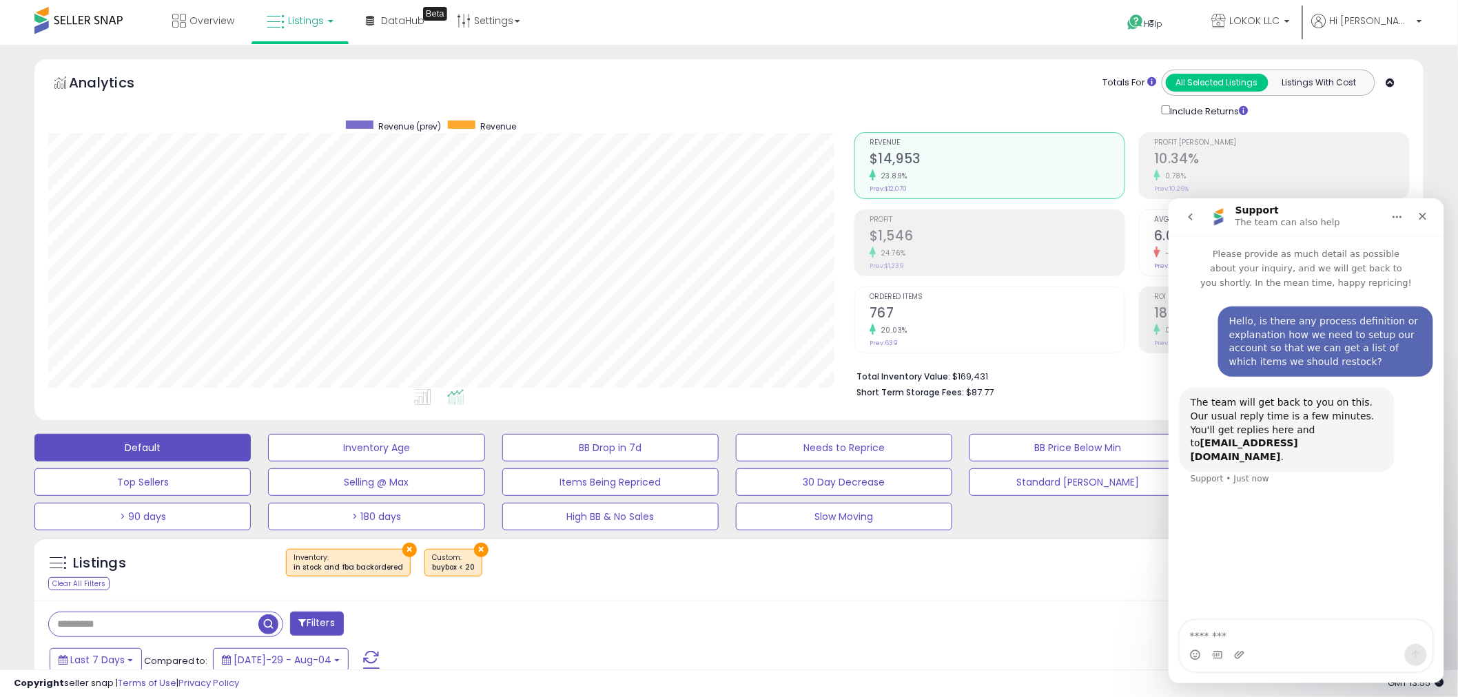
click at [1186, 219] on icon "go back" at bounding box center [1190, 216] width 11 height 11
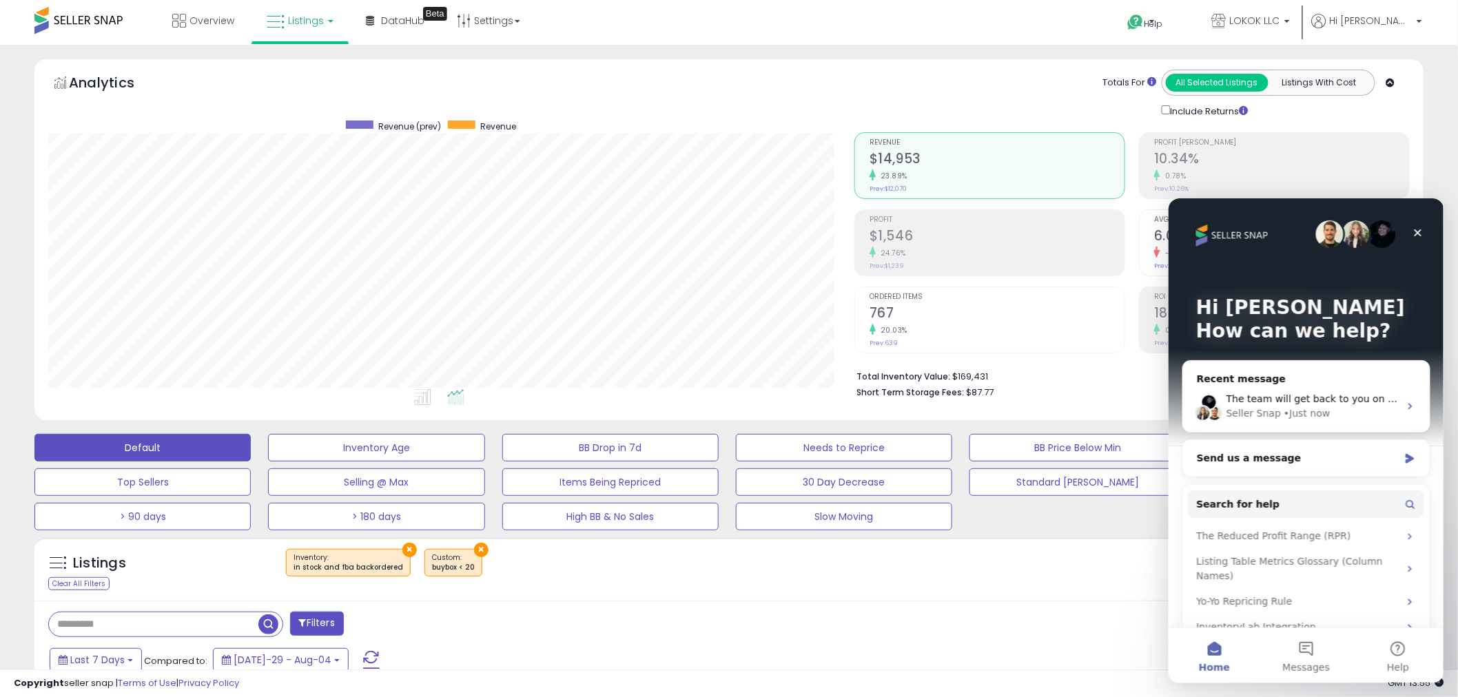
click at [1344, 234] on img "Intercom messenger" at bounding box center [1356, 234] width 28 height 28
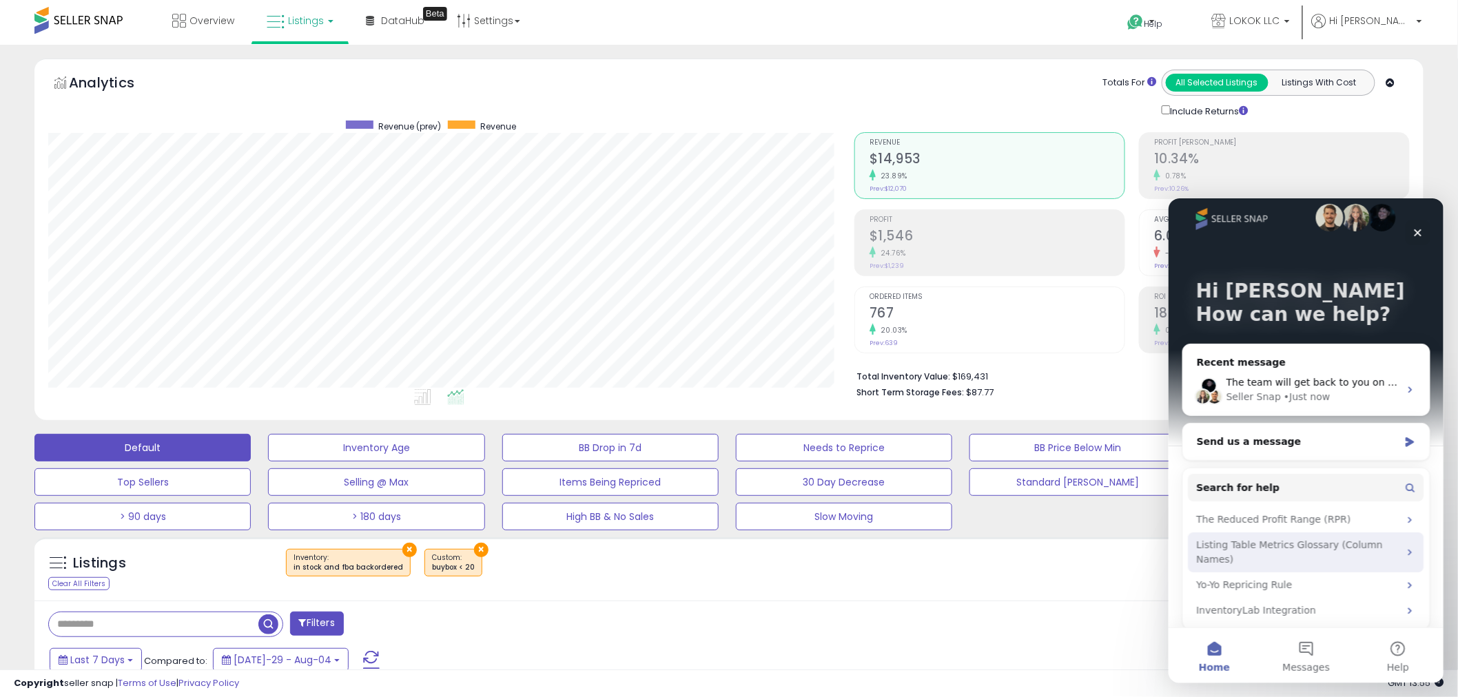
scroll to position [25, 0]
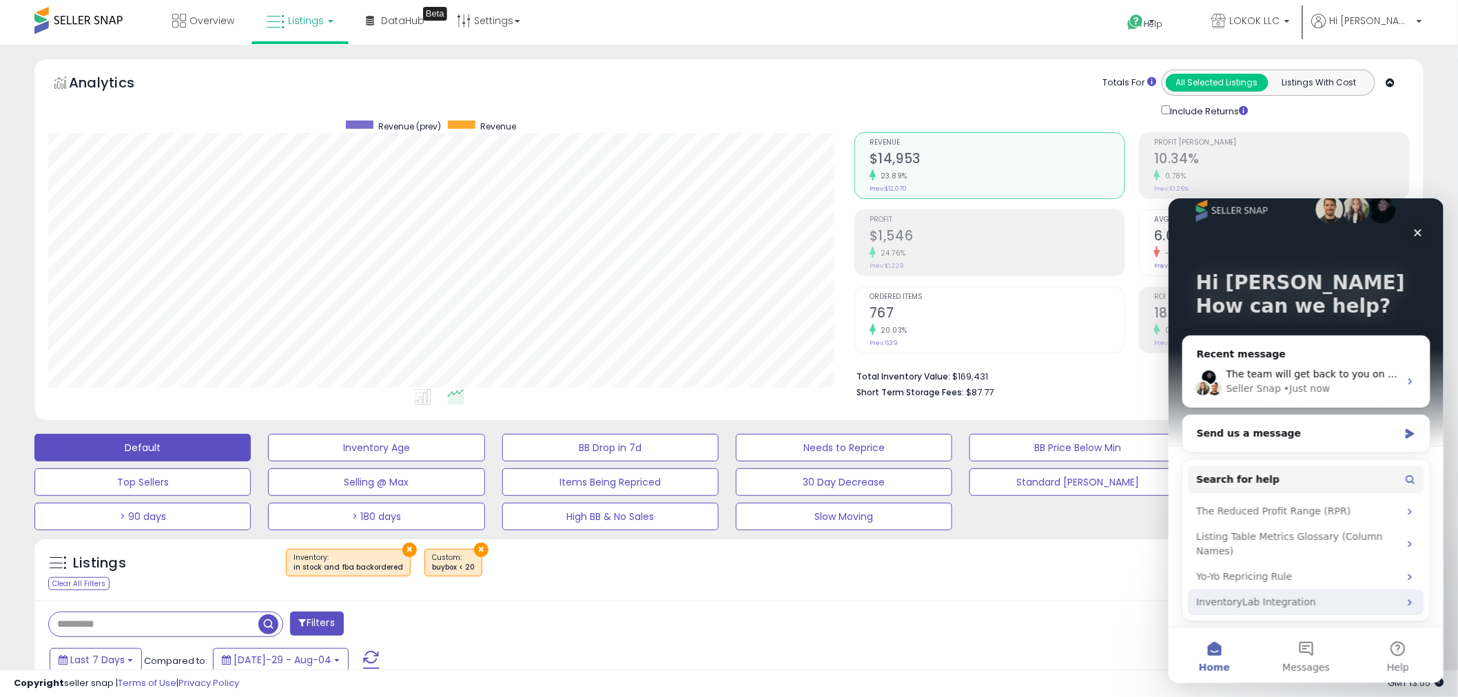
click at [1288, 604] on div "InventoryLab Integration" at bounding box center [1297, 602] width 203 height 14
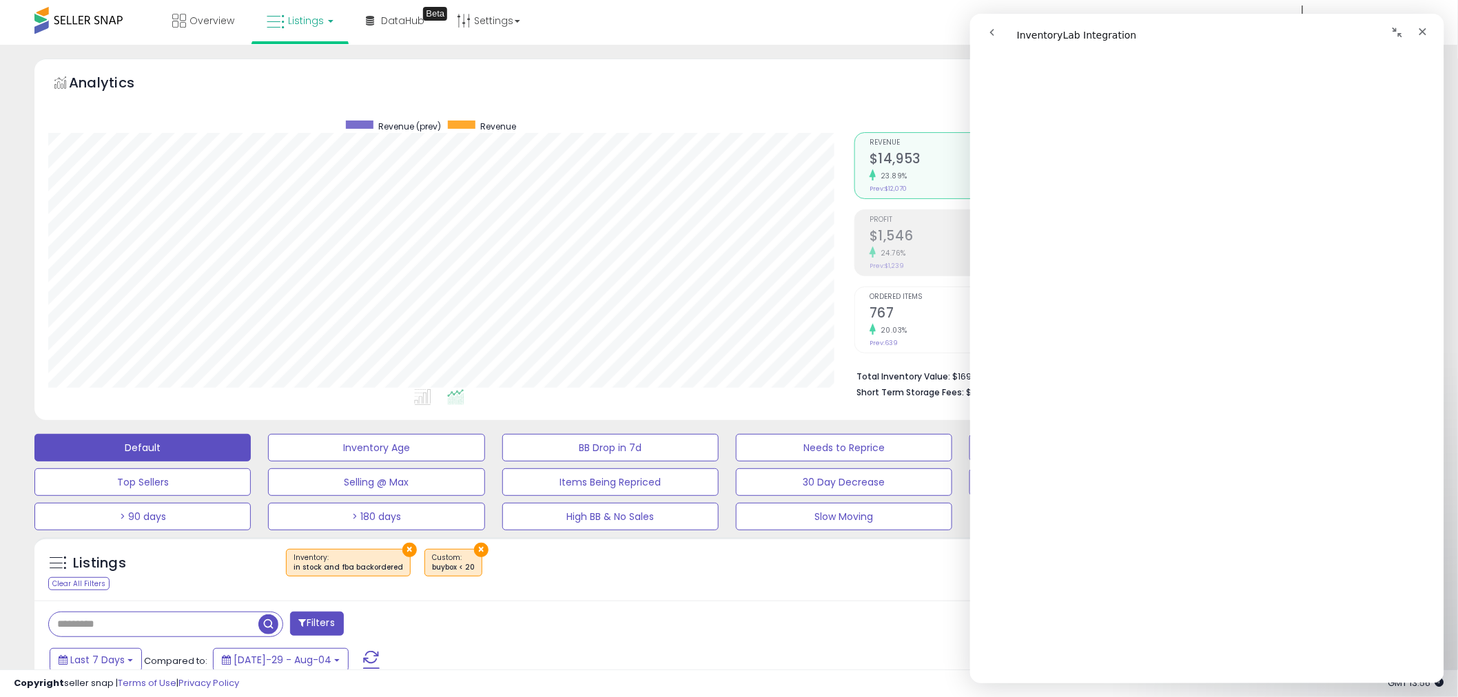
scroll to position [1089, 0]
click at [985, 30] on button "go back" at bounding box center [992, 32] width 26 height 26
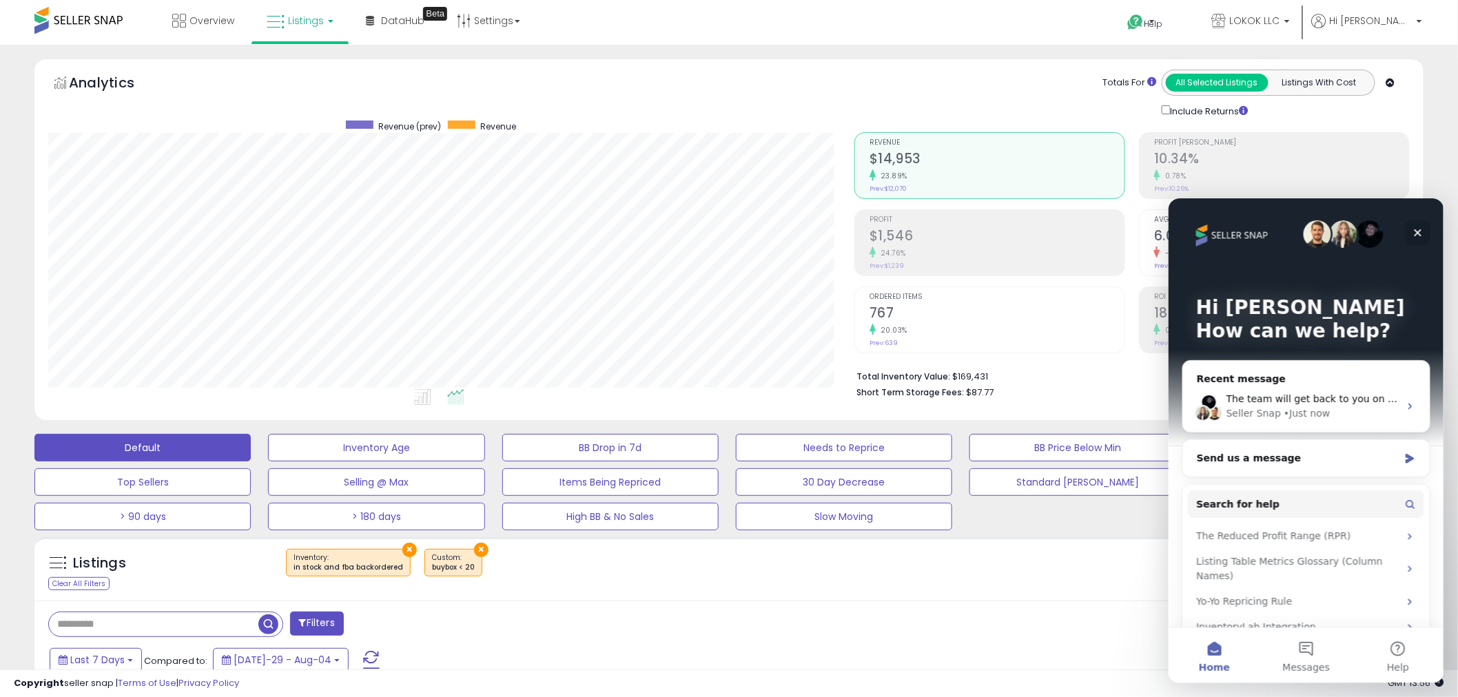
click at [1424, 232] on div "Close" at bounding box center [1417, 232] width 25 height 25
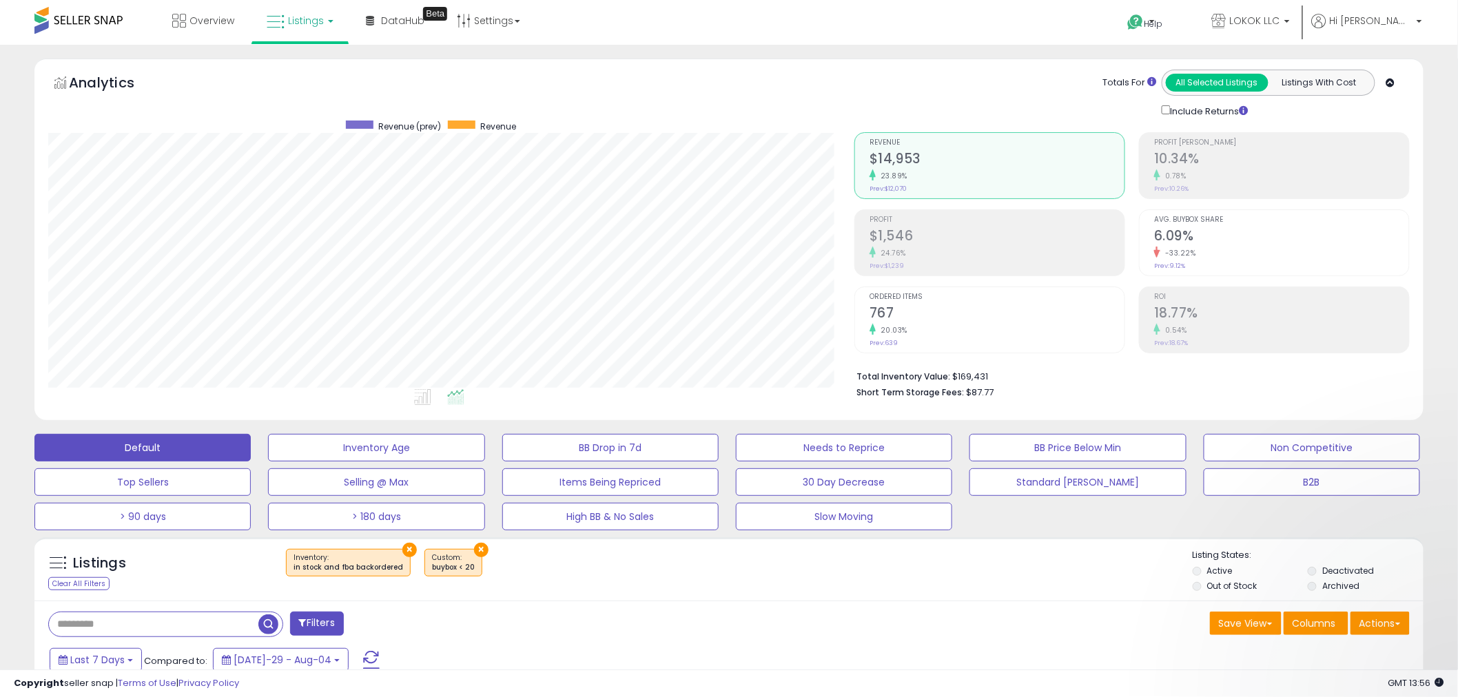
scroll to position [0, 0]
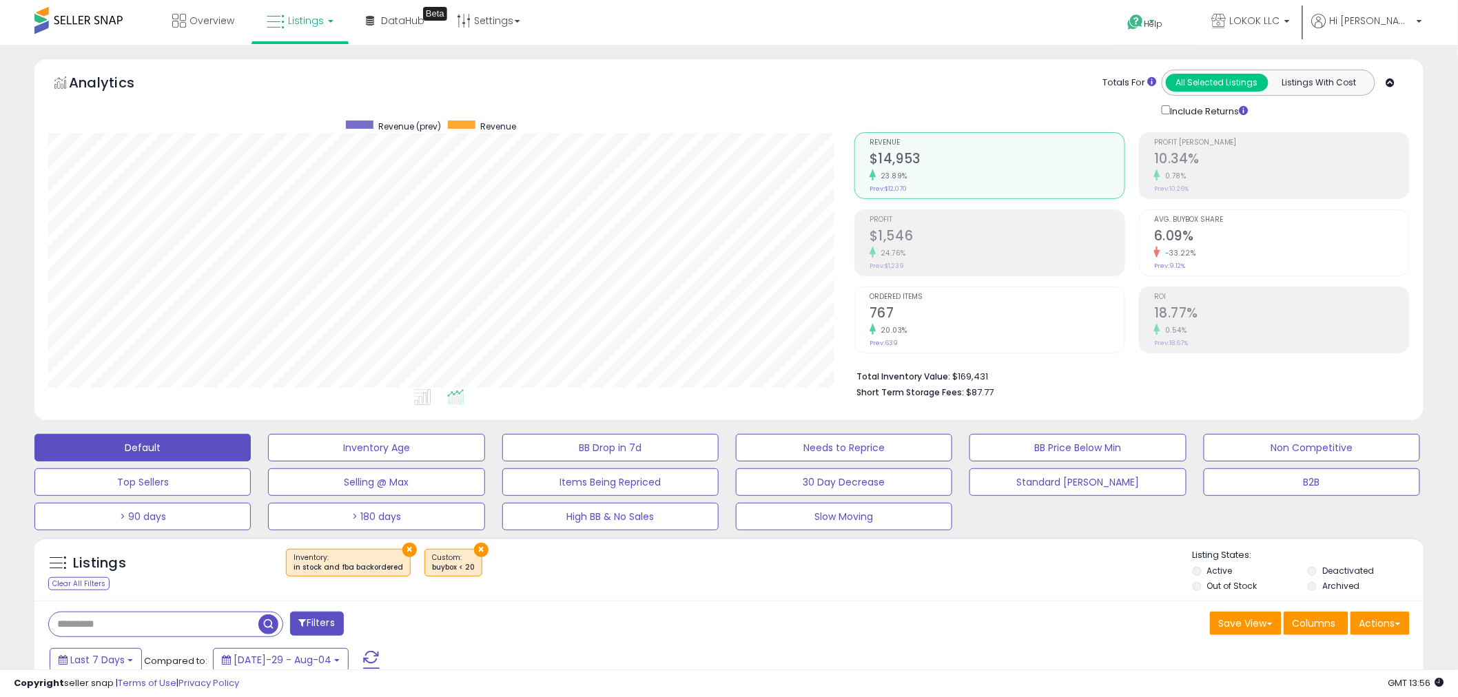
click at [1145, 21] on icon at bounding box center [1135, 22] width 17 height 17
click at [1200, 114] on link "Search Knowledge Hub" at bounding box center [1166, 116] width 72 height 26
